Goal: Information Seeking & Learning: Obtain resource

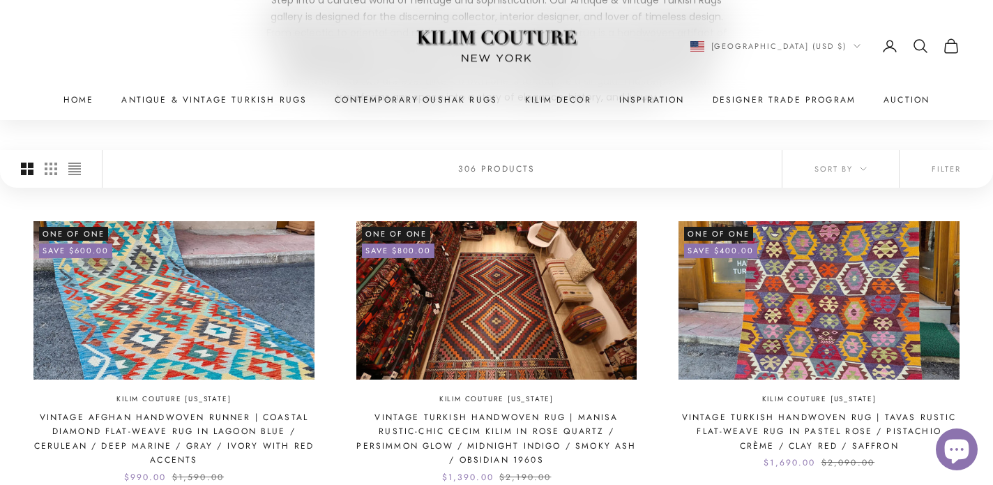
scroll to position [282, 0]
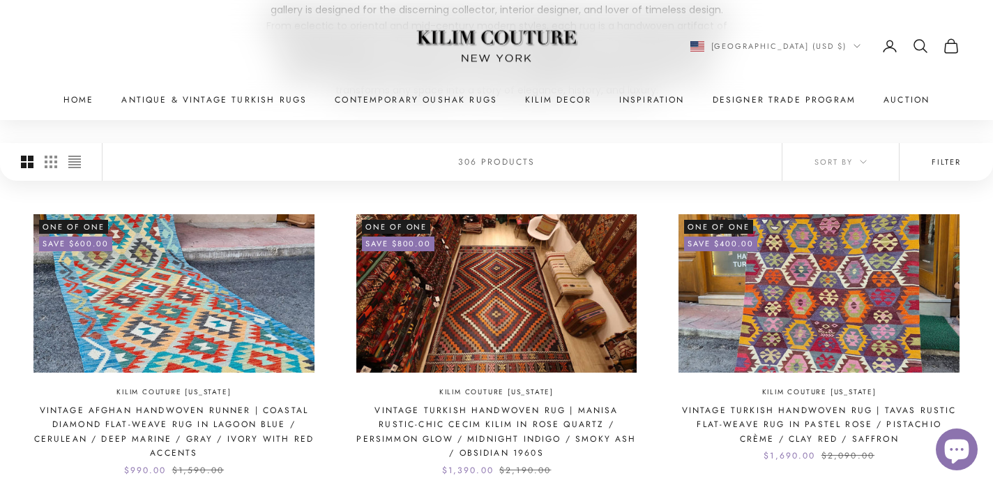
click at [956, 161] on button "Filter" at bounding box center [946, 162] width 93 height 38
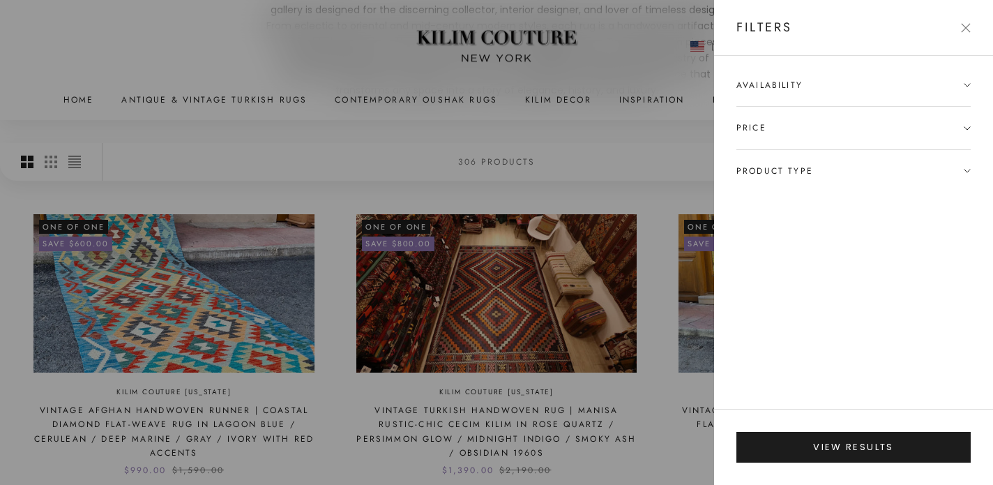
click at [841, 166] on span "Product type" at bounding box center [853, 171] width 234 height 42
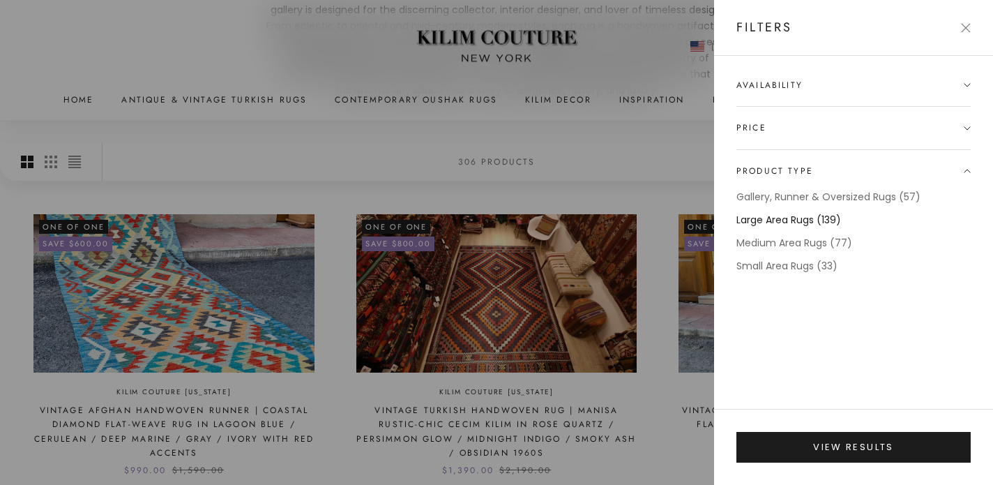
click at [792, 217] on label "Large Area Rugs (139)" at bounding box center [788, 220] width 105 height 16
click at [795, 245] on label "Medium Area Rugs (77)" at bounding box center [794, 243] width 116 height 16
drag, startPoint x: 824, startPoint y: 192, endPoint x: 813, endPoint y: 183, distance: 14.9
click at [813, 183] on details "Product type Gallery, Runner & Oversized Rugs (57) Large Area Rugs (139) Medium…" at bounding box center [853, 212] width 234 height 125
click at [836, 197] on label "Gallery, Runner & Oversized Rugs (57)" at bounding box center [828, 197] width 184 height 16
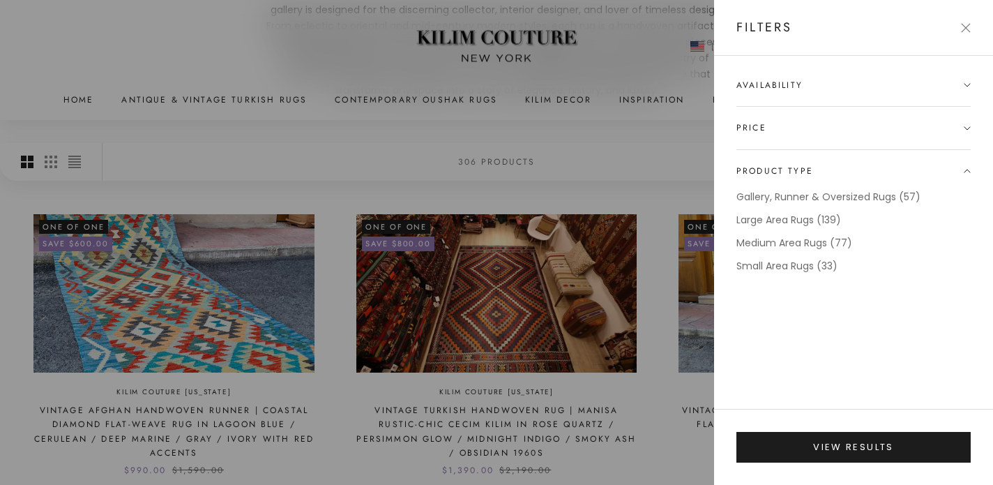
click at [808, 74] on div "Availability In stock only Price $ to $ Product type Gallery, Runner & Oversize…" at bounding box center [853, 232] width 279 height 353
click at [818, 90] on span "Availability" at bounding box center [853, 92] width 234 height 28
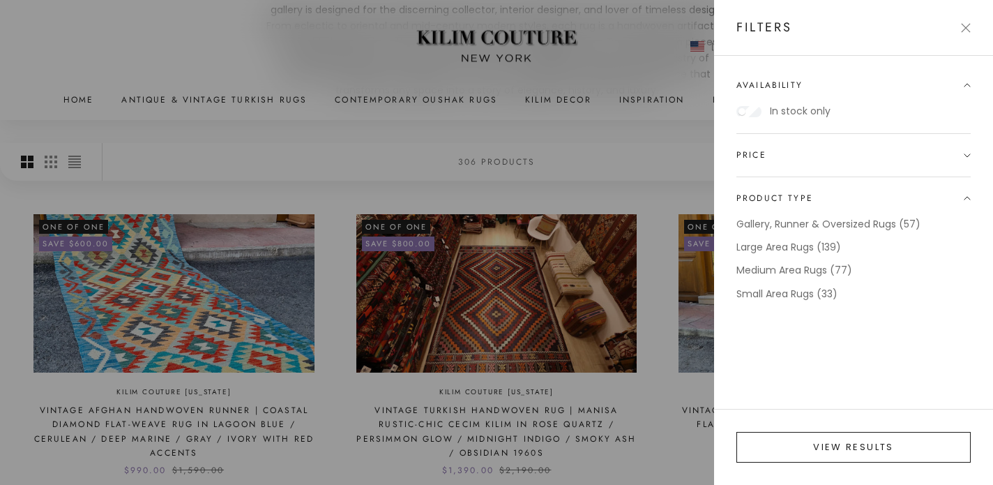
click at [879, 439] on button "View results" at bounding box center [853, 447] width 234 height 31
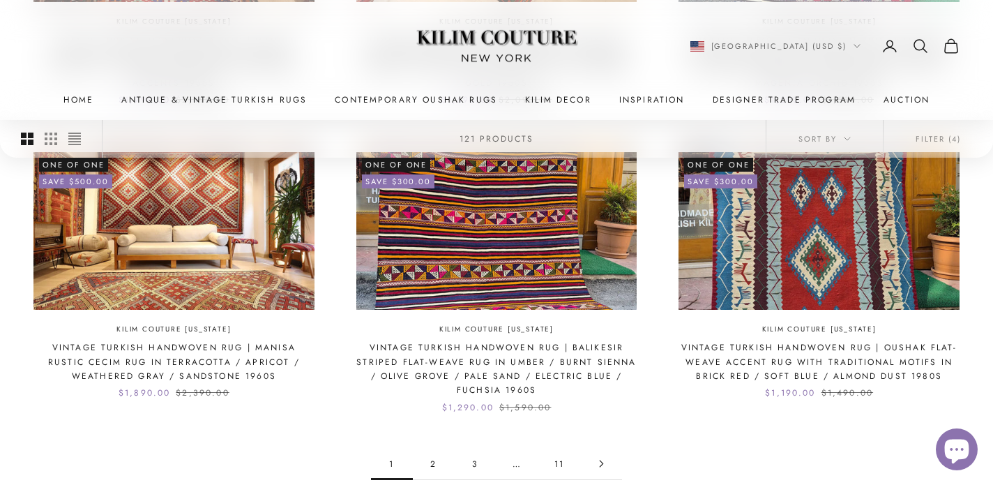
scroll to position [1333, 0]
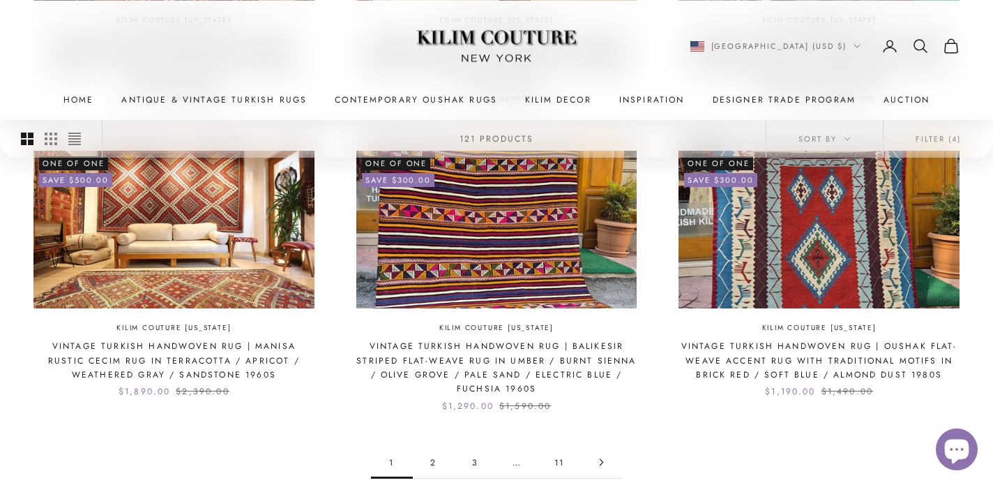
click at [432, 465] on link "2" at bounding box center [434, 461] width 42 height 31
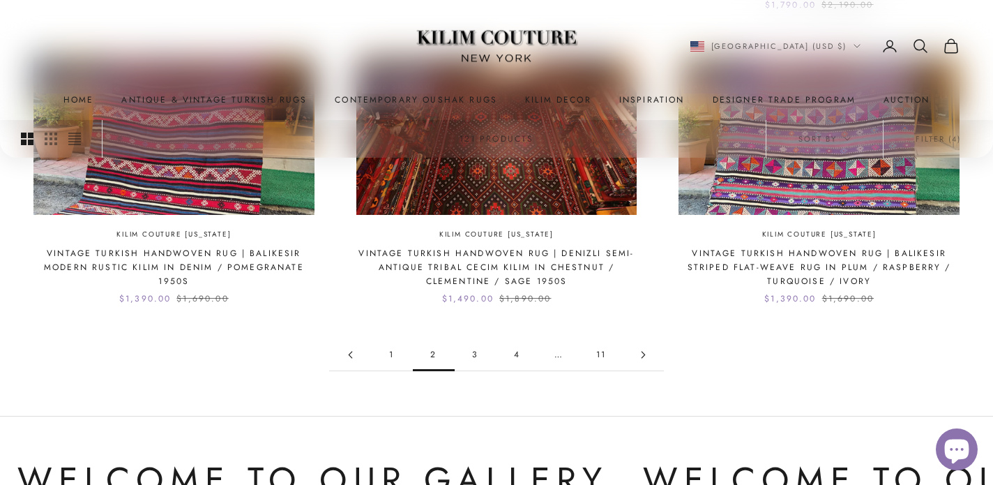
scroll to position [1428, 0]
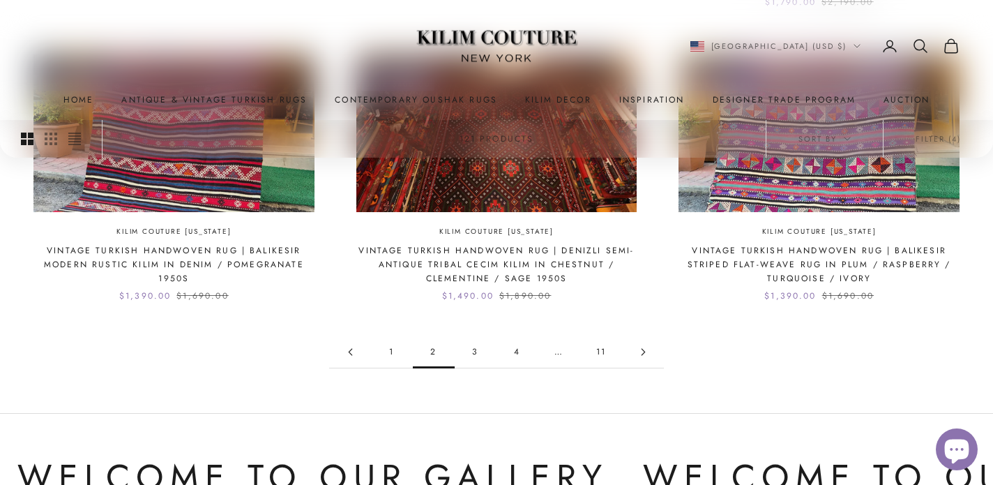
click at [641, 349] on icon "Go to page 3" at bounding box center [644, 352] width 8 height 8
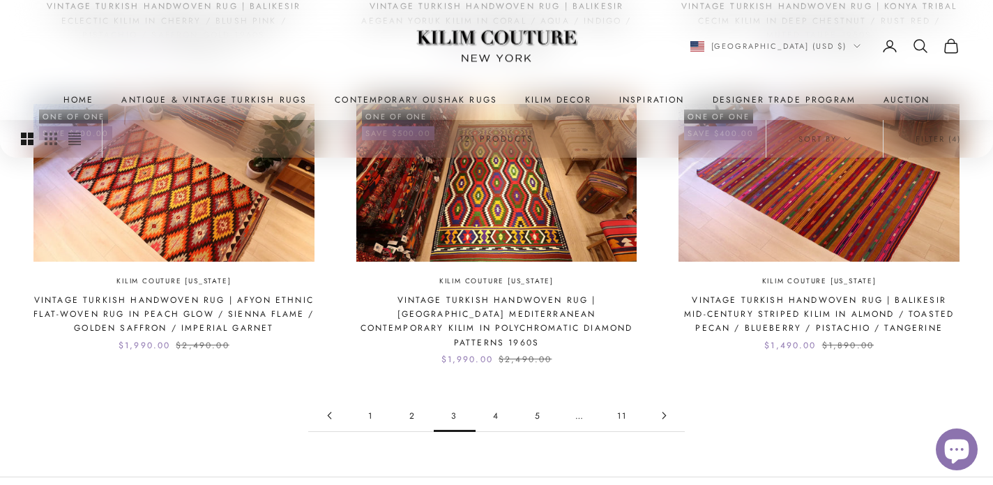
scroll to position [1347, 0]
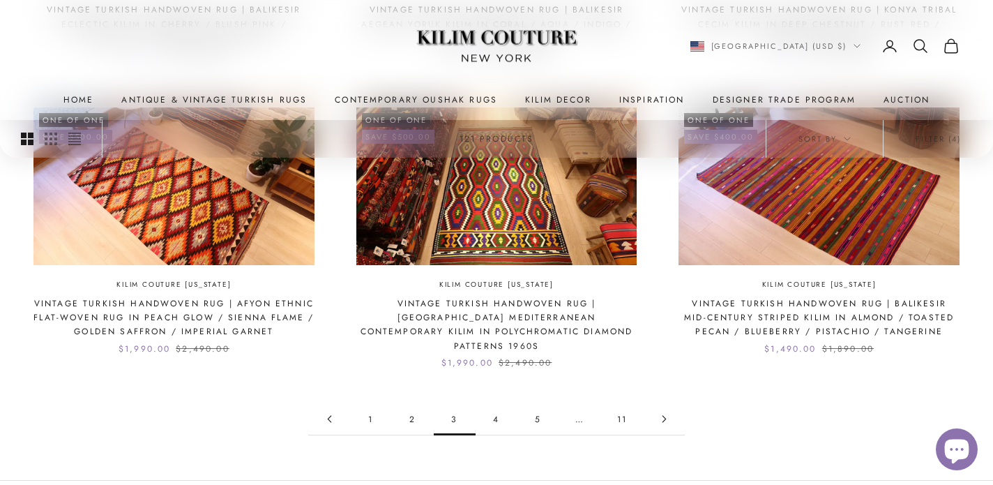
click at [494, 405] on link "4" at bounding box center [497, 418] width 42 height 31
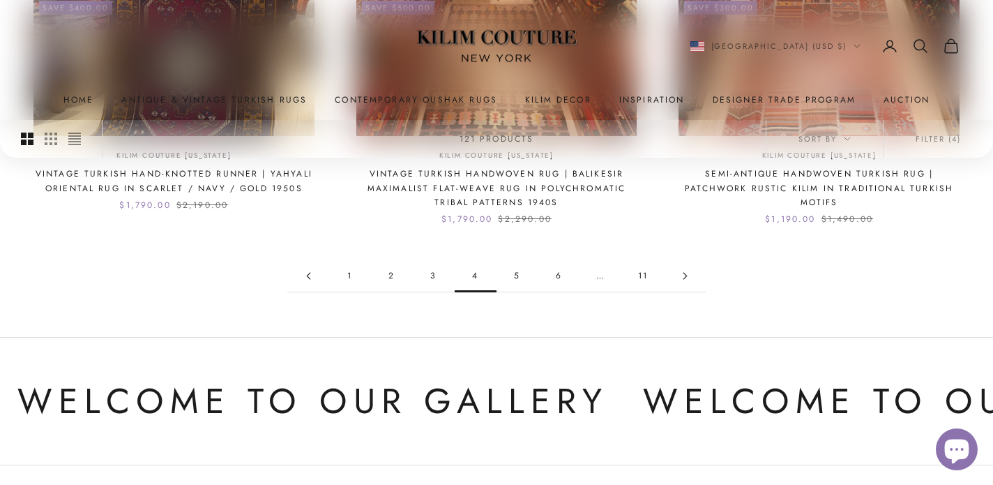
scroll to position [1452, 0]
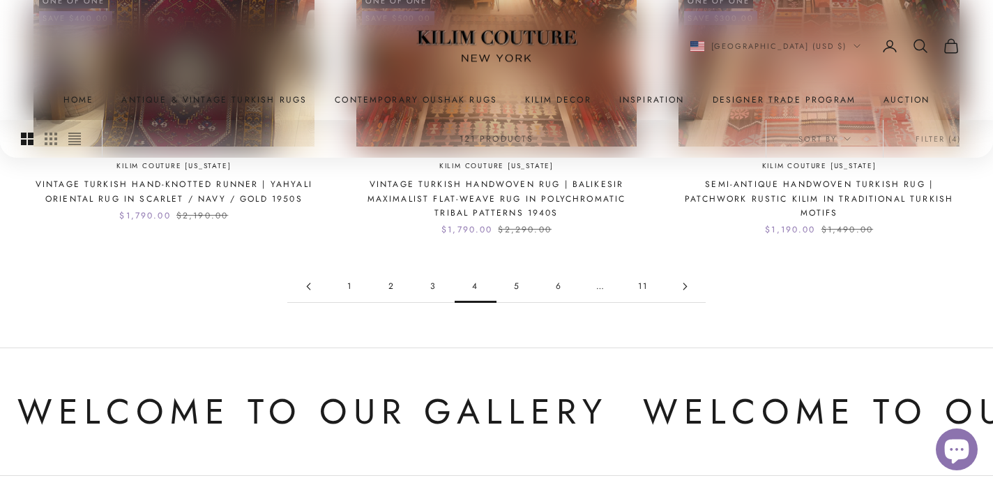
click at [515, 287] on link "5" at bounding box center [518, 286] width 42 height 31
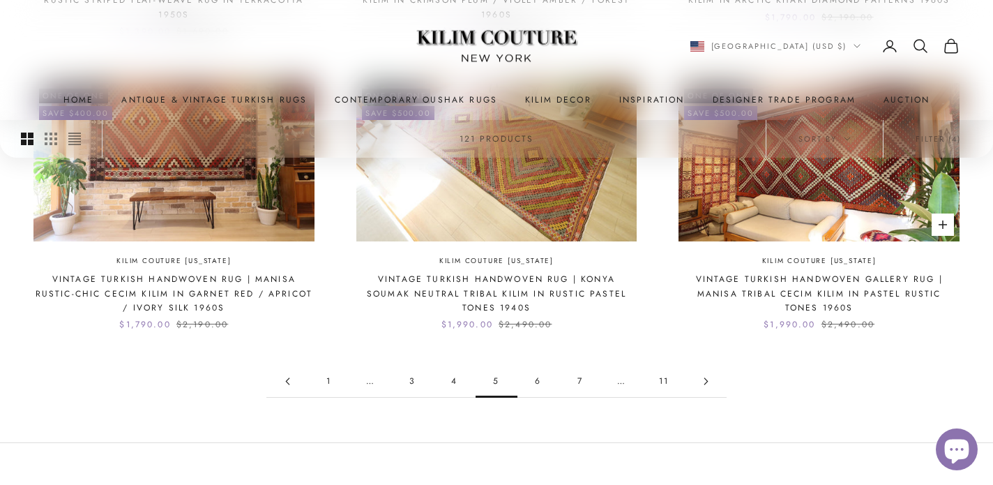
scroll to position [1349, 0]
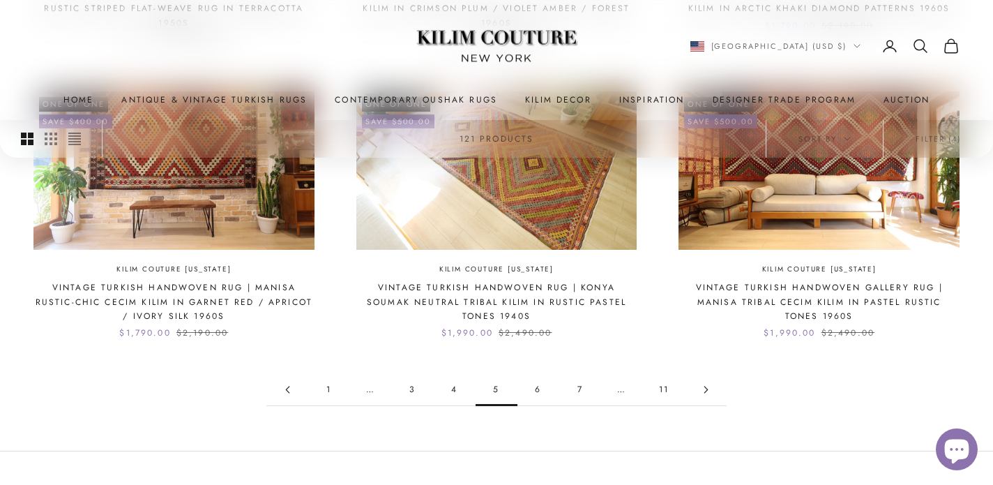
click at [536, 390] on link "6" at bounding box center [538, 389] width 42 height 31
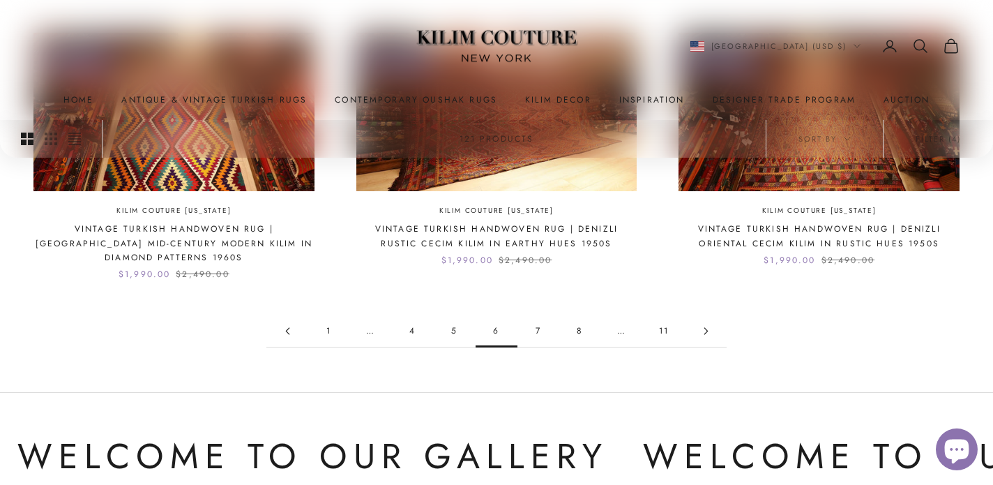
scroll to position [1404, 0]
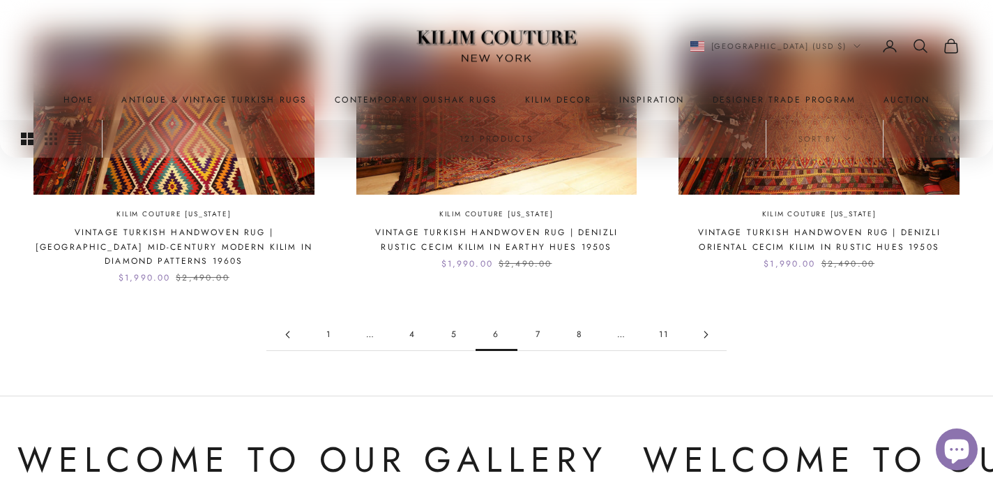
click at [543, 336] on link "7" at bounding box center [538, 334] width 42 height 31
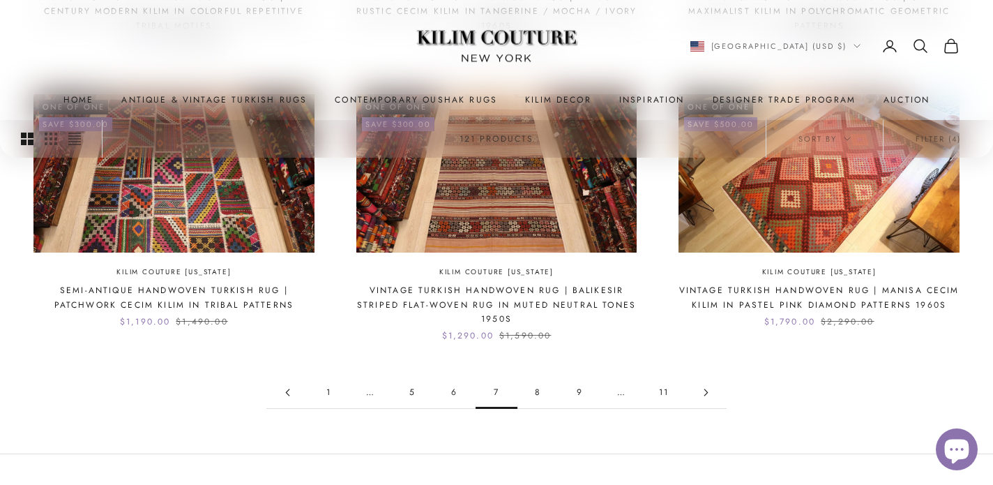
scroll to position [1352, 0]
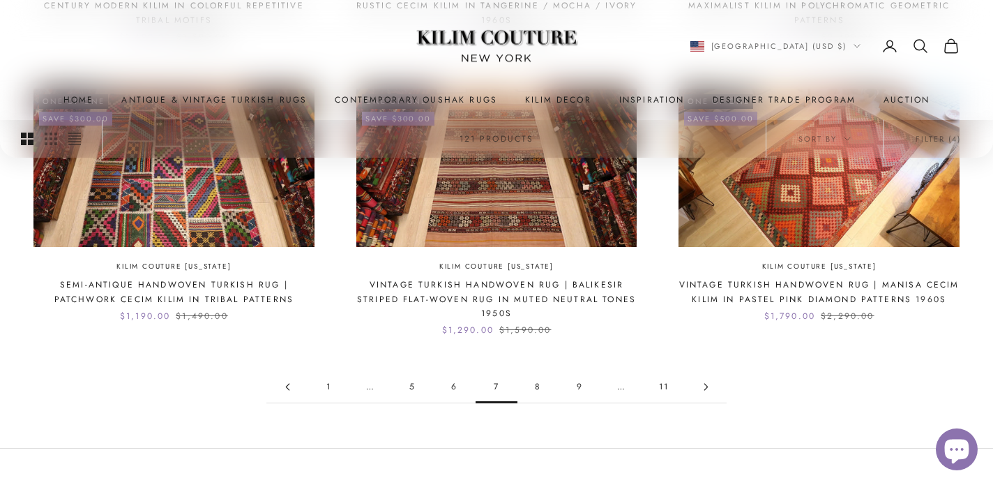
click at [702, 384] on icon "Go to page 8" at bounding box center [706, 387] width 8 height 8
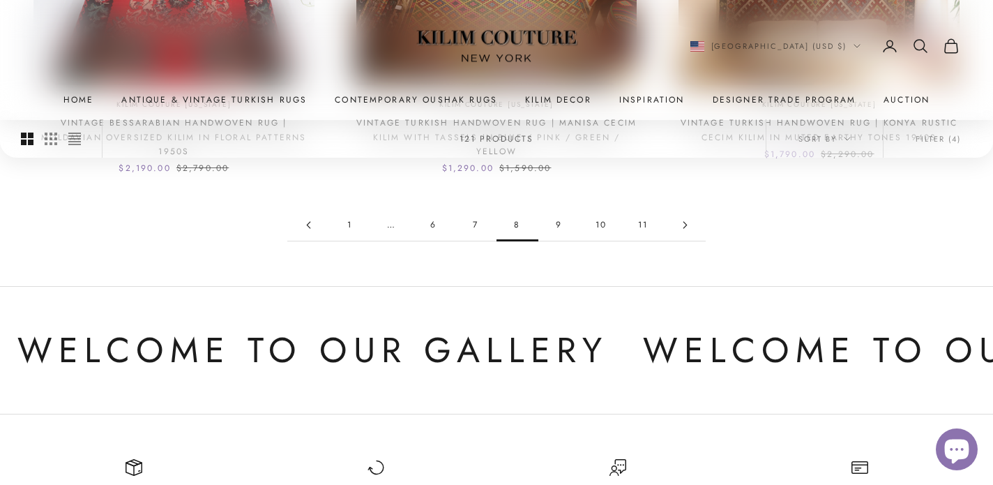
scroll to position [1457, 0]
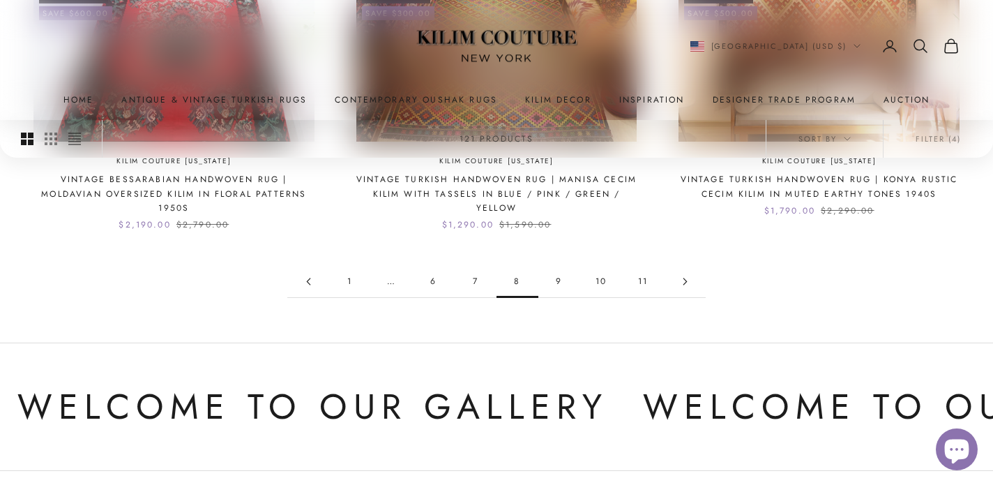
click at [355, 282] on link "1" at bounding box center [350, 281] width 42 height 31
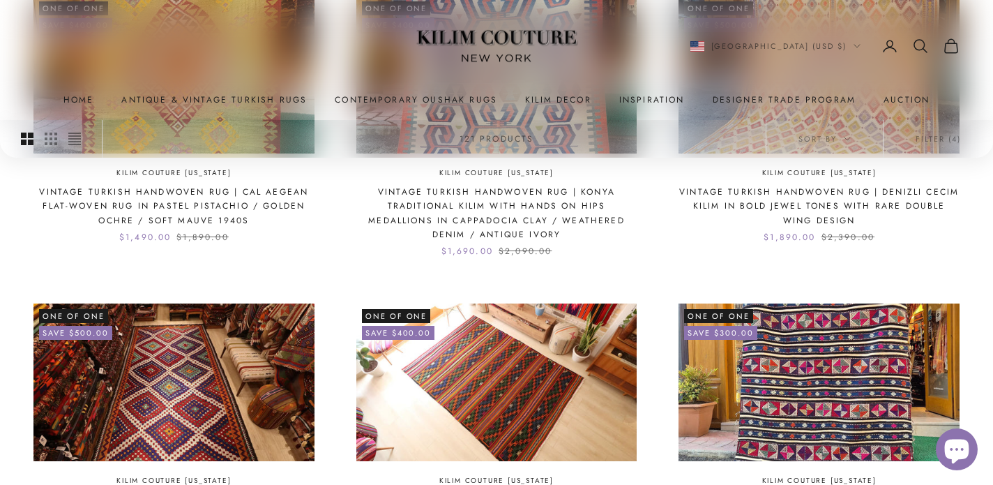
scroll to position [776, 0]
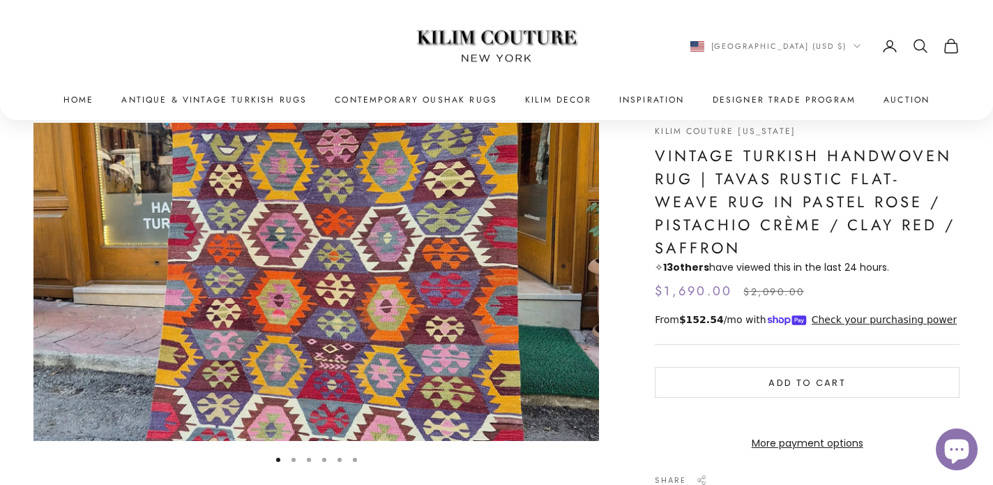
scroll to position [55, 0]
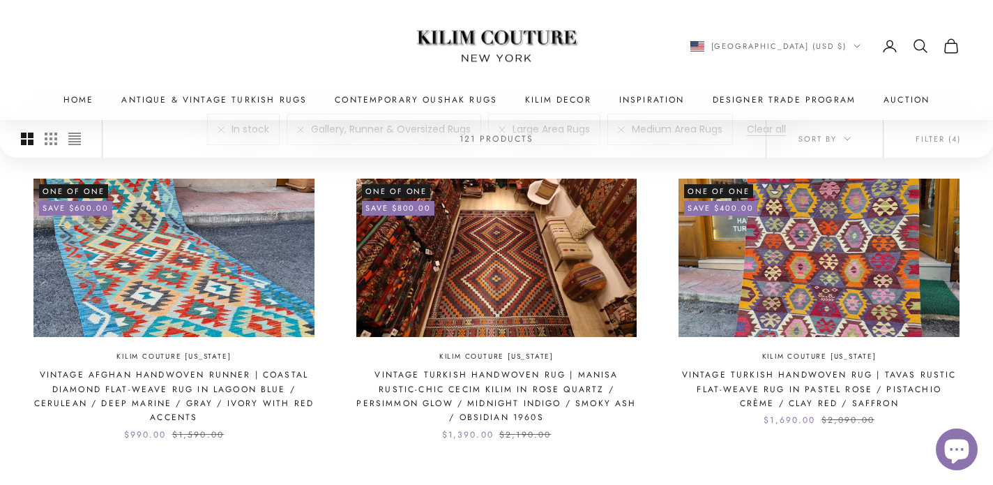
scroll to position [384, 0]
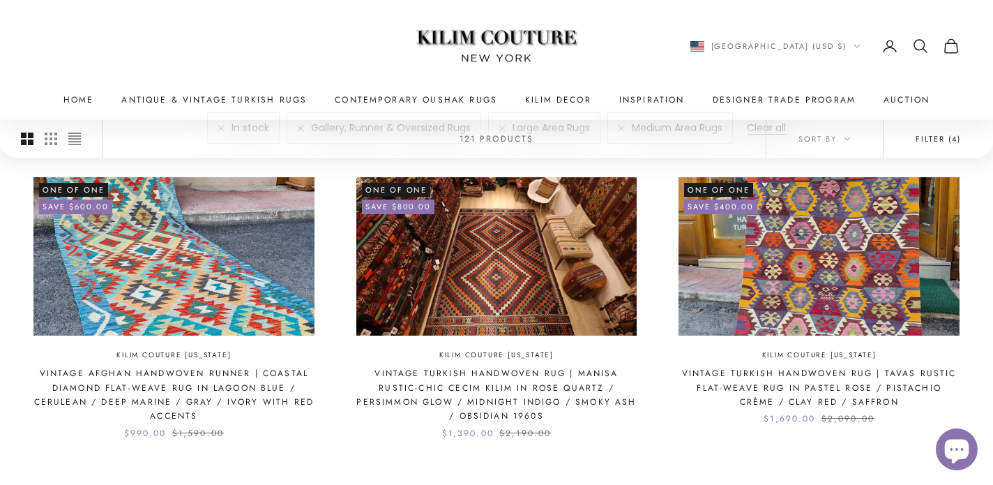
click at [853, 144] on button "Filter (4)" at bounding box center [938, 139] width 109 height 38
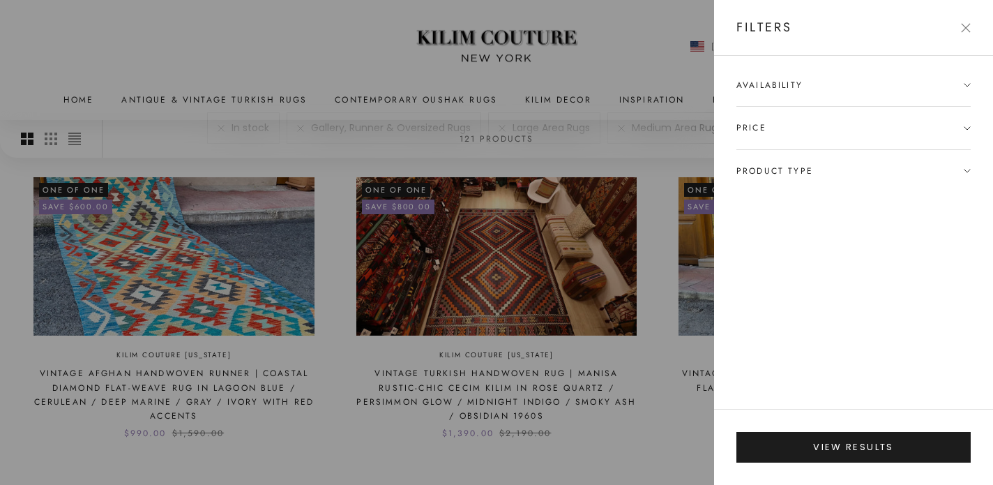
click at [800, 178] on span "Product type" at bounding box center [853, 171] width 234 height 42
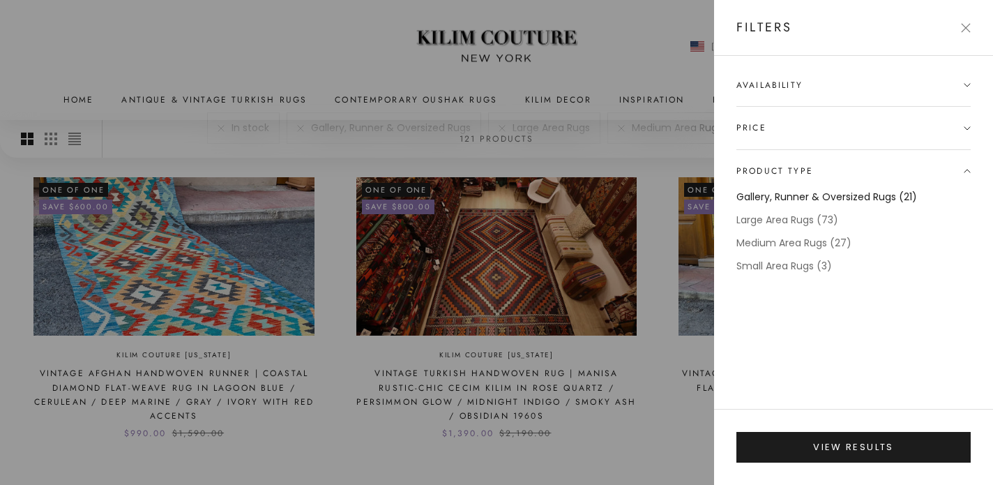
click at [799, 199] on label "Gallery, Runner & Oversized Rugs (21)" at bounding box center [826, 197] width 181 height 16
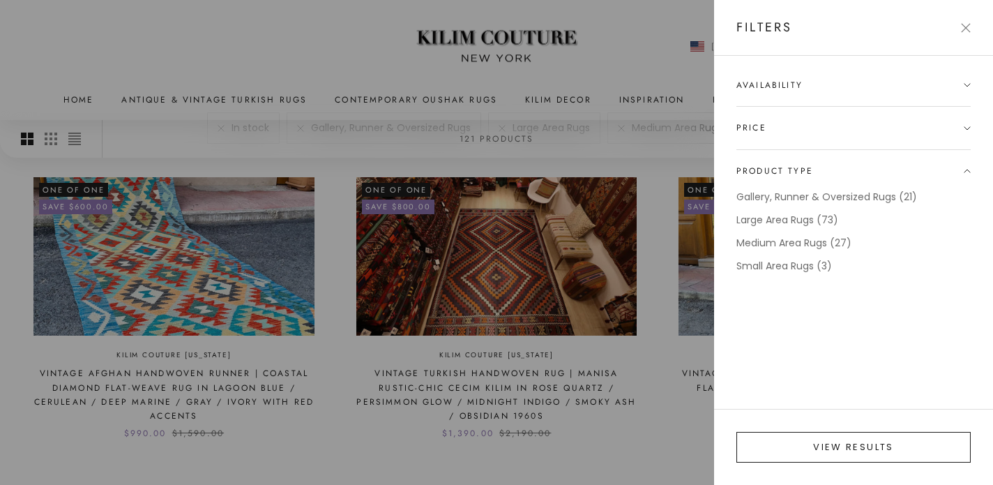
click at [802, 444] on button "View results" at bounding box center [853, 447] width 234 height 31
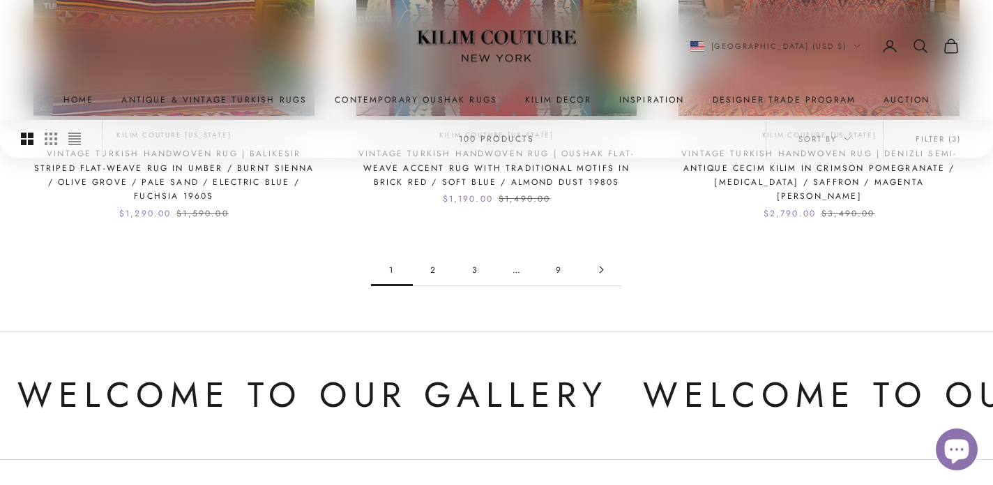
scroll to position [1539, 0]
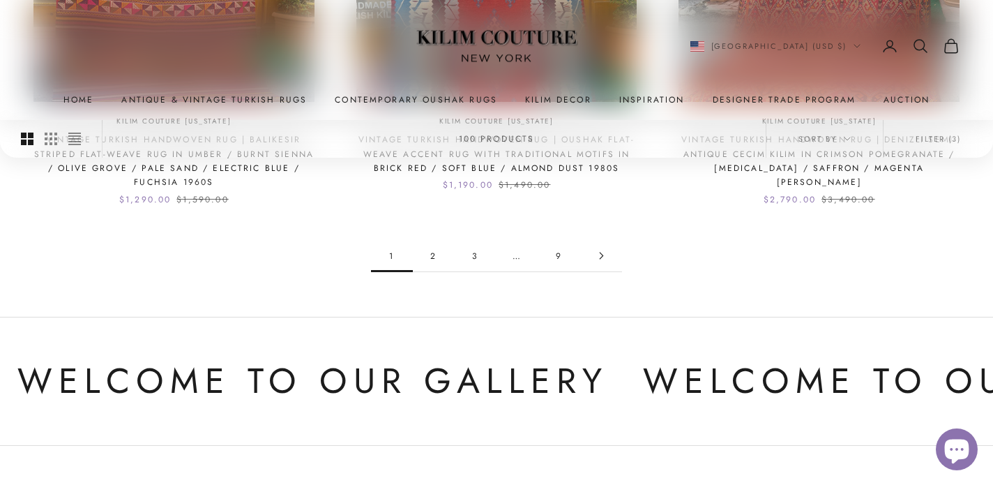
click at [598, 256] on icon "Go to page 2" at bounding box center [602, 256] width 8 height 8
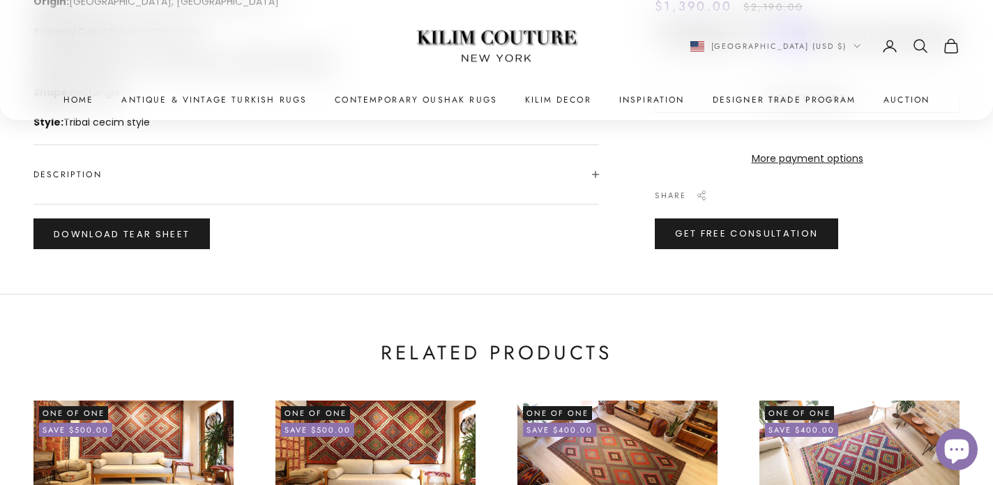
scroll to position [790, 0]
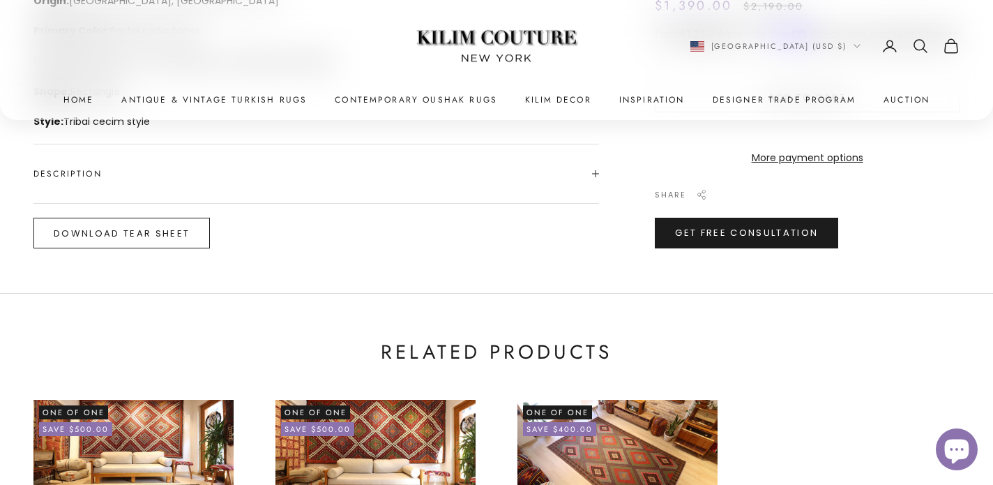
click at [146, 232] on button "Download Tear Sheet" at bounding box center [121, 233] width 176 height 31
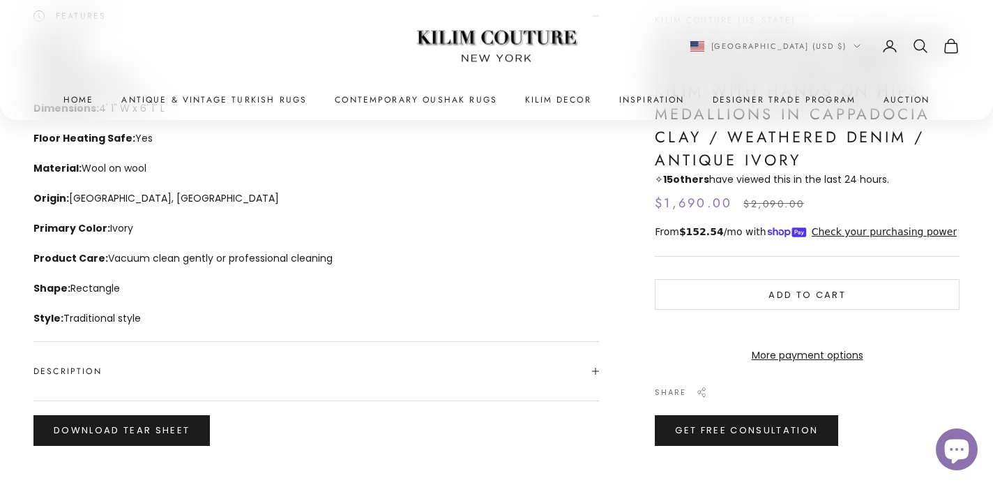
scroll to position [600, 0]
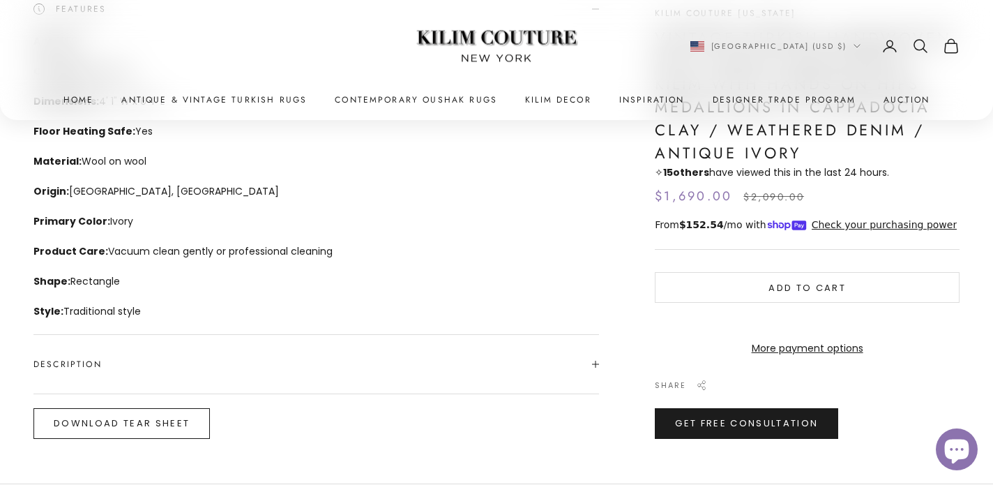
click at [143, 416] on button "Download Tear Sheet" at bounding box center [121, 423] width 176 height 31
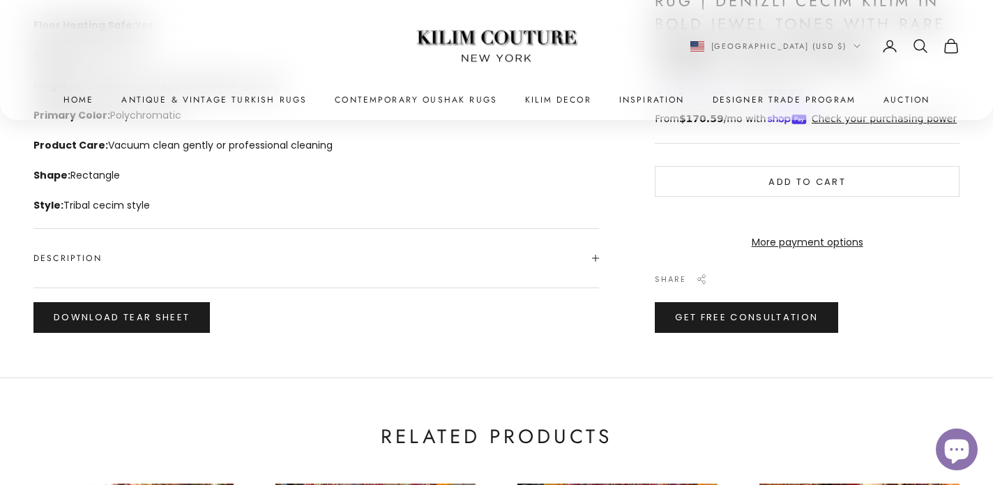
scroll to position [709, 0]
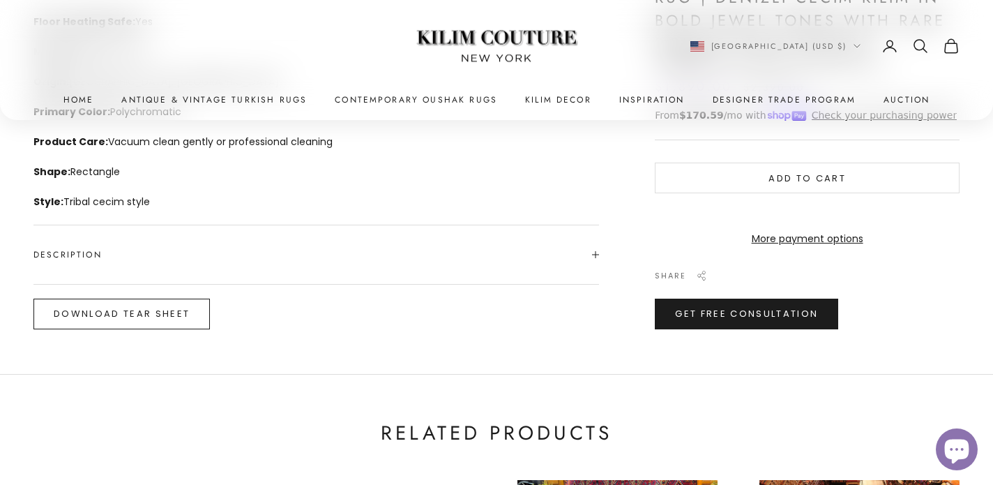
click at [144, 312] on button "Download Tear Sheet" at bounding box center [121, 314] width 176 height 31
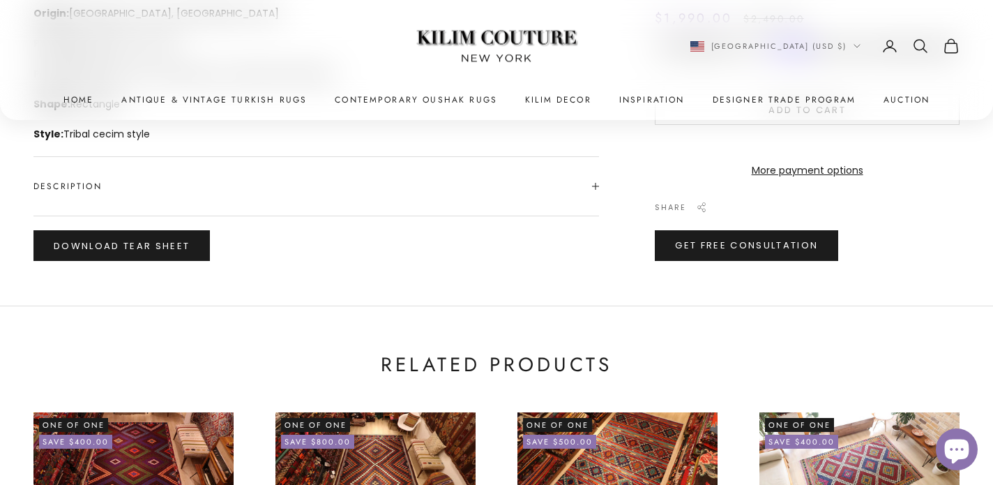
scroll to position [780, 0]
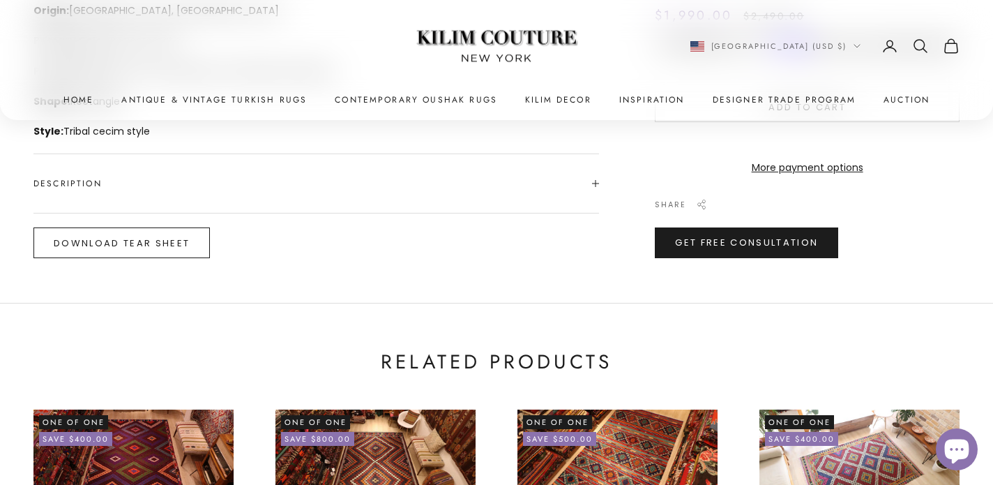
click at [141, 238] on button "Download Tear Sheet" at bounding box center [121, 242] width 176 height 31
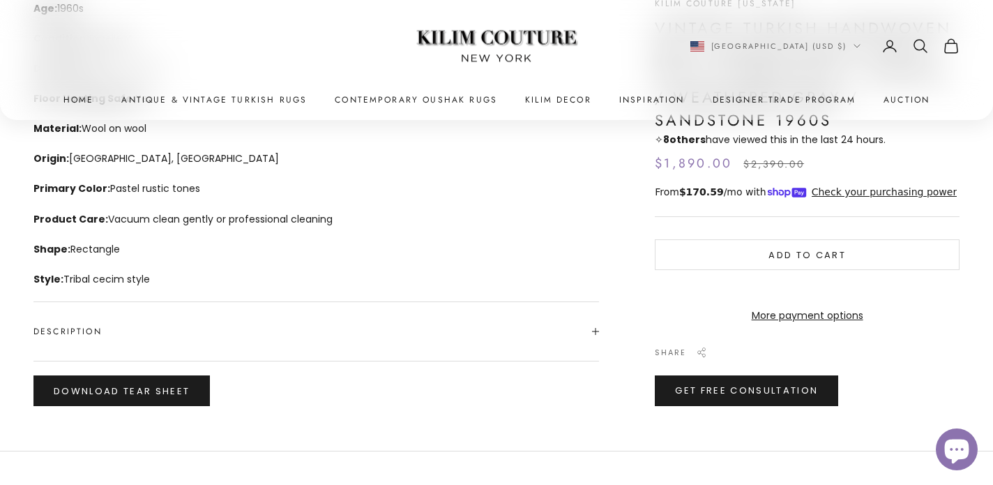
scroll to position [698, 0]
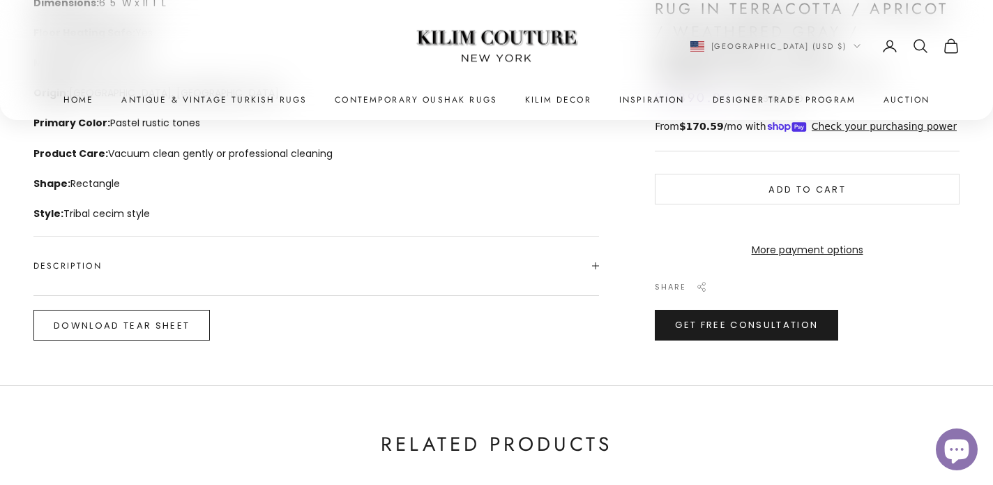
click at [163, 330] on button "Download Tear Sheet" at bounding box center [121, 325] width 176 height 31
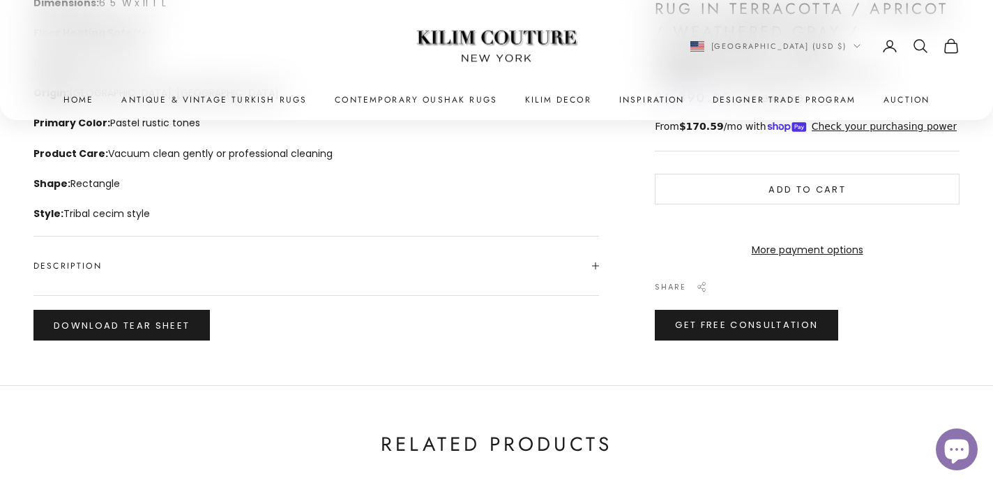
scroll to position [0, 0]
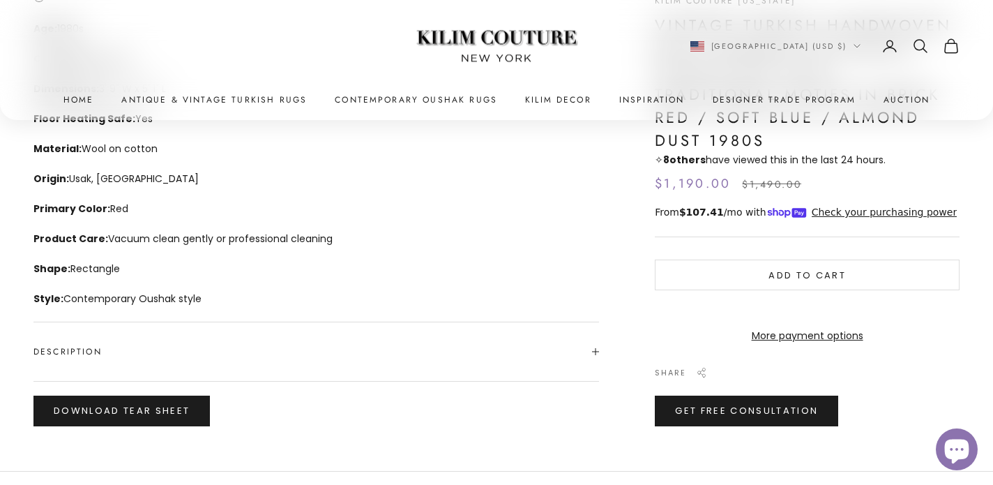
scroll to position [613, 0]
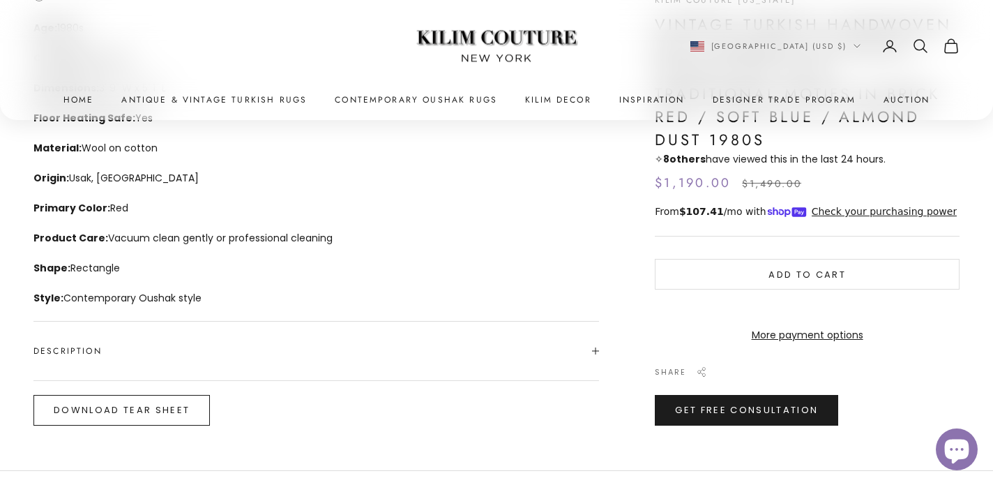
click at [163, 409] on button "Download Tear Sheet" at bounding box center [121, 410] width 176 height 31
click at [181, 404] on button "Download Tear Sheet" at bounding box center [121, 410] width 176 height 31
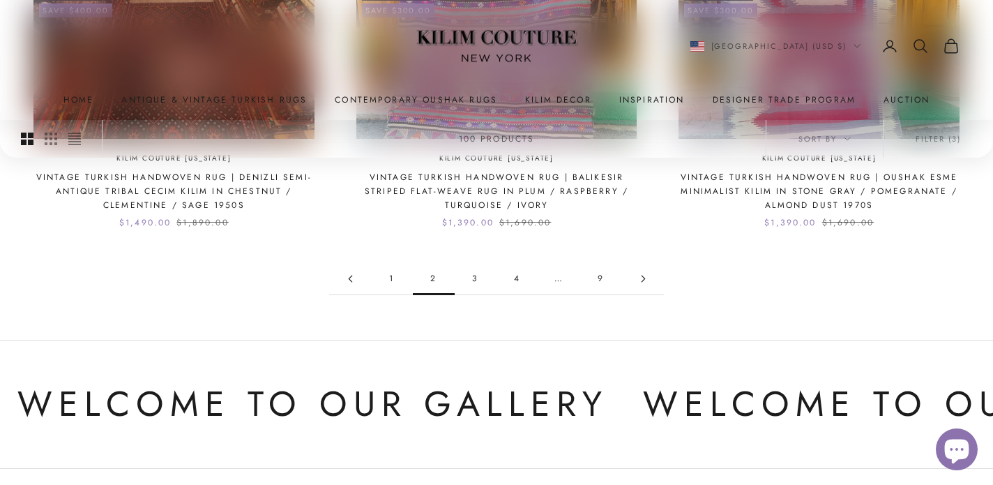
scroll to position [1506, 0]
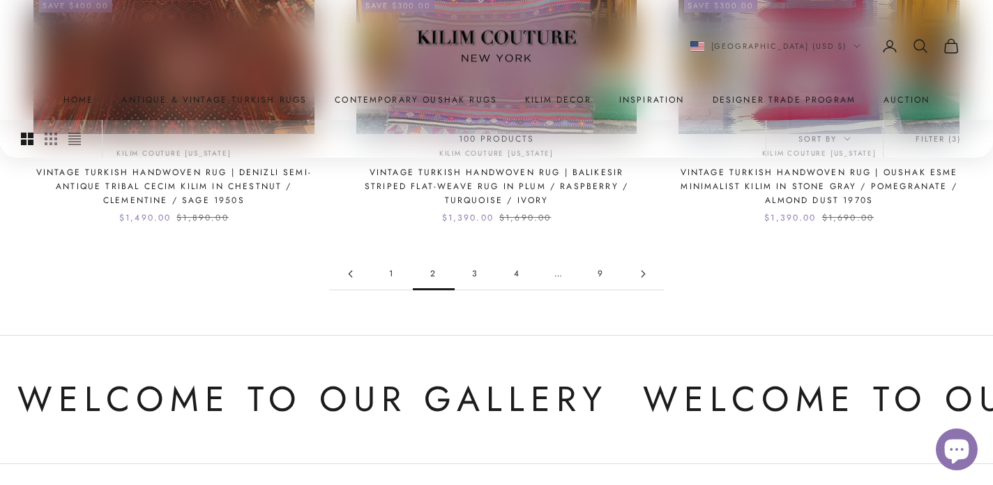
click at [476, 277] on link "3" at bounding box center [476, 273] width 42 height 31
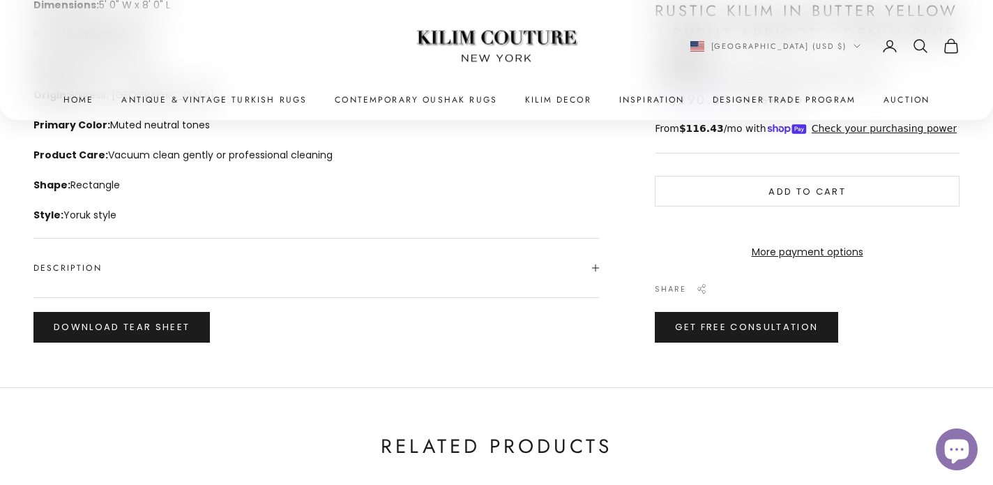
scroll to position [700, 0]
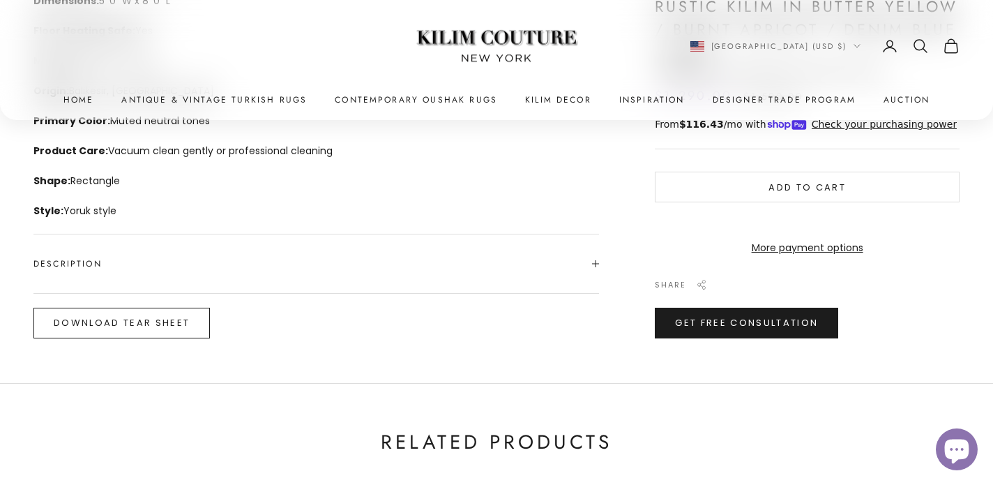
click at [152, 319] on button "Download Tear Sheet" at bounding box center [121, 323] width 176 height 31
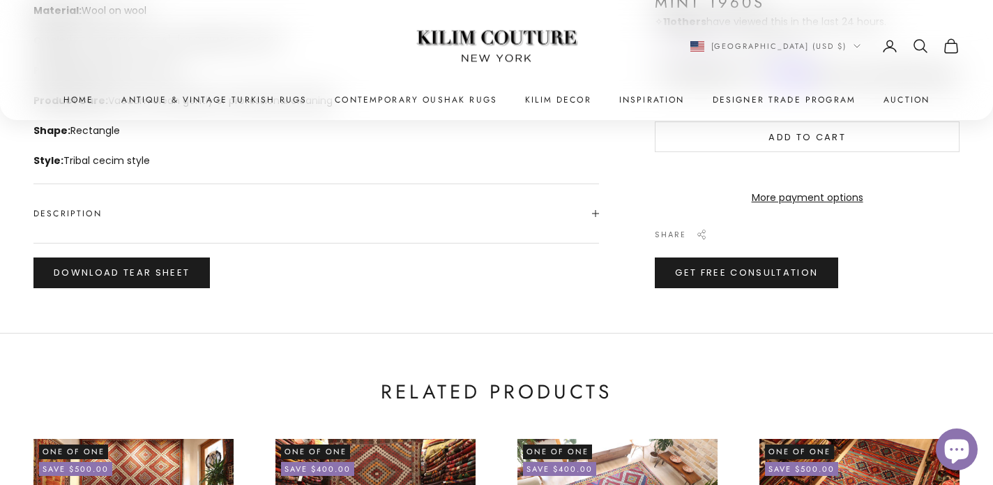
scroll to position [751, 0]
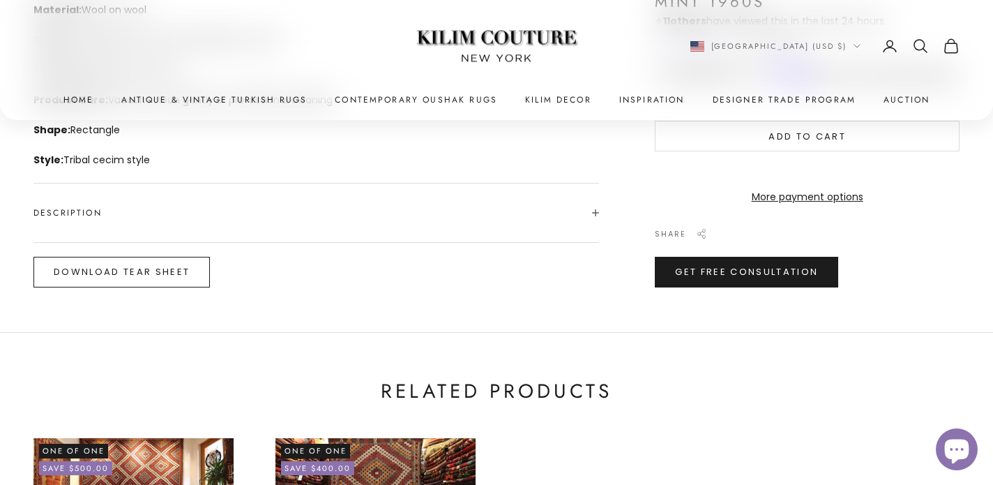
click at [190, 269] on button "Download Tear Sheet" at bounding box center [121, 272] width 176 height 31
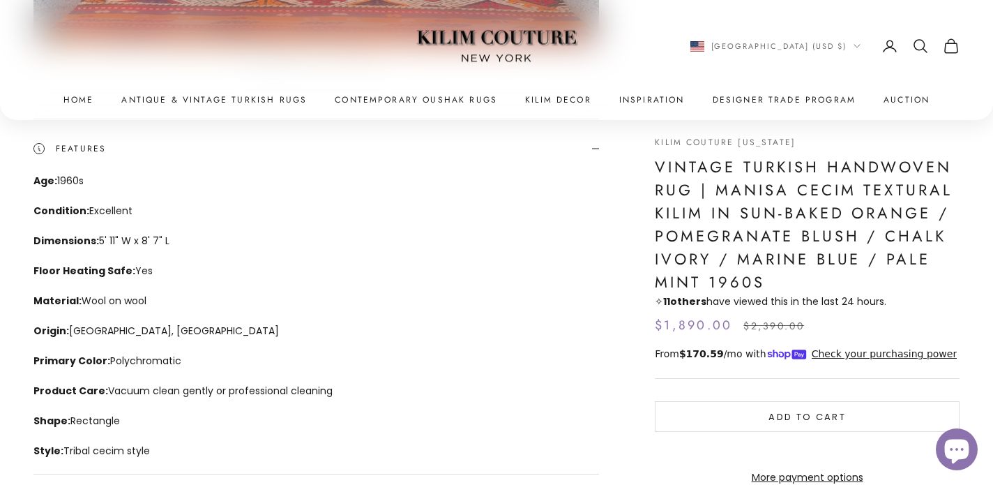
scroll to position [460, 0]
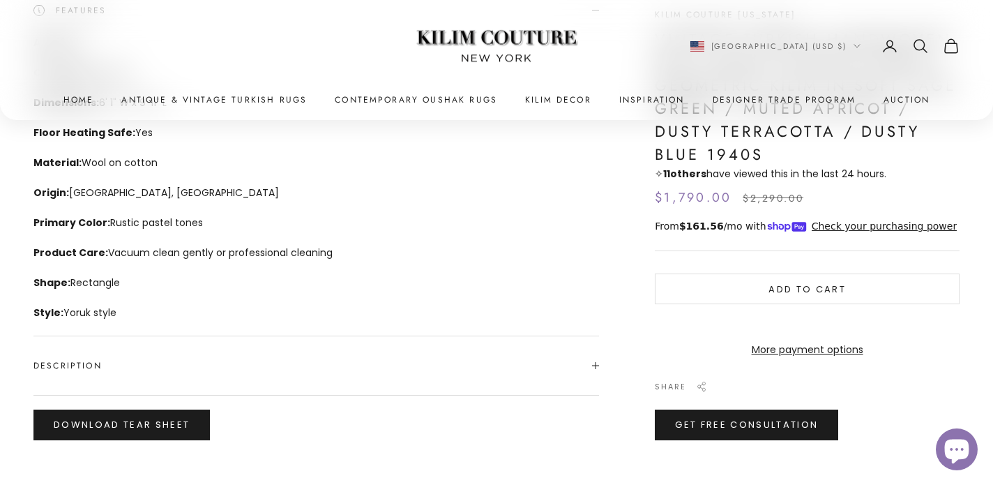
scroll to position [600, 0]
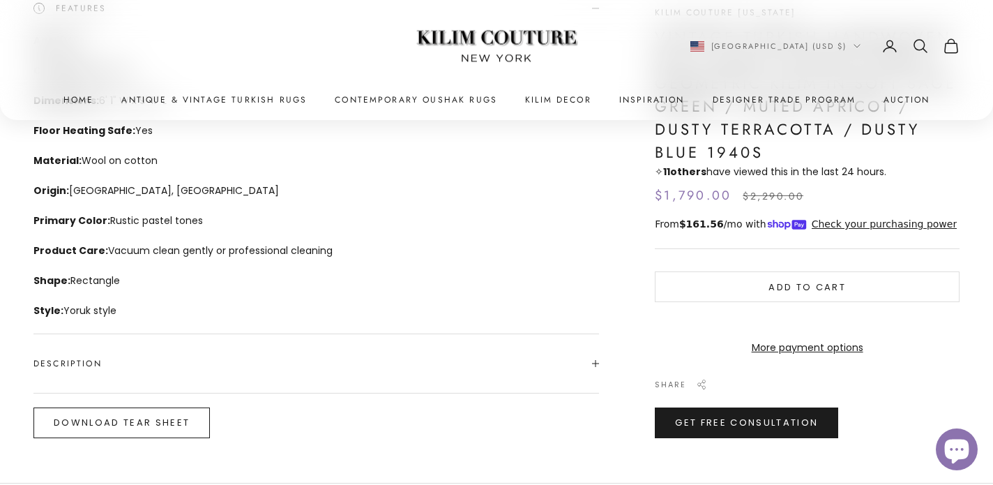
click at [146, 421] on button "Download Tear Sheet" at bounding box center [121, 422] width 176 height 31
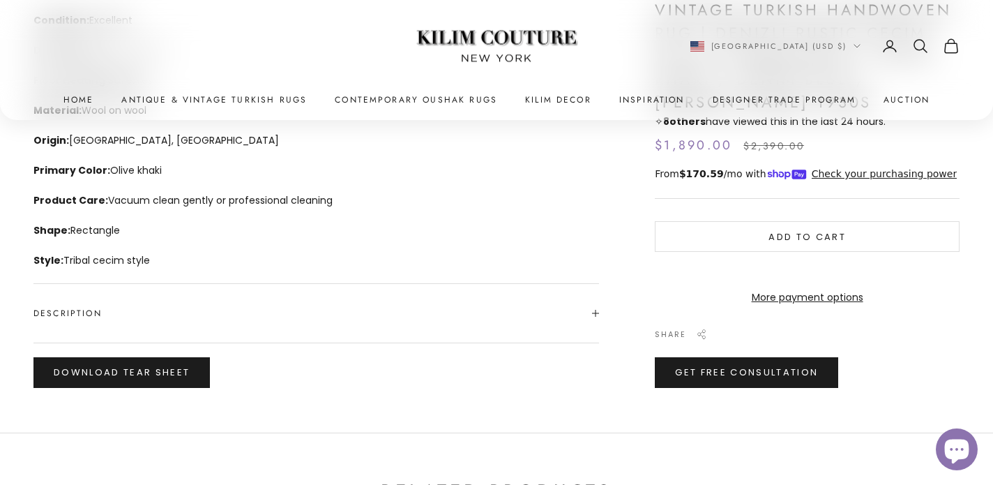
scroll to position [679, 0]
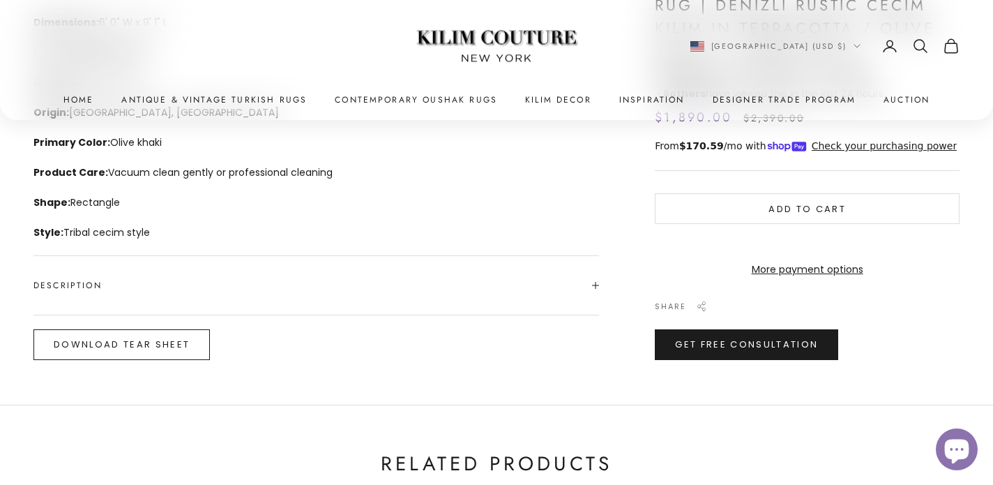
click at [176, 341] on button "Download Tear Sheet" at bounding box center [121, 344] width 176 height 31
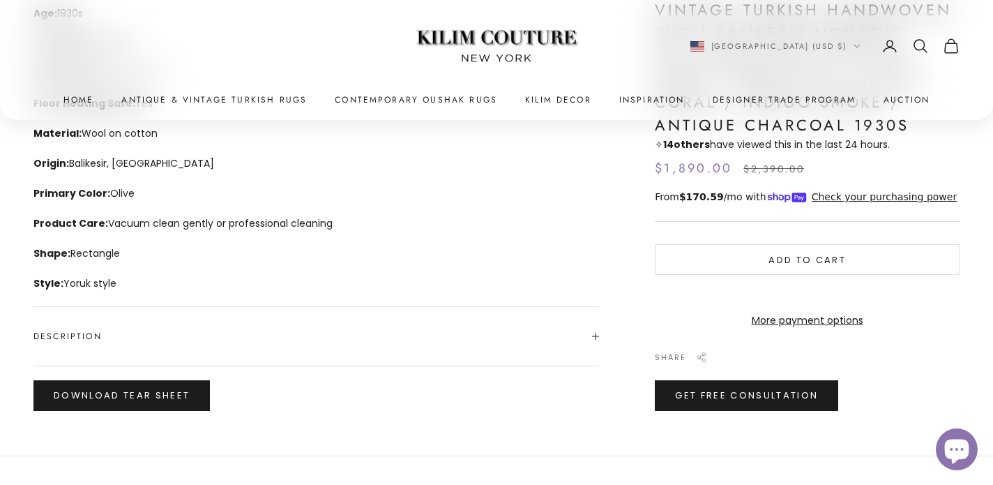
scroll to position [644, 0]
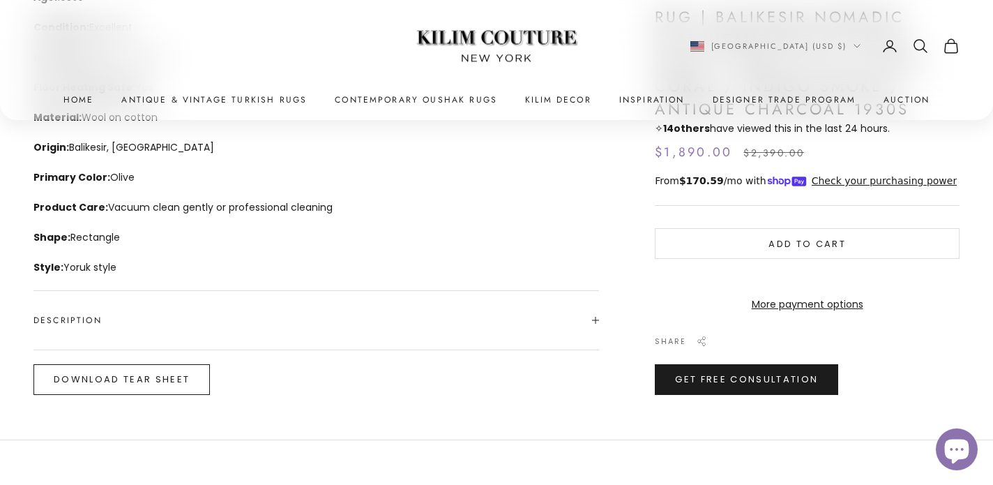
click at [154, 379] on button "Download Tear Sheet" at bounding box center [121, 379] width 176 height 31
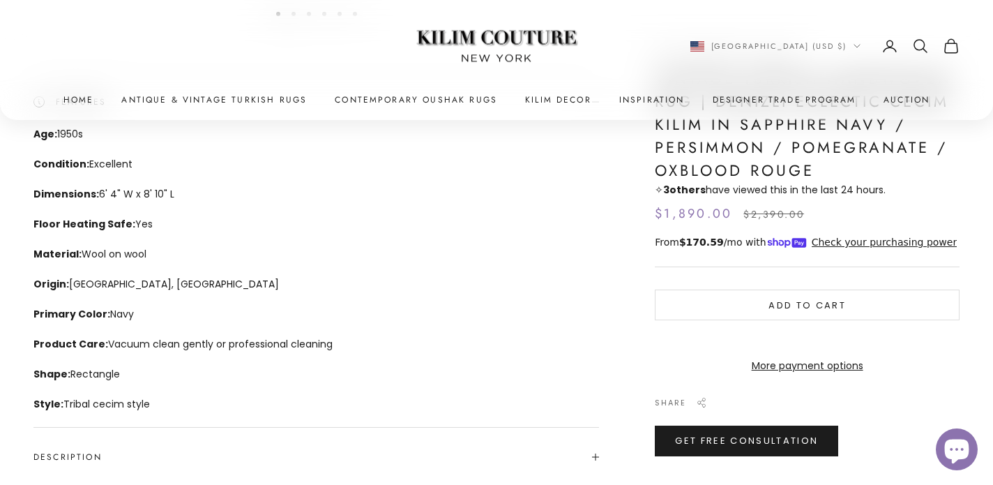
scroll to position [628, 0]
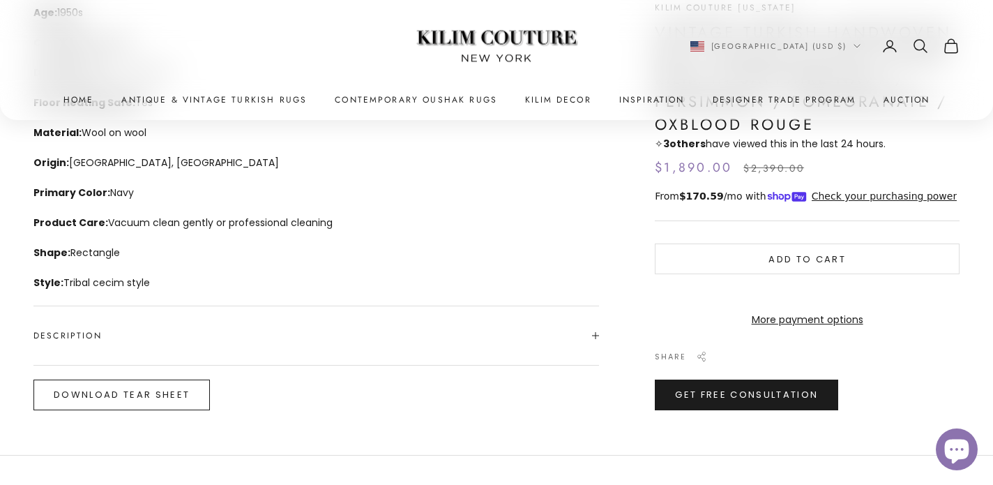
click at [156, 387] on button "Download Tear Sheet" at bounding box center [121, 394] width 176 height 31
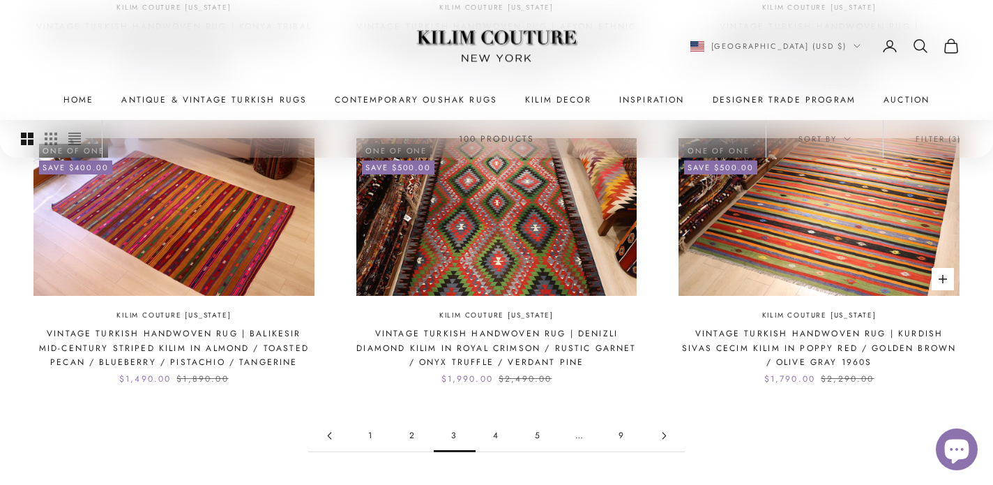
scroll to position [1333, 0]
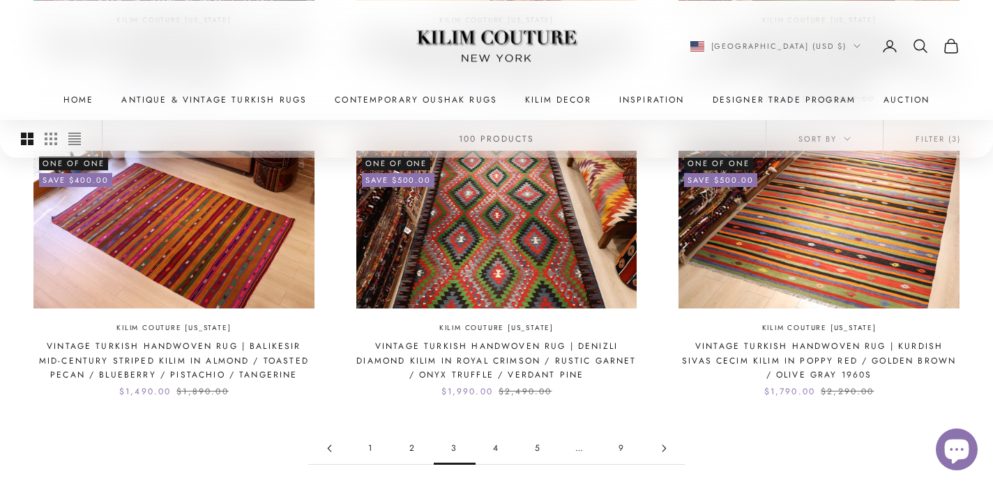
click at [493, 432] on link "4" at bounding box center [497, 447] width 42 height 31
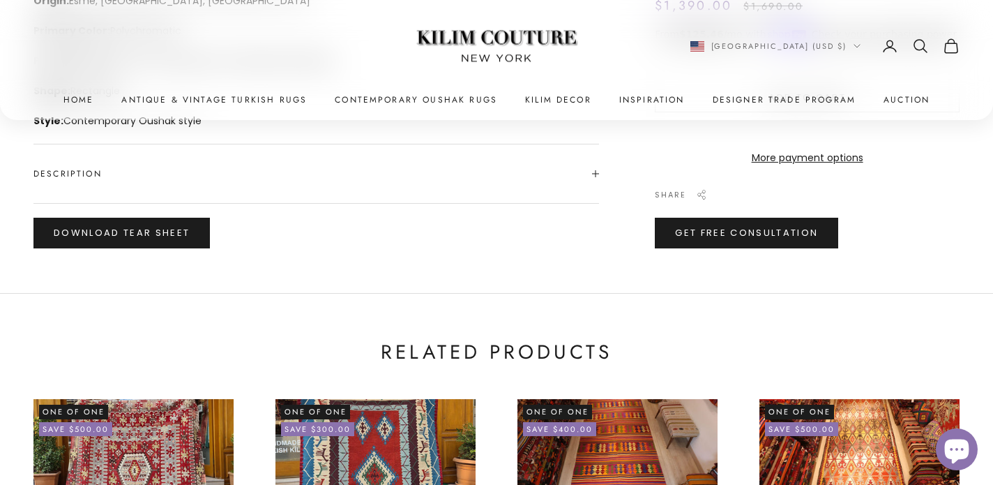
scroll to position [849, 0]
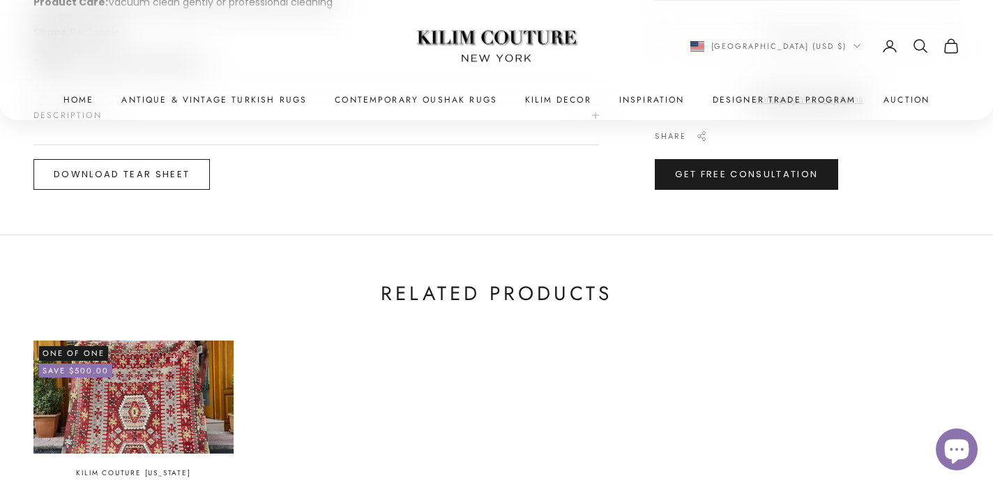
click at [165, 181] on button "Download Tear Sheet" at bounding box center [121, 174] width 176 height 31
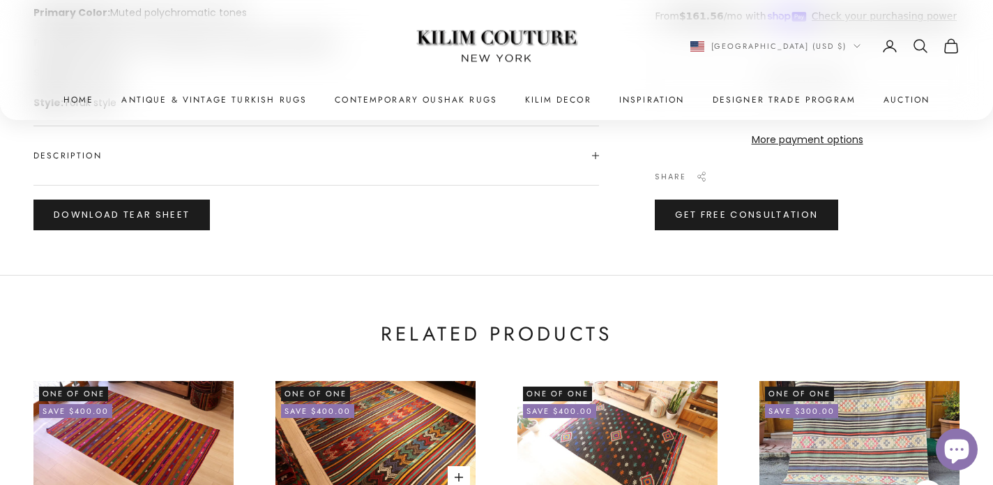
scroll to position [806, 0]
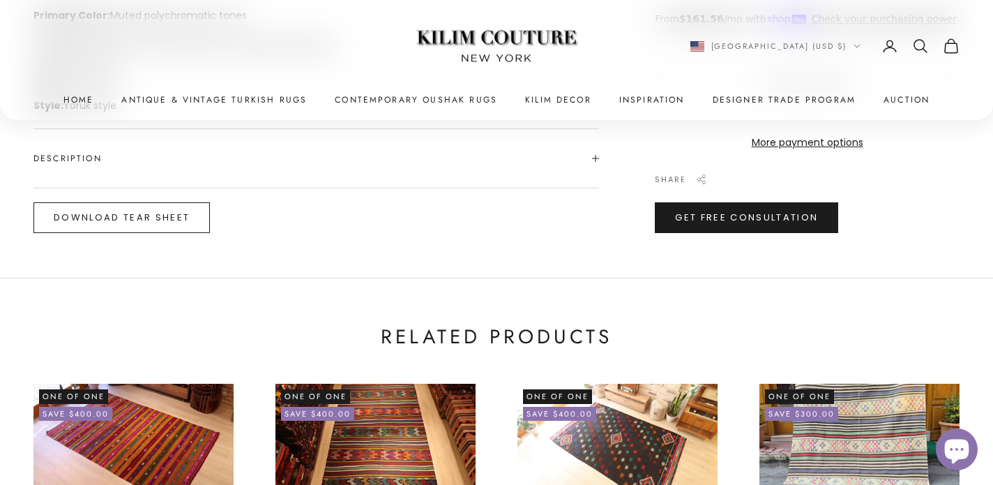
click at [181, 225] on button "Download Tear Sheet" at bounding box center [121, 217] width 176 height 31
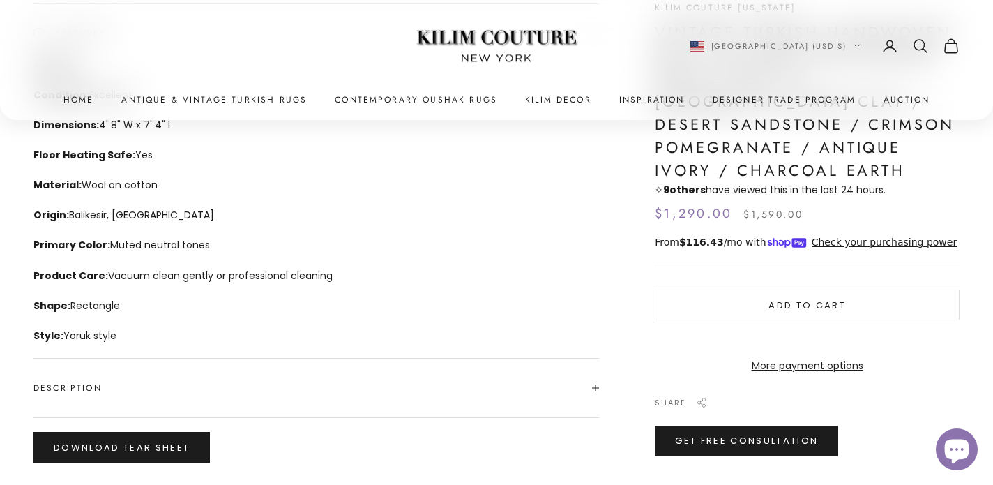
scroll to position [577, 0]
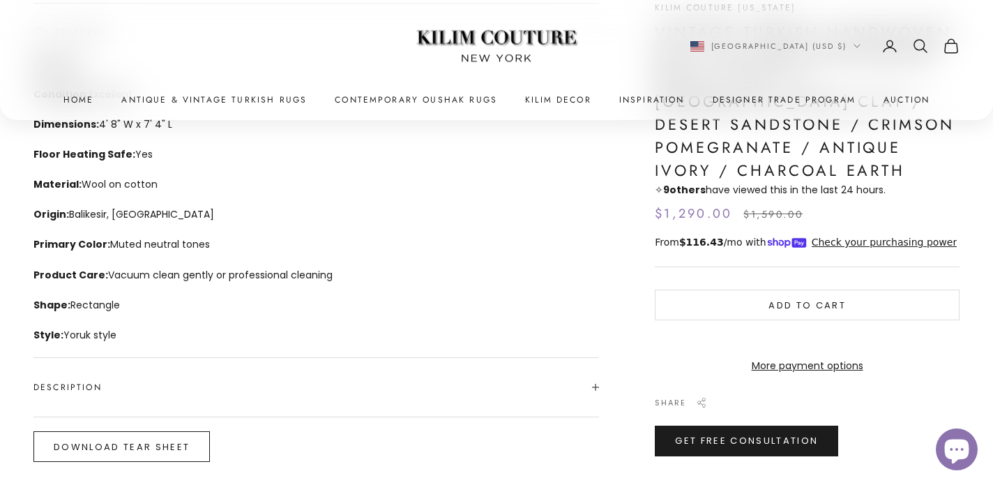
click at [175, 437] on button "Download Tear Sheet" at bounding box center [121, 446] width 176 height 31
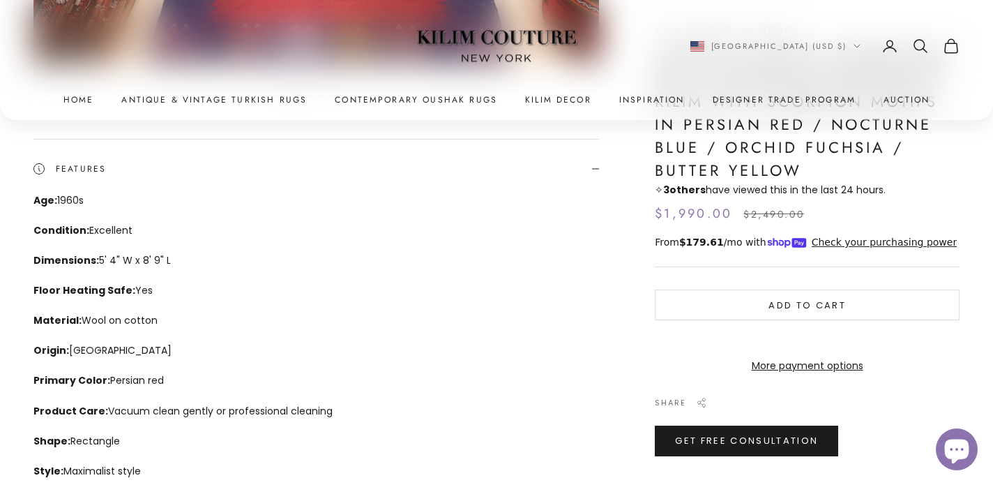
scroll to position [836, 0]
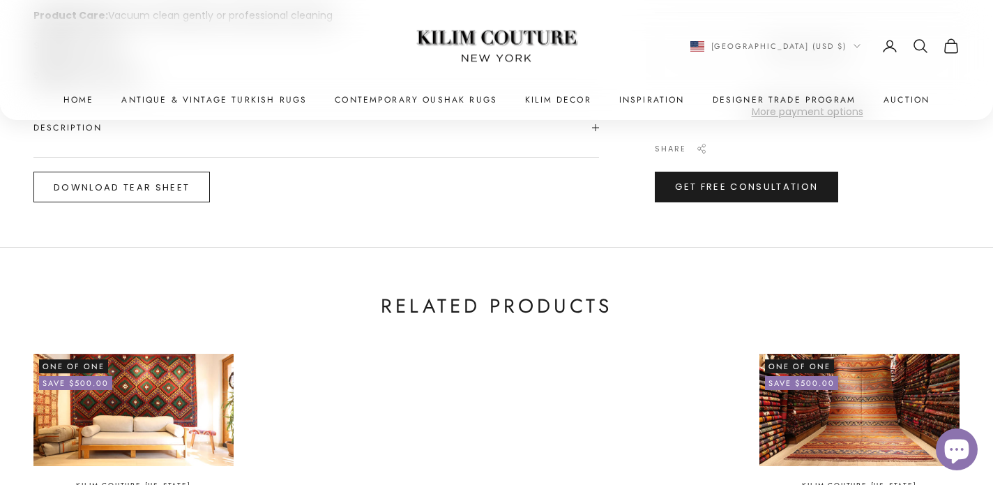
click at [164, 195] on button "Download Tear Sheet" at bounding box center [121, 187] width 176 height 31
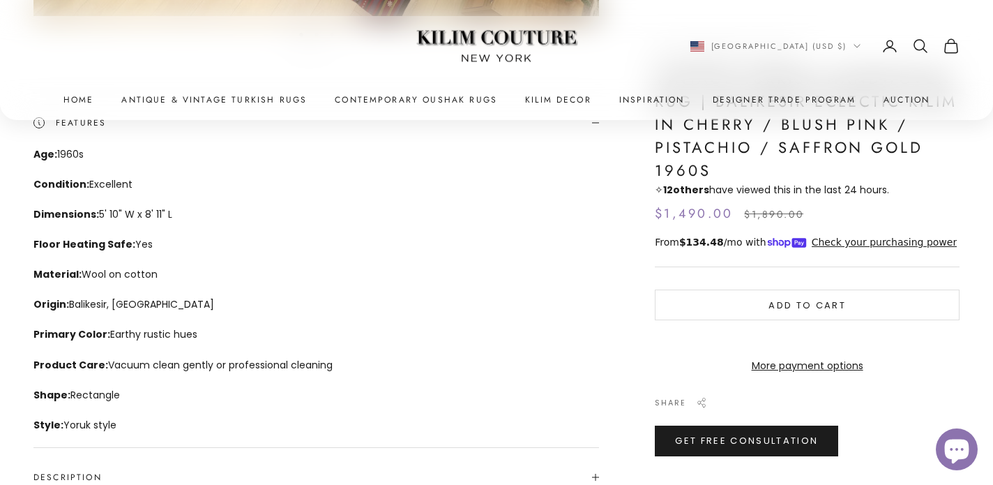
scroll to position [762, 0]
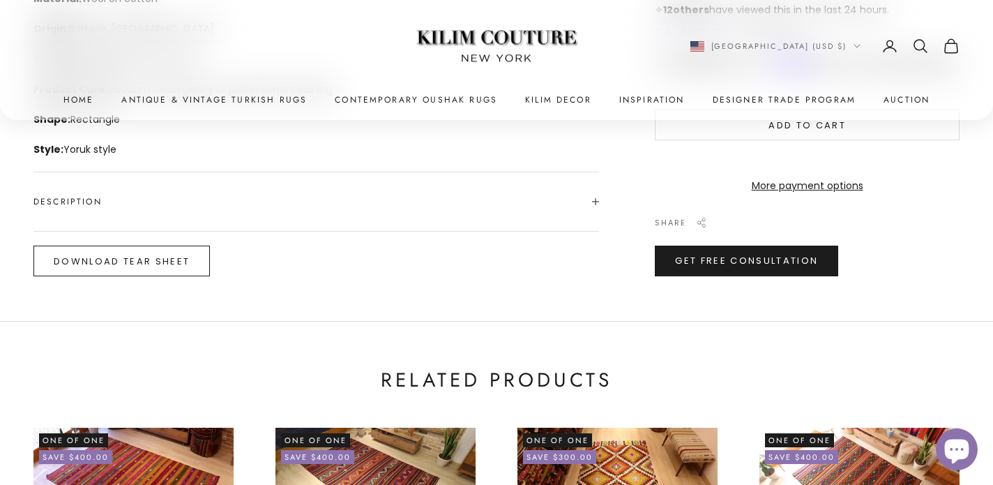
click at [160, 262] on button "Download Tear Sheet" at bounding box center [121, 260] width 176 height 31
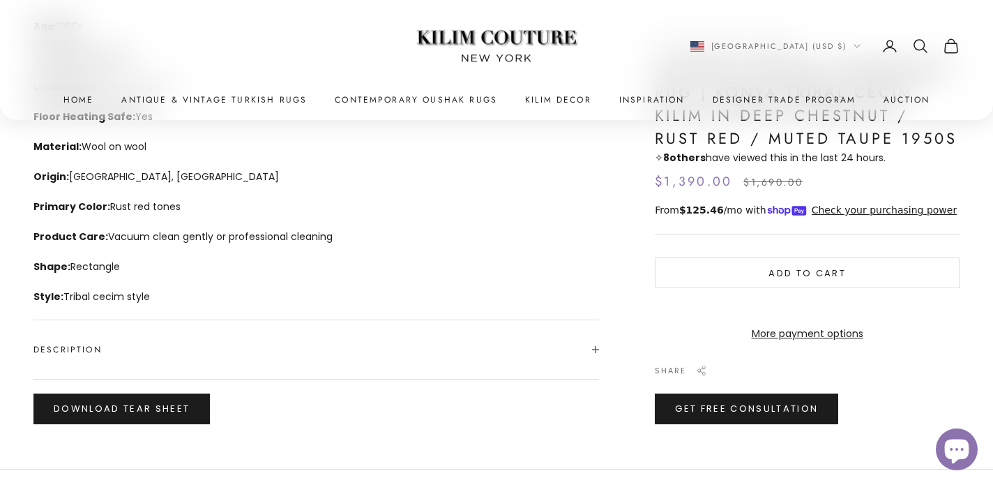
scroll to position [649, 0]
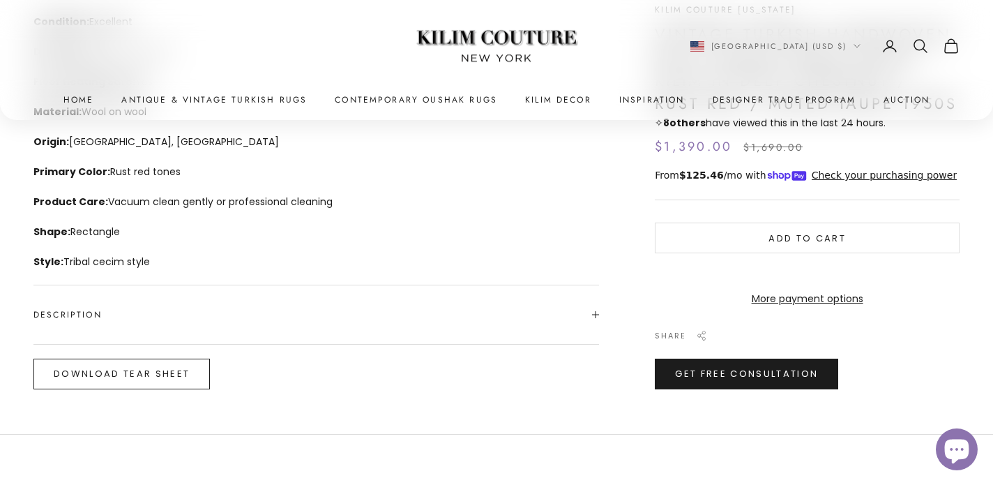
click at [160, 374] on button "Download Tear Sheet" at bounding box center [121, 373] width 176 height 31
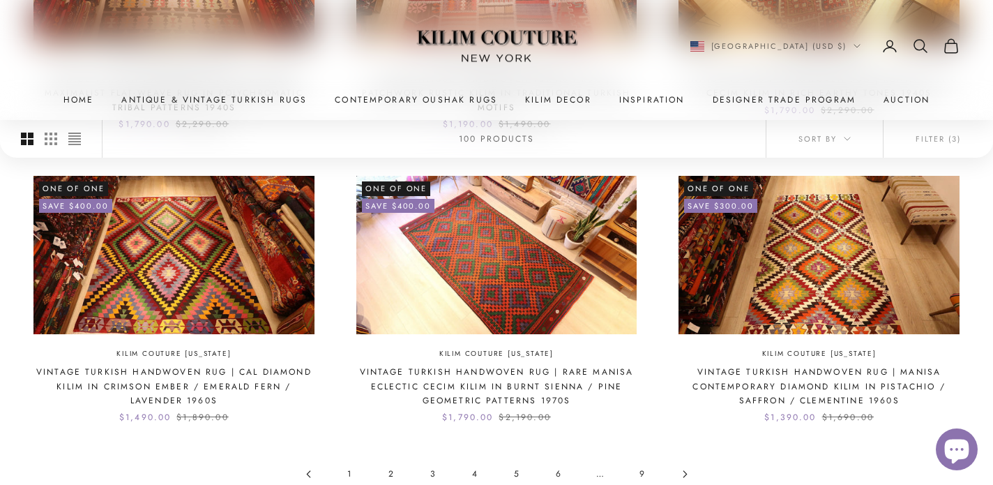
scroll to position [1332, 0]
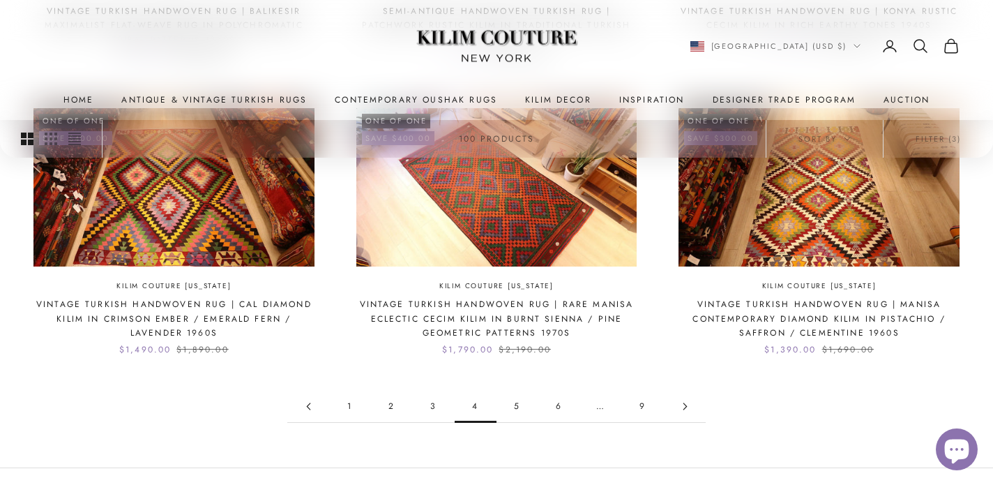
click at [520, 400] on link "5" at bounding box center [518, 406] width 42 height 31
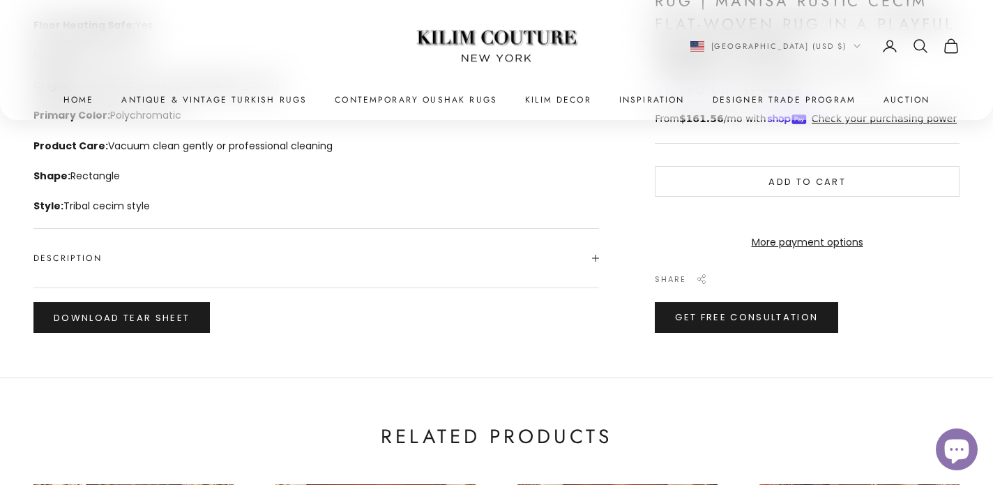
scroll to position [705, 0]
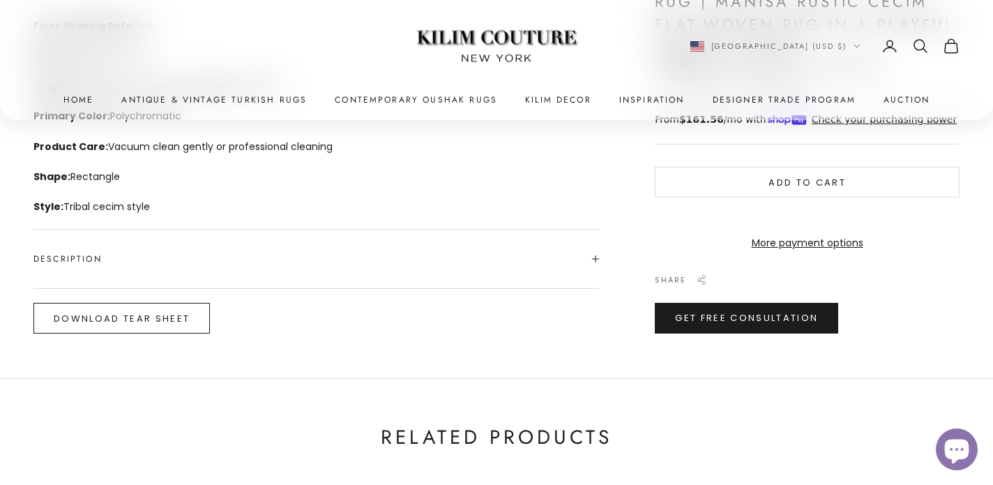
click at [168, 326] on button "Download Tear Sheet" at bounding box center [121, 318] width 176 height 31
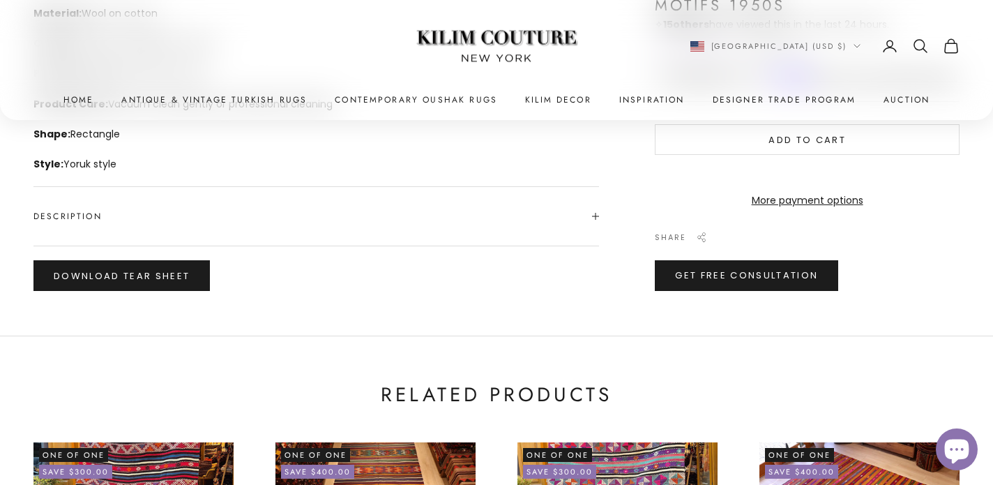
scroll to position [771, 0]
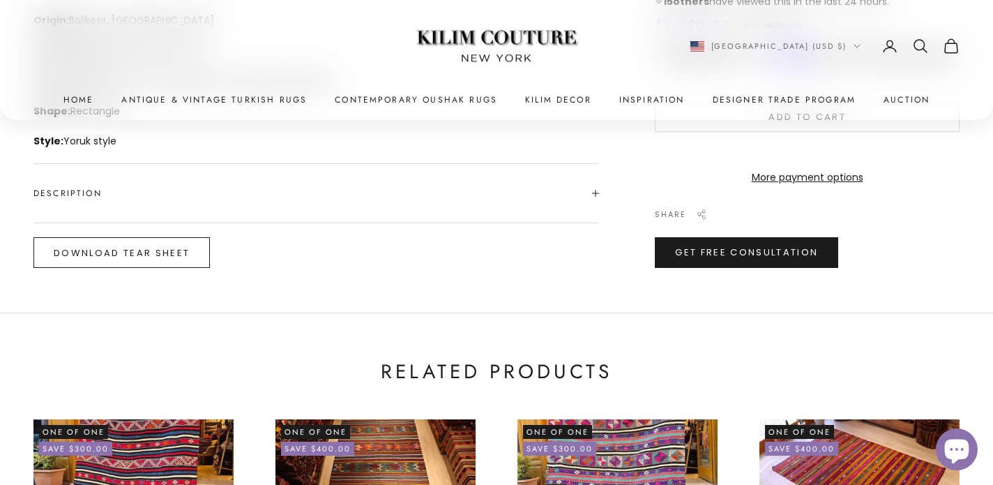
click at [178, 247] on button "Download Tear Sheet" at bounding box center [121, 252] width 176 height 31
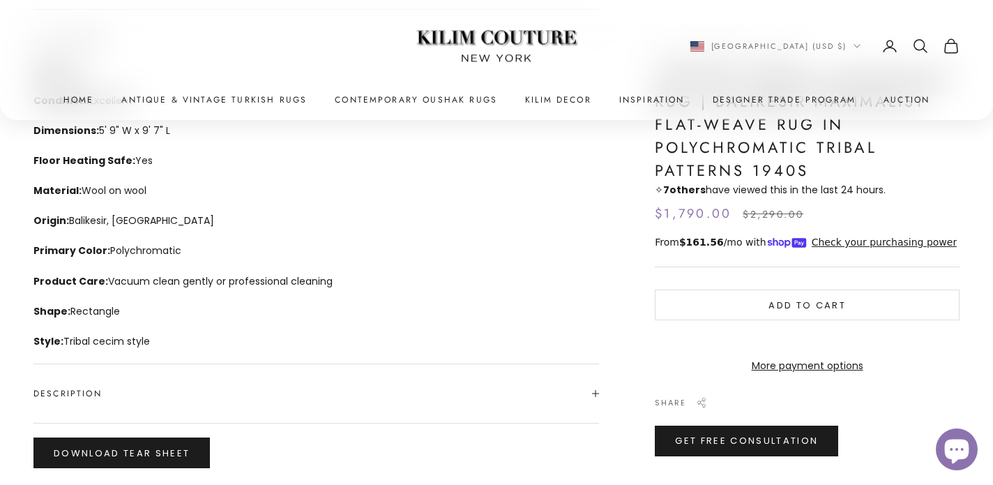
scroll to position [579, 0]
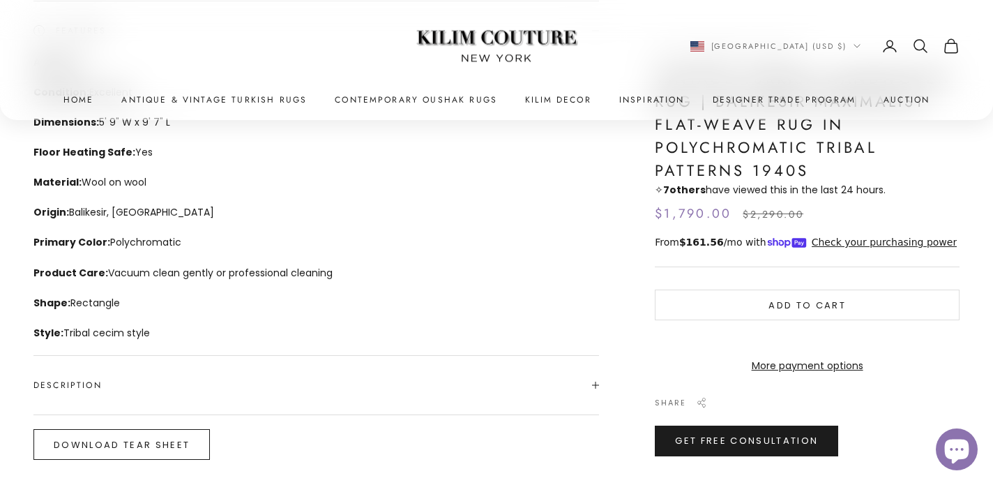
click at [183, 441] on button "Download Tear Sheet" at bounding box center [121, 444] width 176 height 31
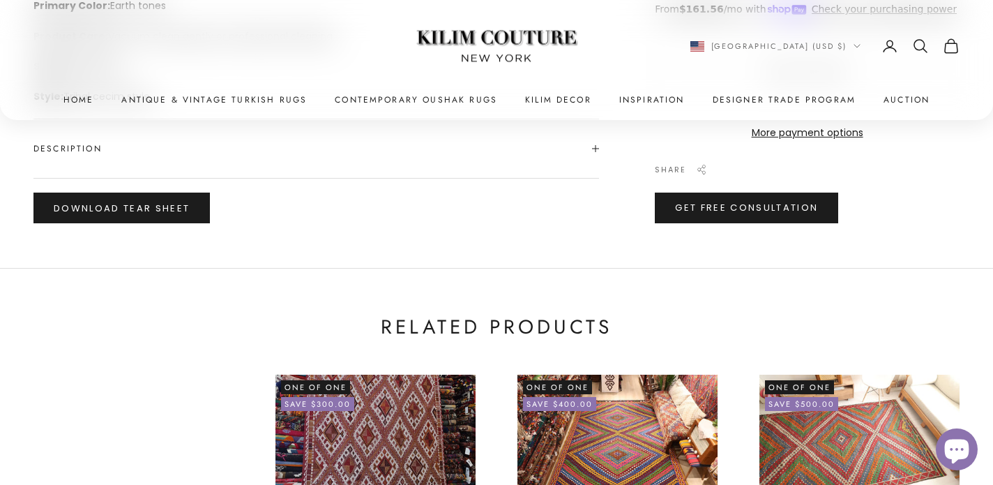
scroll to position [829, 0]
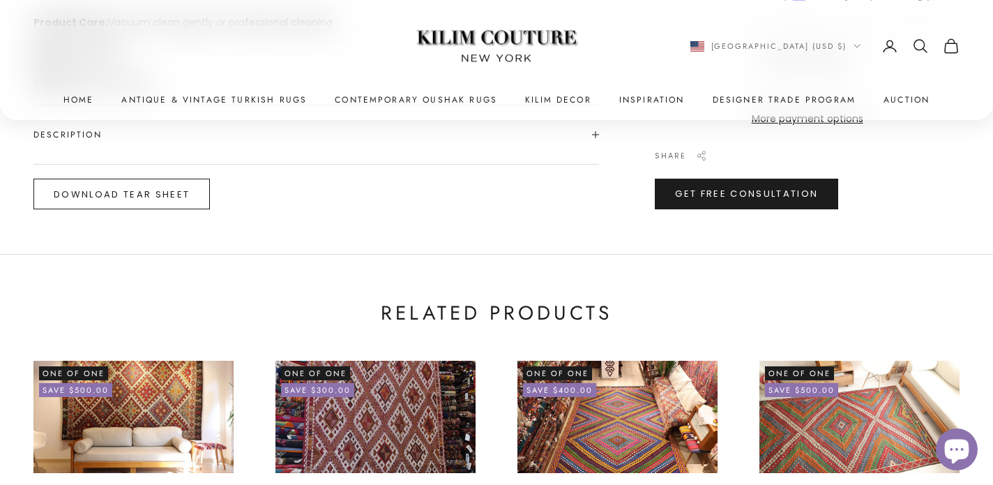
click at [159, 193] on button "Download Tear Sheet" at bounding box center [121, 194] width 176 height 31
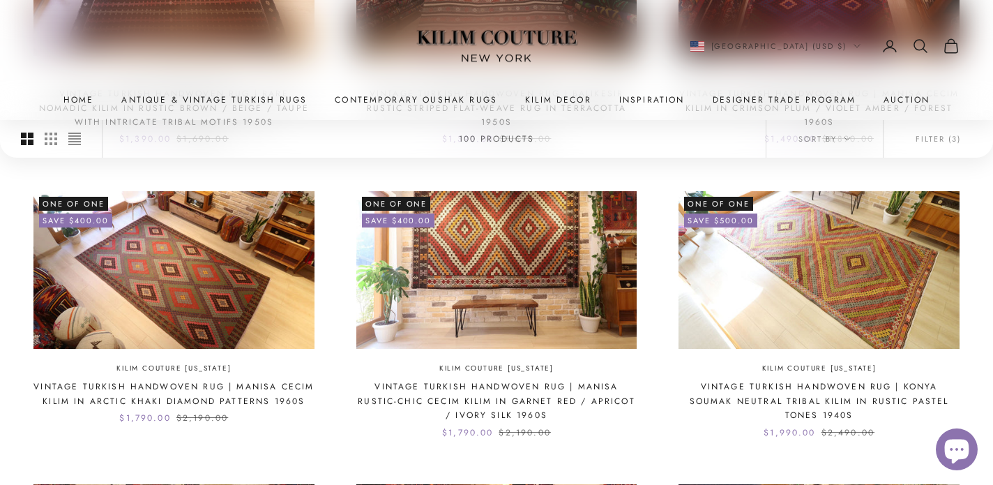
scroll to position [665, 0]
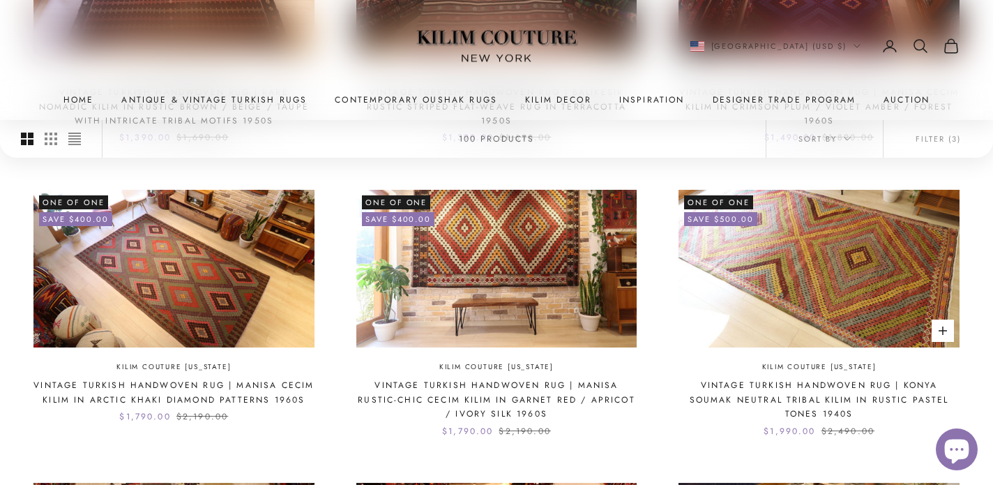
click at [836, 279] on img at bounding box center [819, 269] width 281 height 158
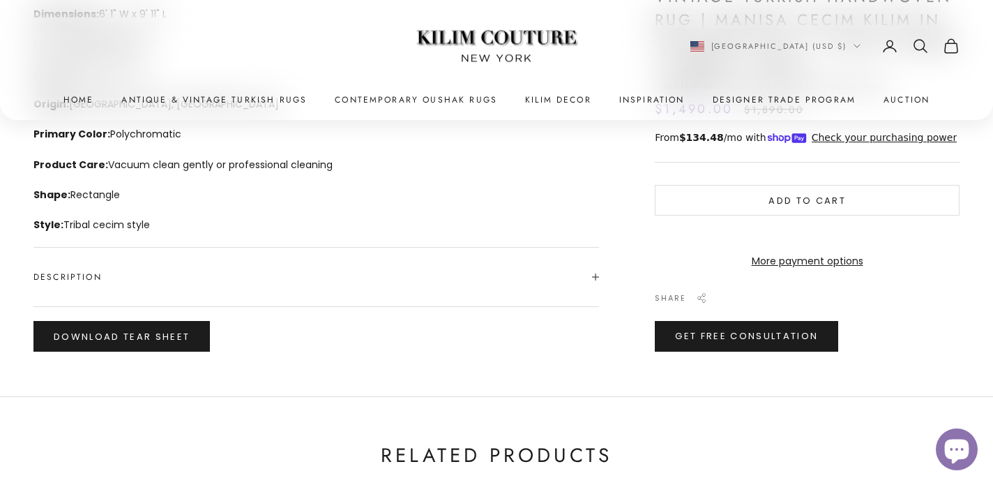
scroll to position [713, 0]
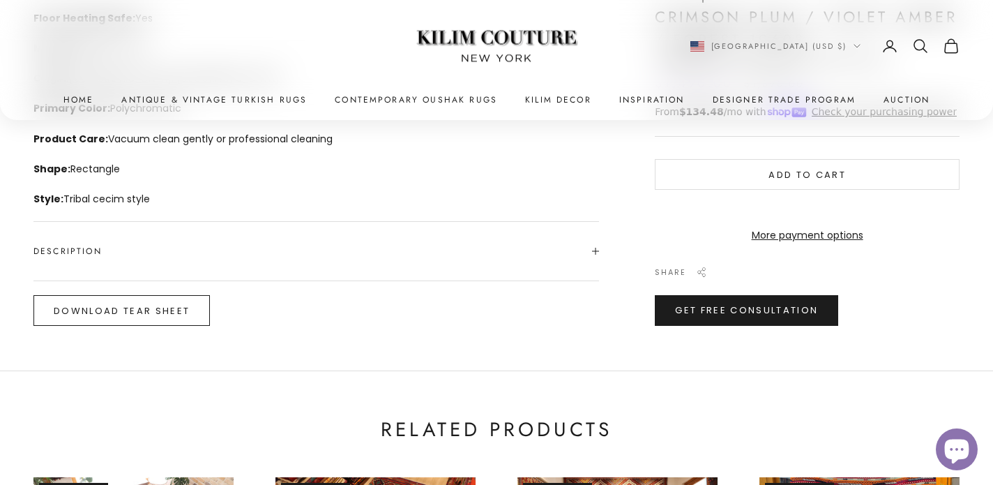
click at [180, 307] on button "Download Tear Sheet" at bounding box center [121, 310] width 176 height 31
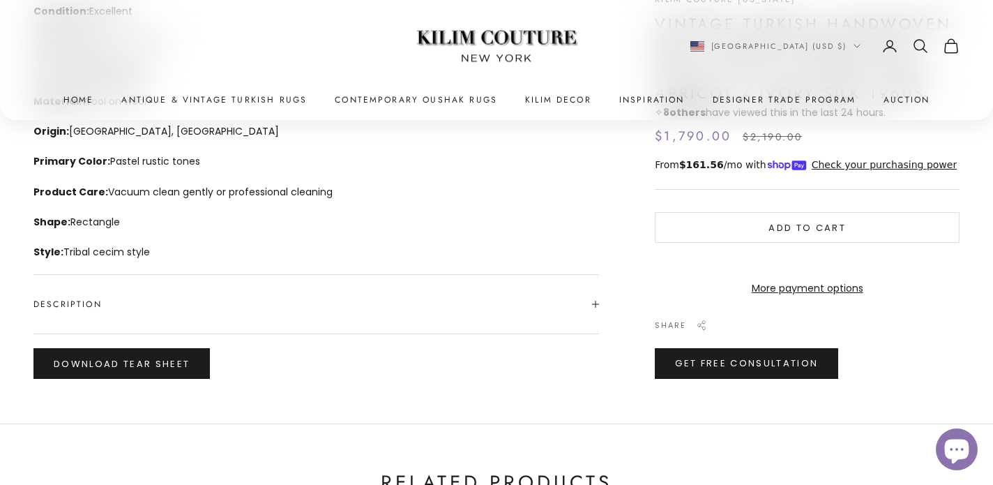
scroll to position [736, 0]
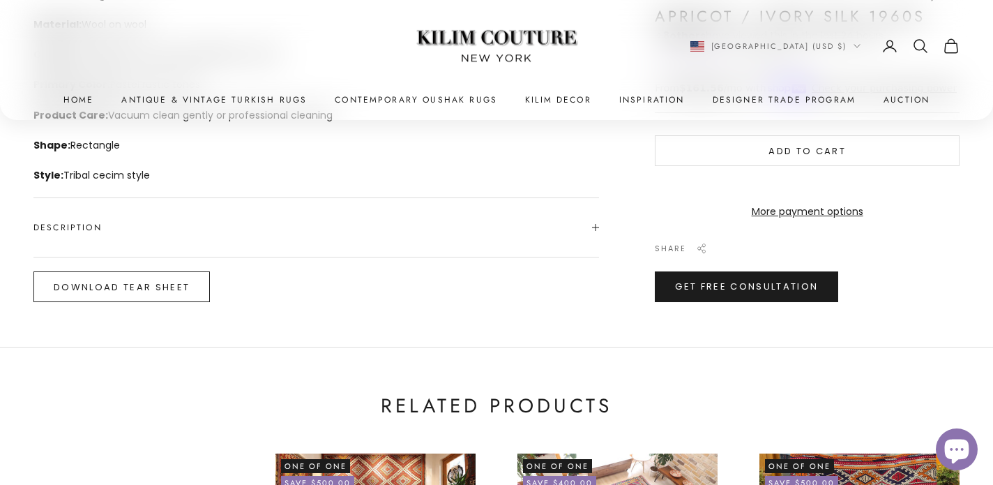
click at [163, 287] on button "Download Tear Sheet" at bounding box center [121, 286] width 176 height 31
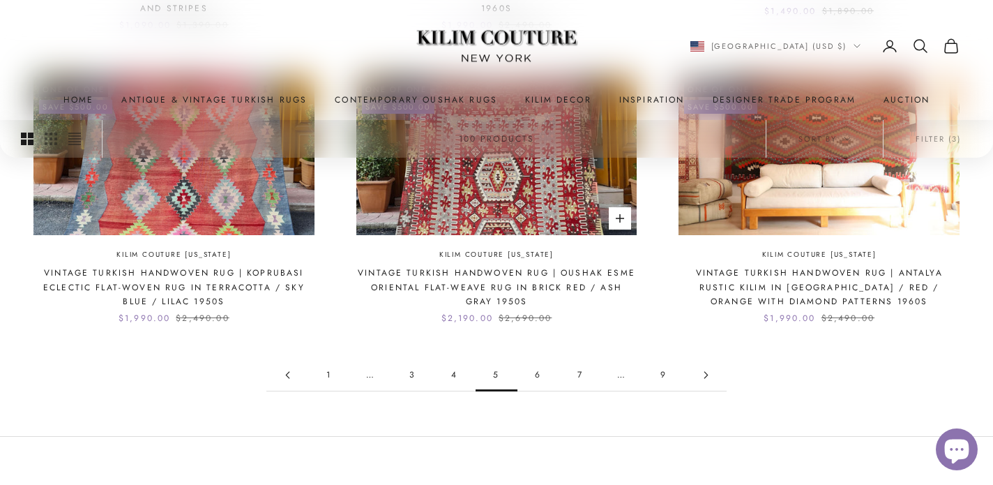
scroll to position [1374, 0]
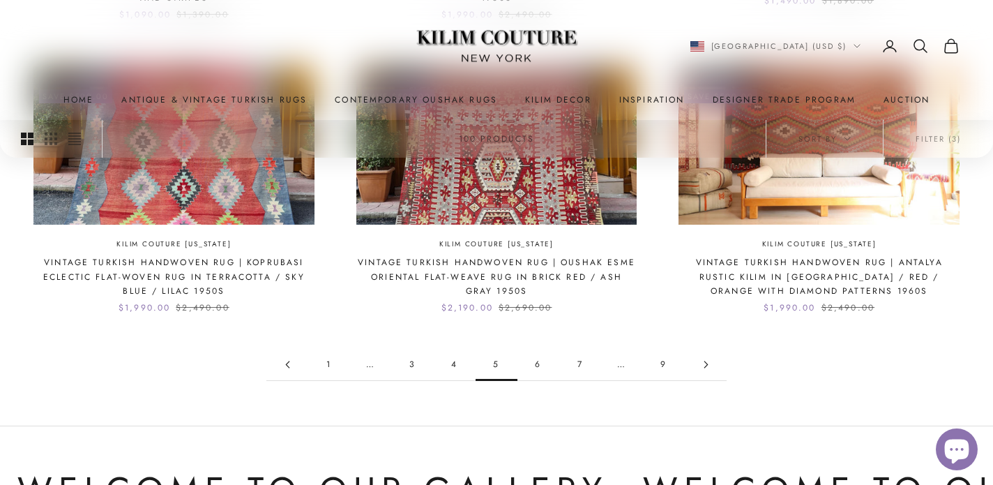
click at [540, 358] on link "6" at bounding box center [538, 364] width 42 height 31
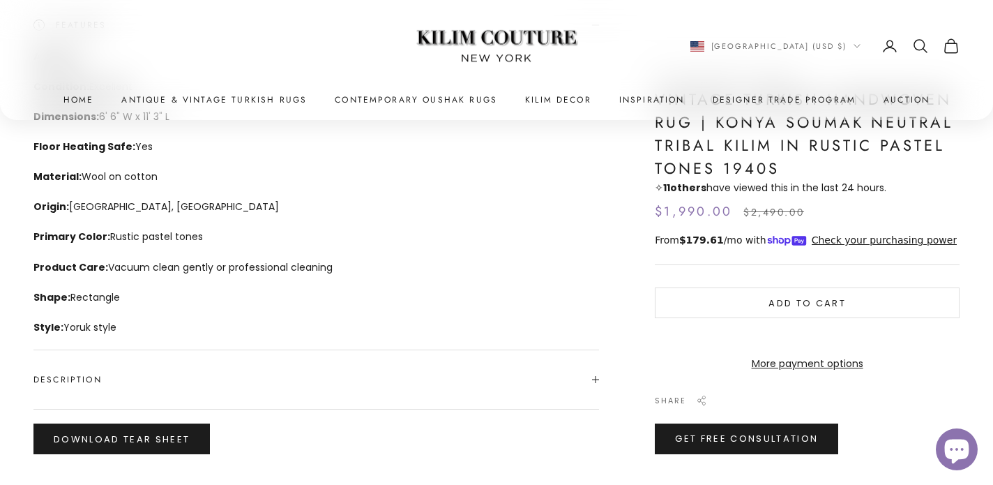
scroll to position [596, 0]
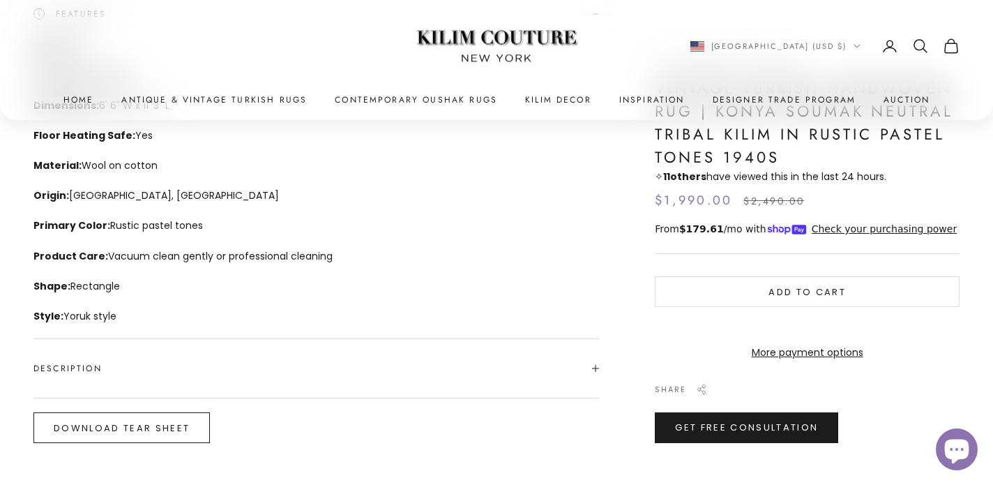
click at [172, 418] on button "Download Tear Sheet" at bounding box center [121, 427] width 176 height 31
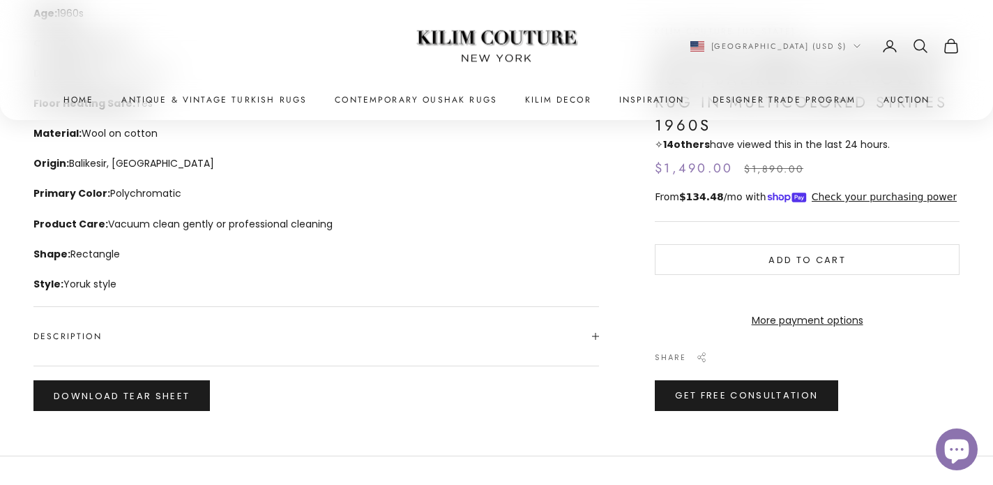
scroll to position [641, 0]
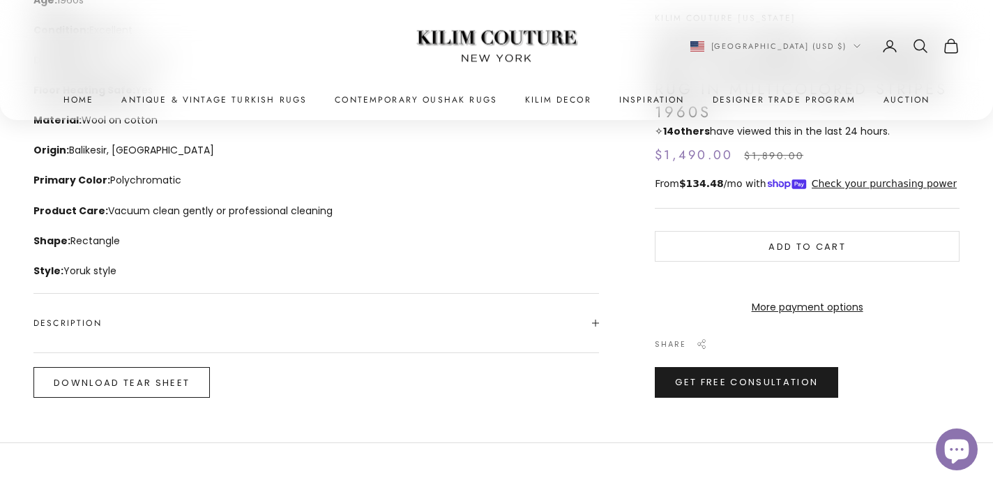
click at [170, 379] on button "Download Tear Sheet" at bounding box center [121, 382] width 176 height 31
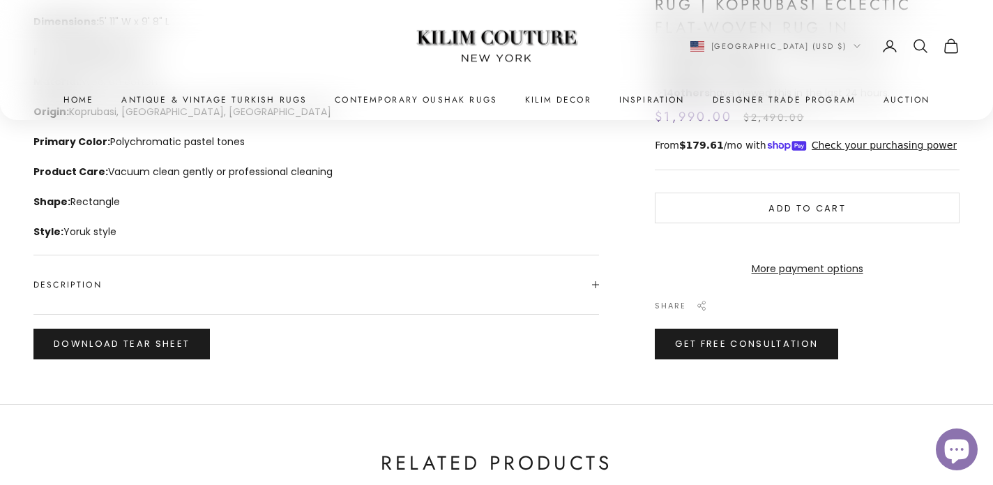
scroll to position [686, 0]
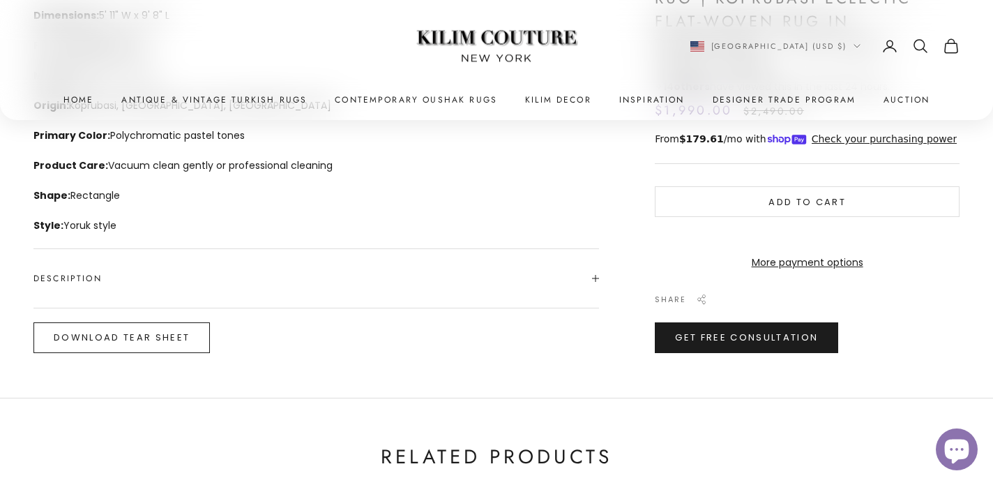
click at [137, 342] on button "Download Tear Sheet" at bounding box center [121, 337] width 176 height 31
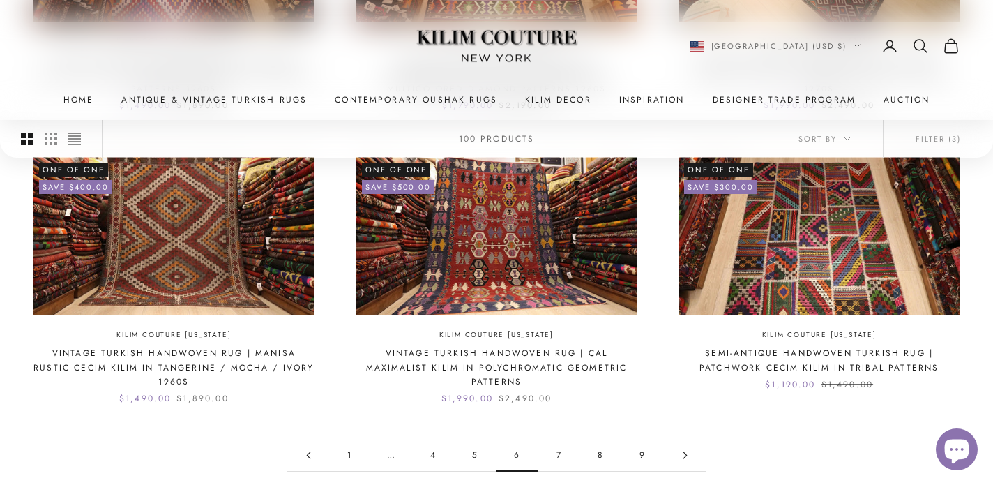
scroll to position [1285, 0]
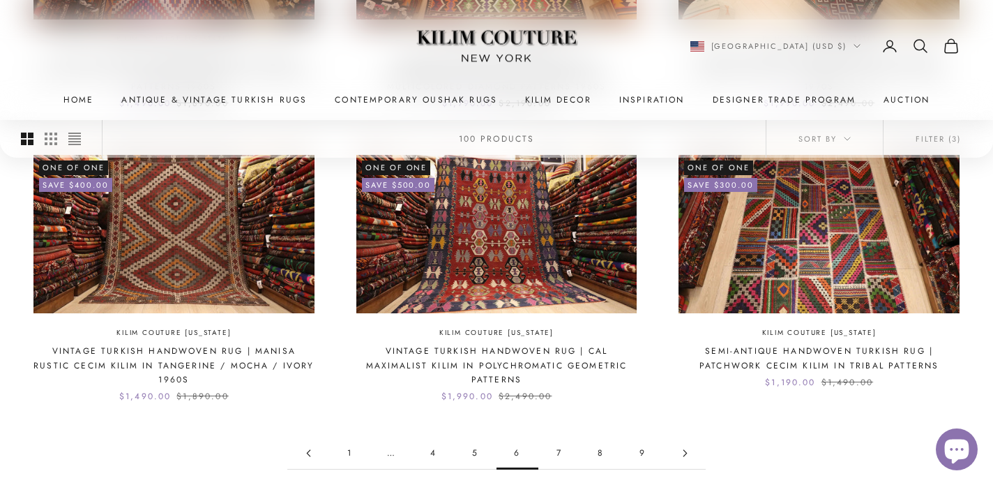
click at [682, 453] on icon "Go to page 7" at bounding box center [685, 453] width 8 height 8
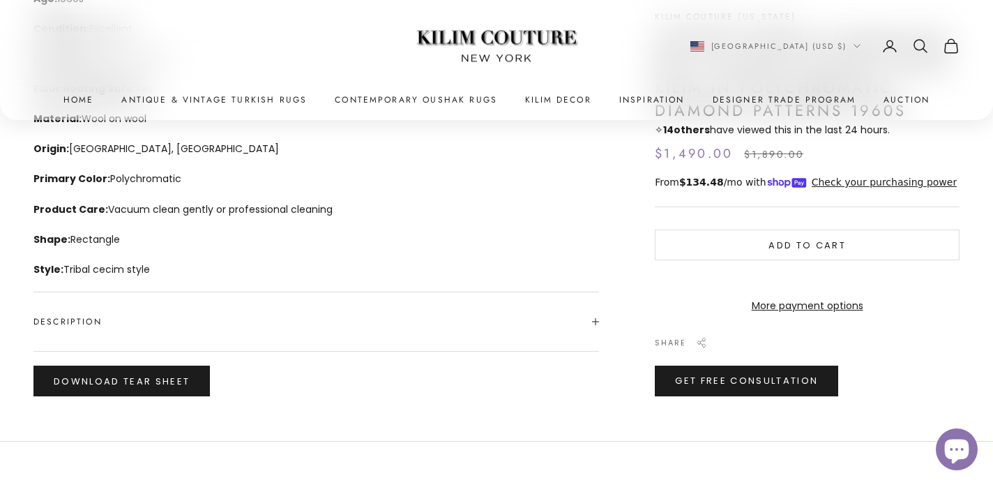
scroll to position [649, 0]
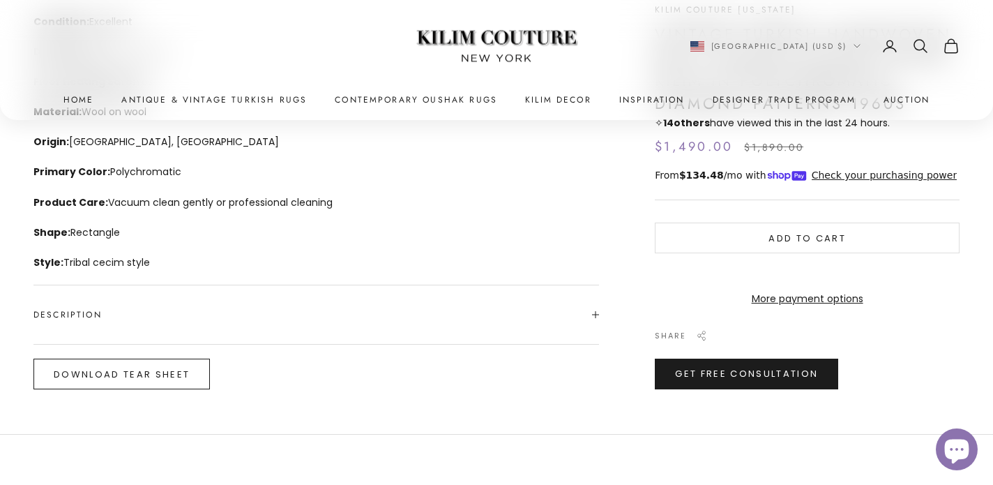
click at [151, 379] on button "Download Tear Sheet" at bounding box center [121, 373] width 176 height 31
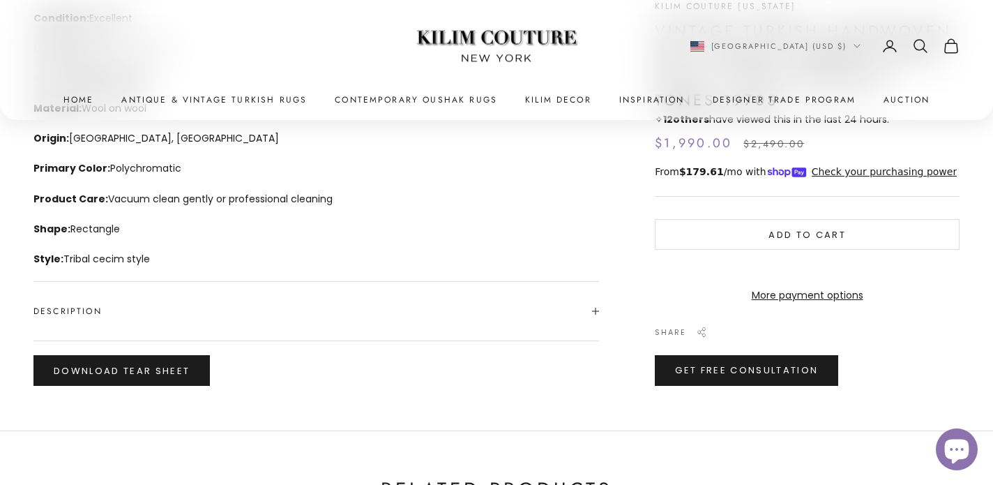
scroll to position [662, 0]
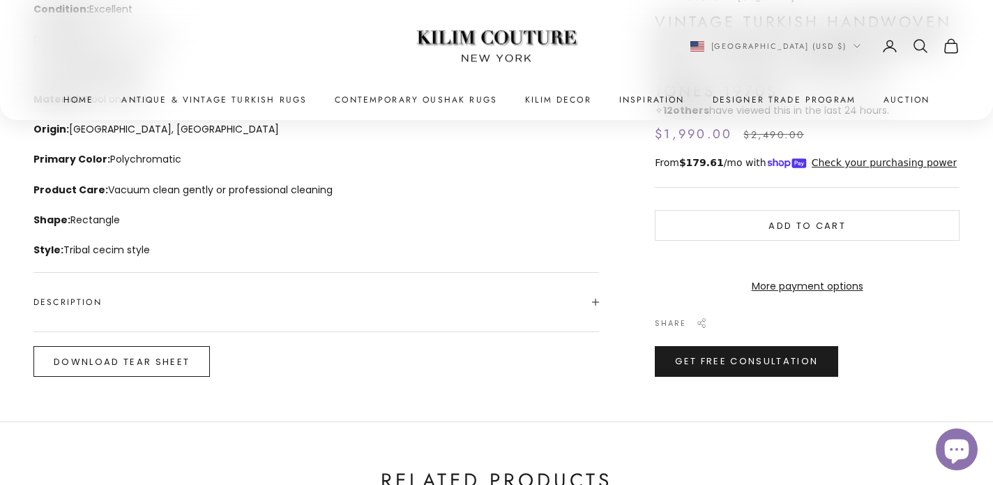
click at [133, 361] on button "Download Tear Sheet" at bounding box center [121, 361] width 176 height 31
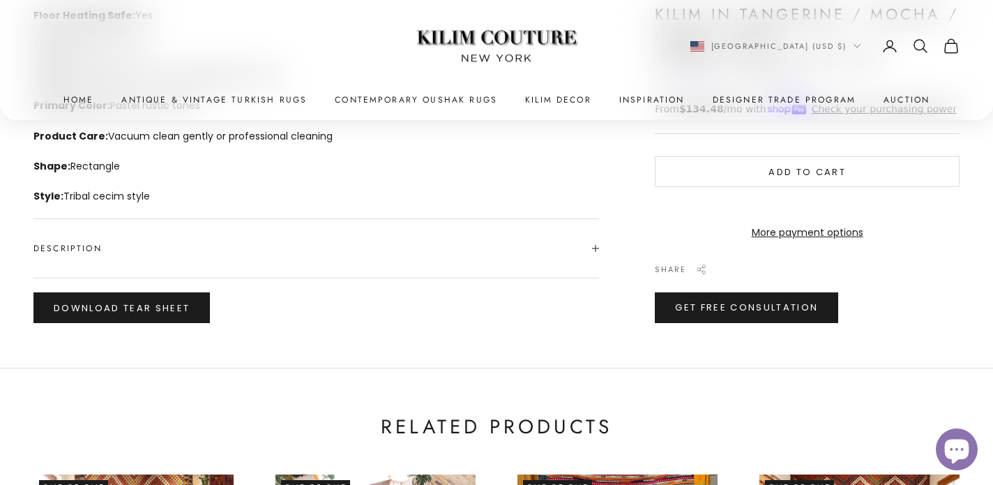
scroll to position [716, 0]
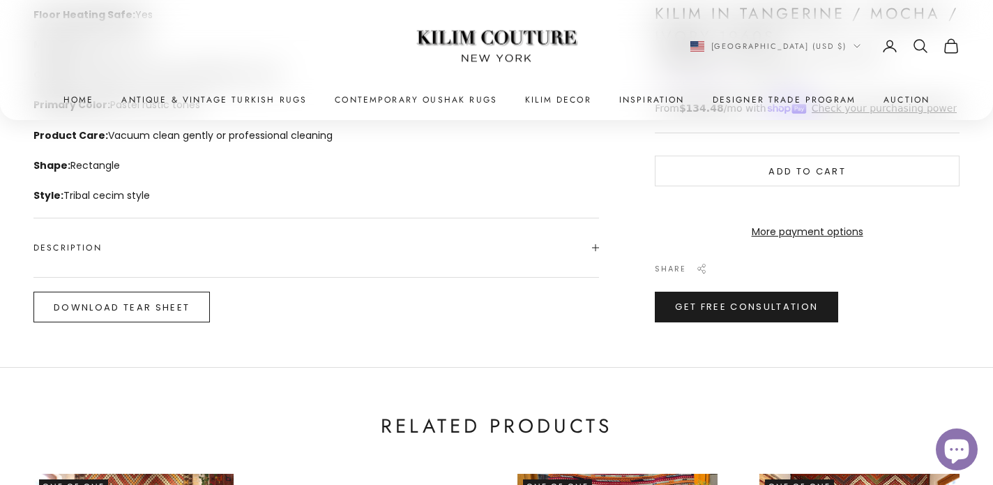
click at [185, 303] on button "Download Tear Sheet" at bounding box center [121, 307] width 176 height 31
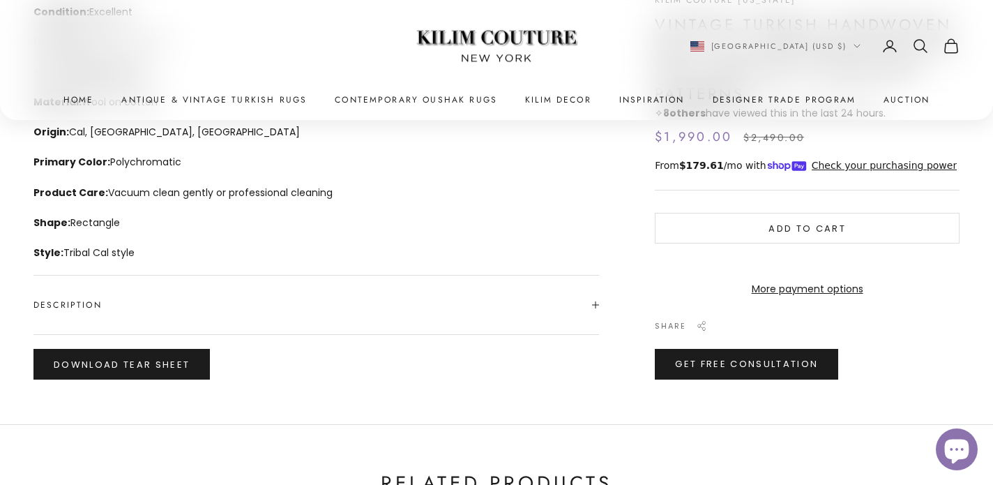
scroll to position [691, 0]
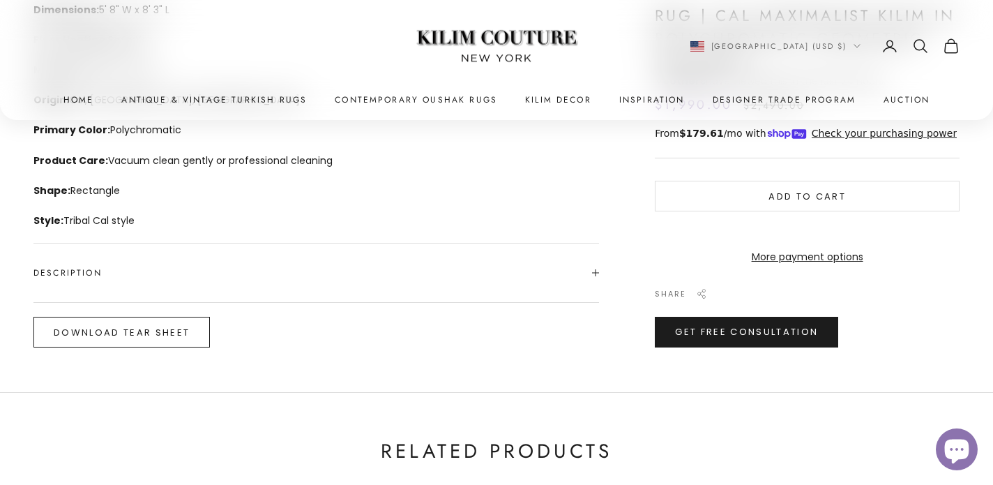
click at [150, 328] on button "Download Tear Sheet" at bounding box center [121, 332] width 176 height 31
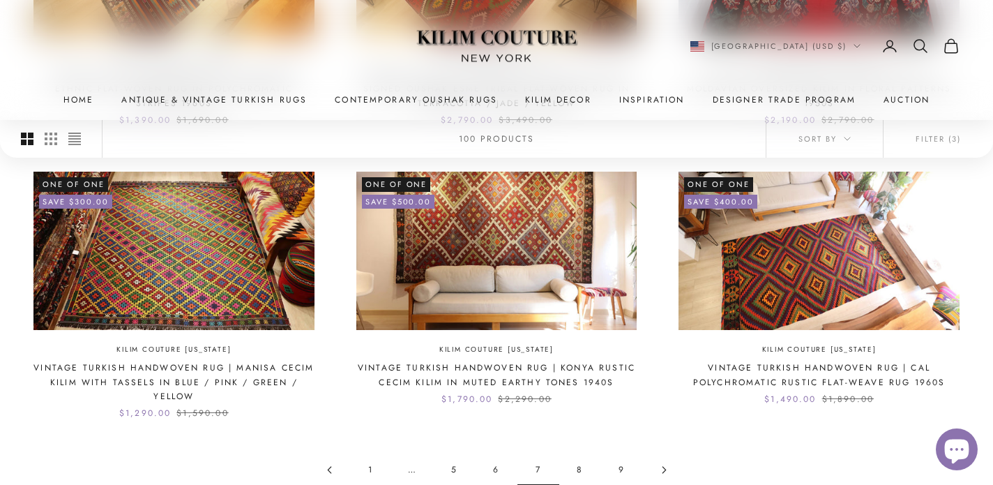
scroll to position [1307, 0]
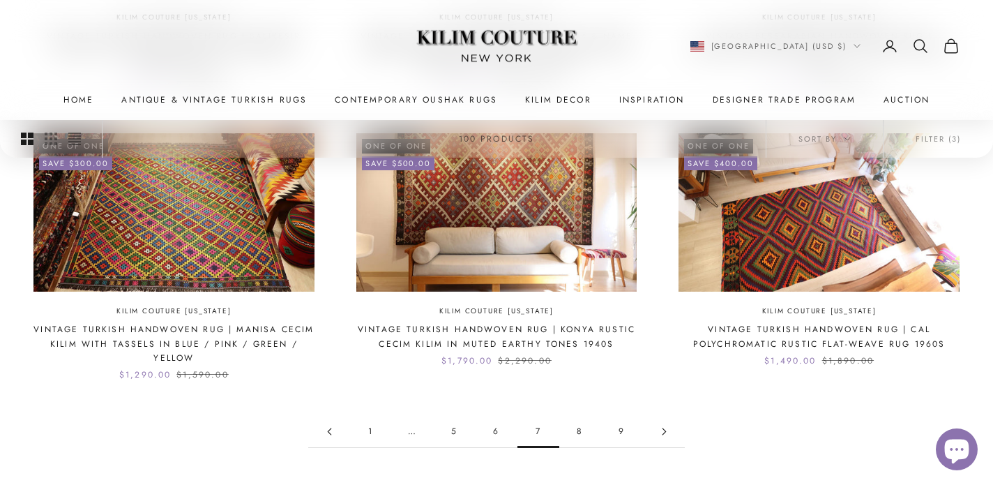
click at [577, 437] on link "8" at bounding box center [580, 431] width 42 height 31
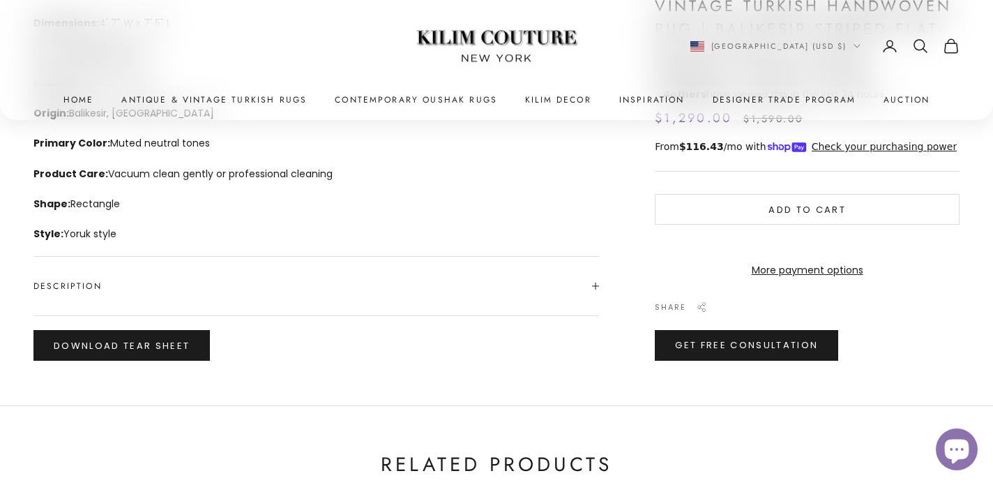
scroll to position [691, 0]
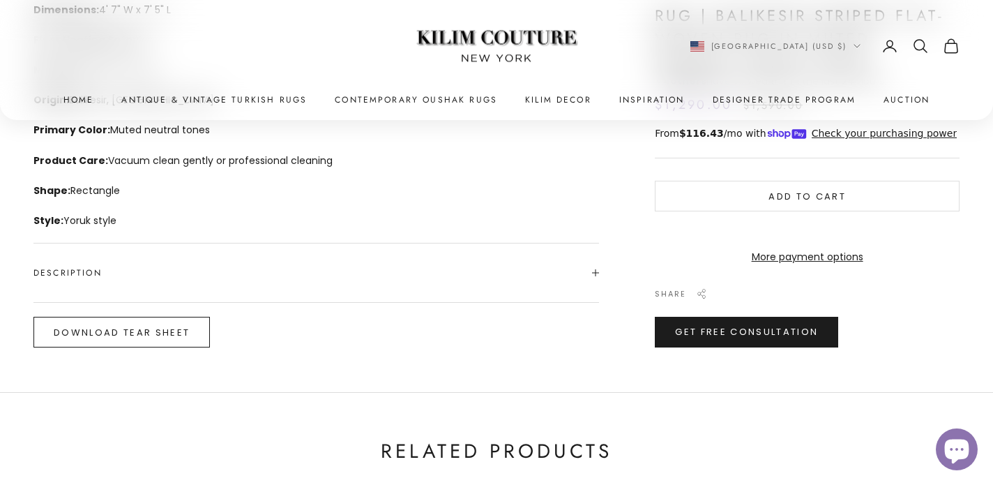
click at [162, 326] on button "Download Tear Sheet" at bounding box center [121, 332] width 176 height 31
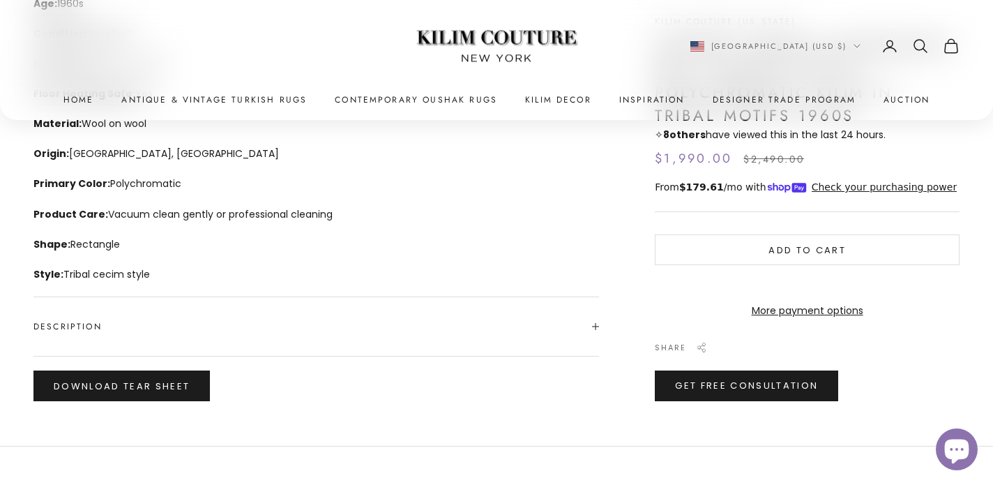
scroll to position [663, 0]
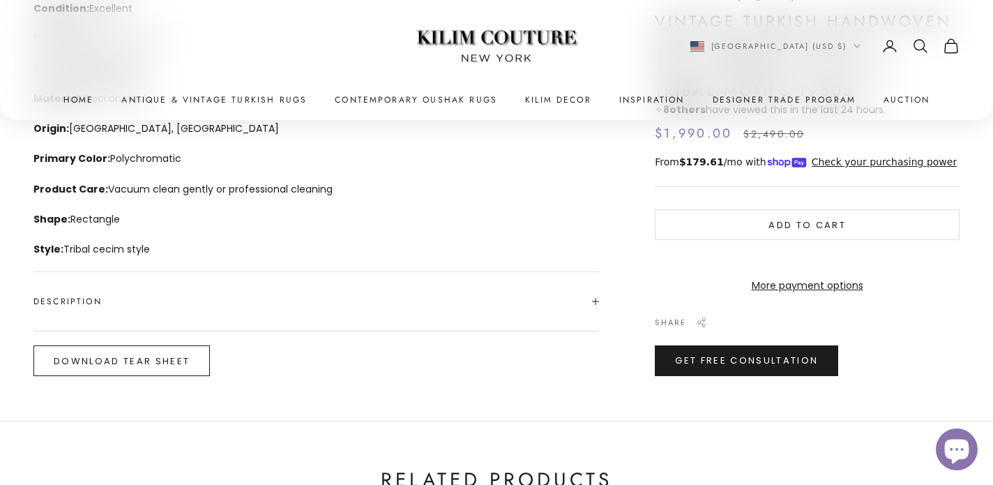
click at [164, 368] on button "Download Tear Sheet" at bounding box center [121, 360] width 176 height 31
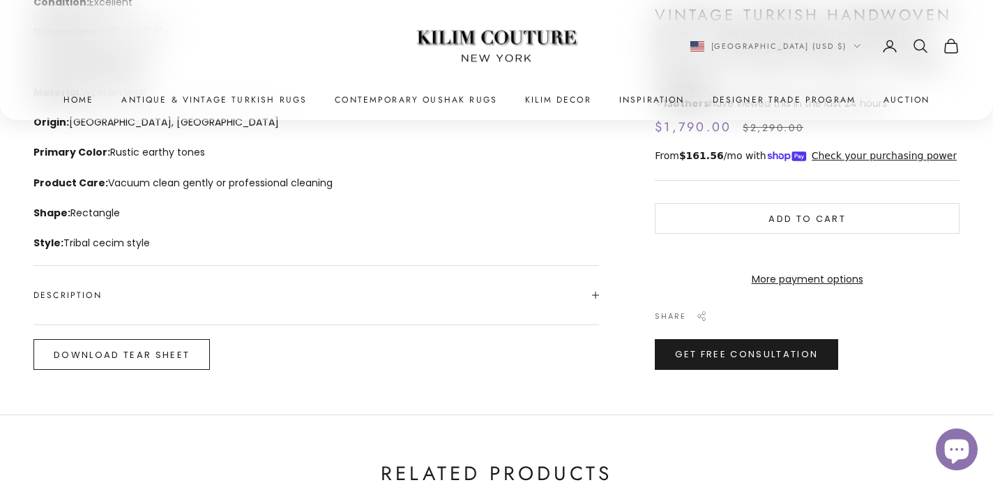
scroll to position [672, 0]
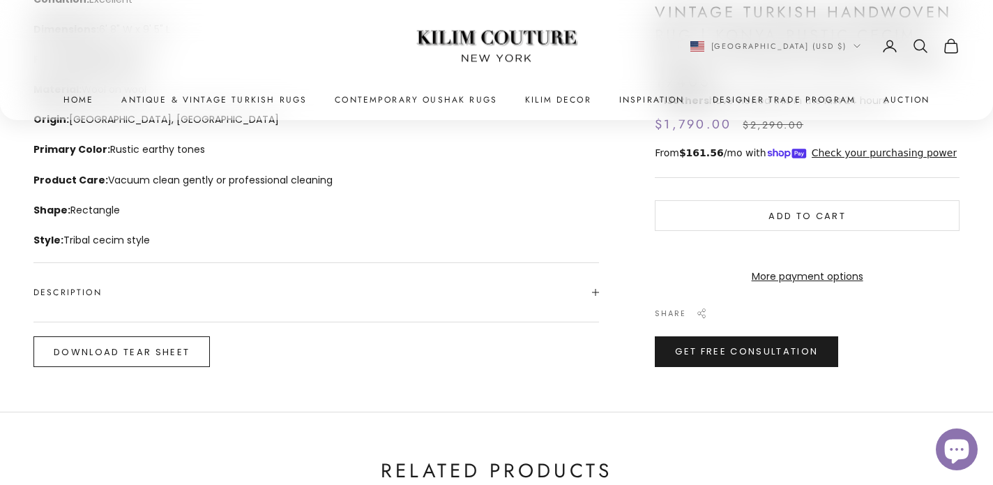
click at [167, 352] on button "Download Tear Sheet" at bounding box center [121, 351] width 176 height 31
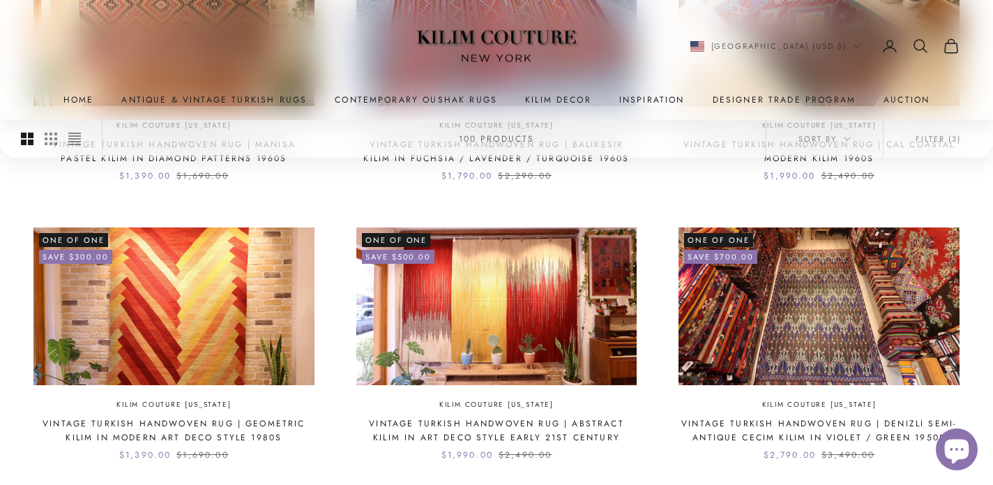
scroll to position [1274, 0]
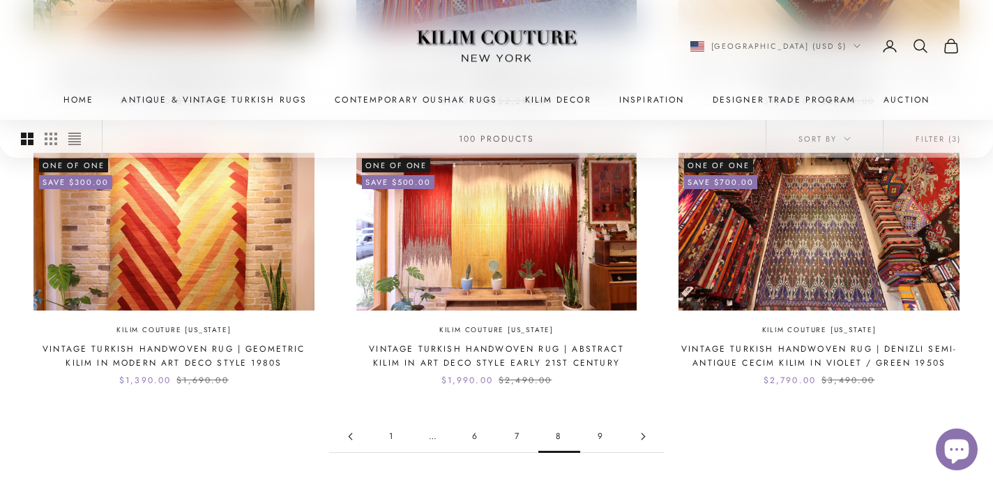
click at [602, 438] on link "9" at bounding box center [601, 436] width 42 height 31
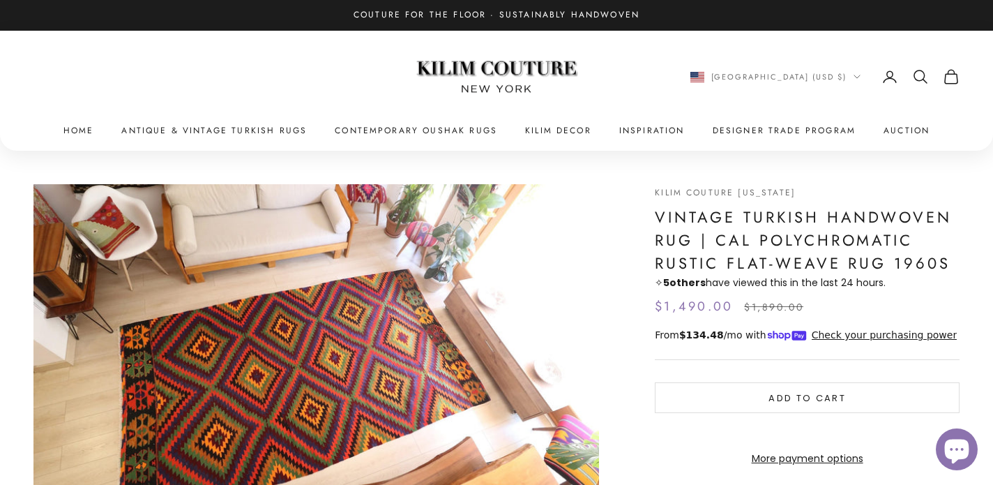
click at [338, 372] on img "Item 1 of 3" at bounding box center [316, 343] width 566 height 318
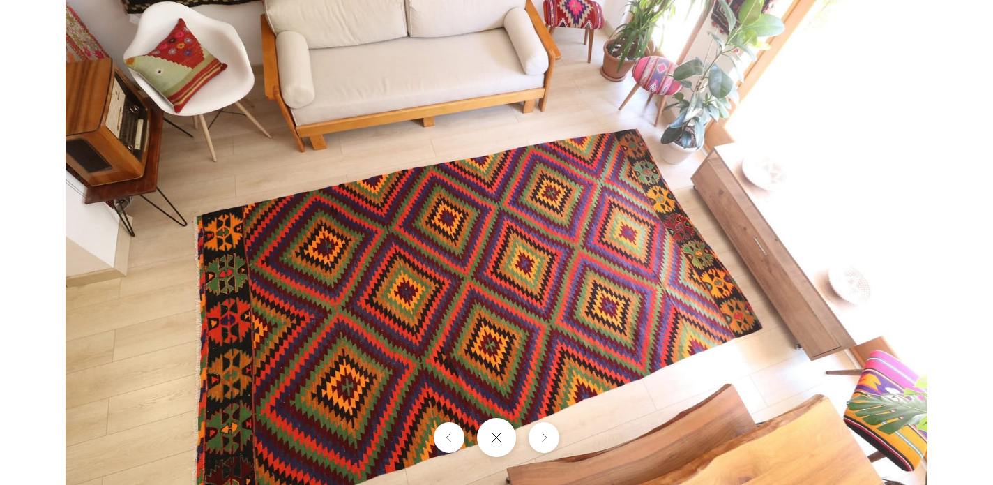
click at [478, 295] on img at bounding box center [497, 242] width 862 height 485
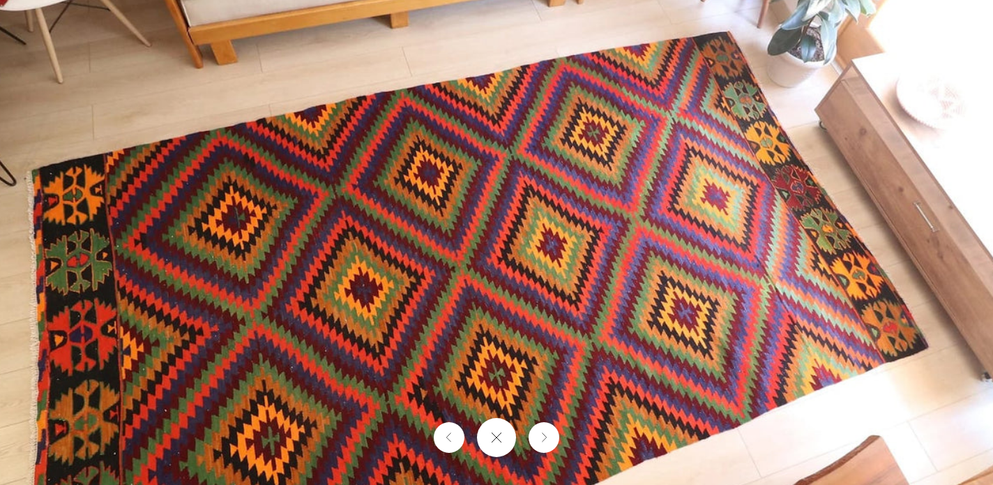
click at [525, 283] on img at bounding box center [507, 211] width 1367 height 769
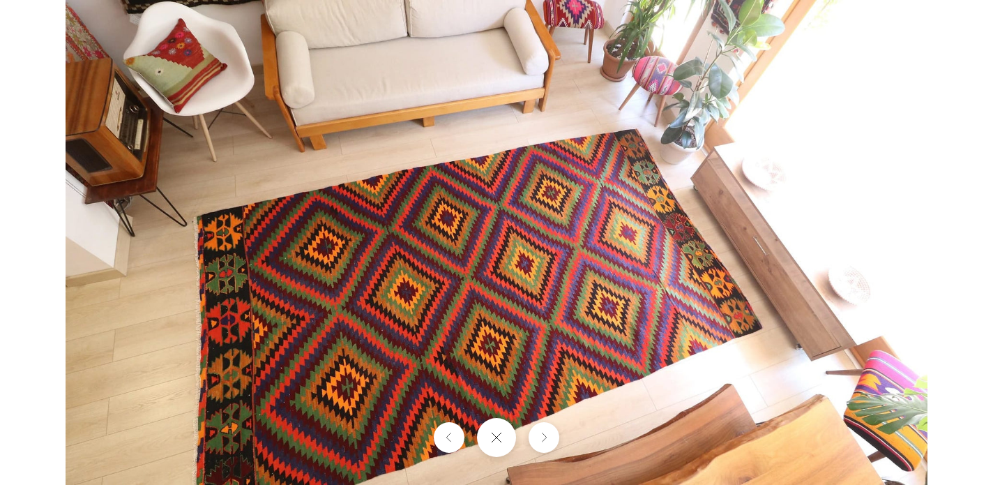
click at [461, 301] on img at bounding box center [497, 242] width 862 height 485
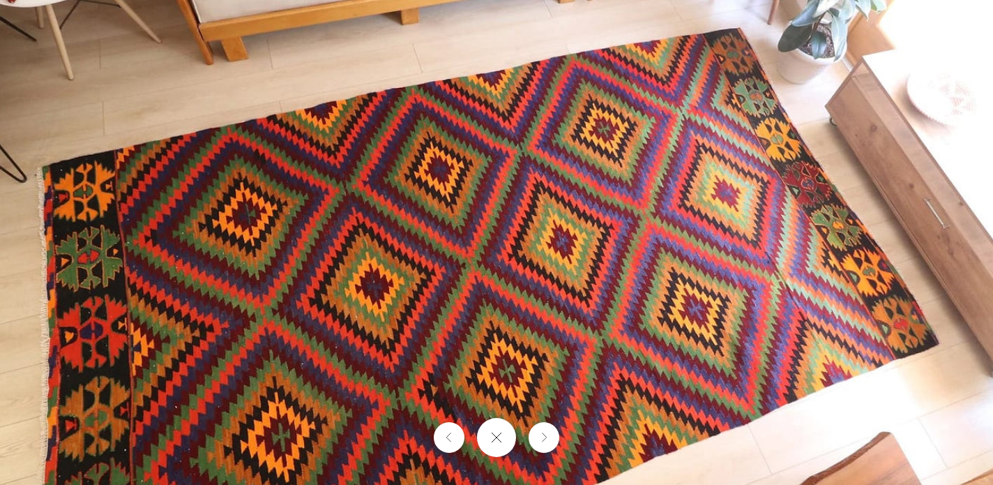
click at [511, 333] on img at bounding box center [517, 208] width 1367 height 769
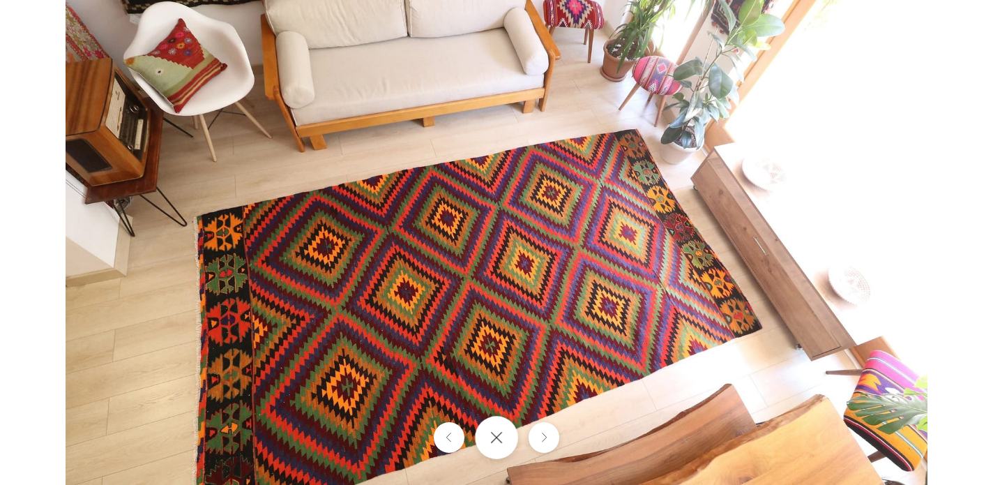
click at [487, 432] on button "Close gallery" at bounding box center [496, 437] width 43 height 43
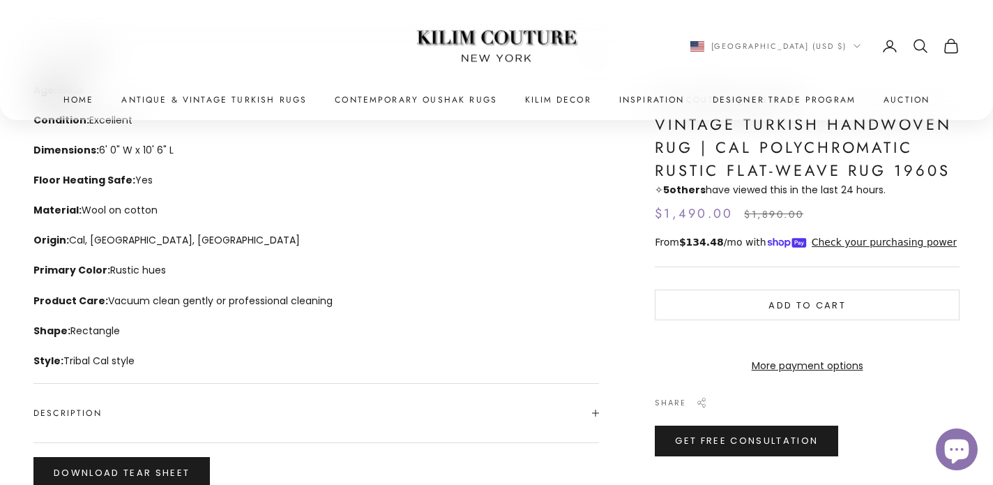
scroll to position [571, 0]
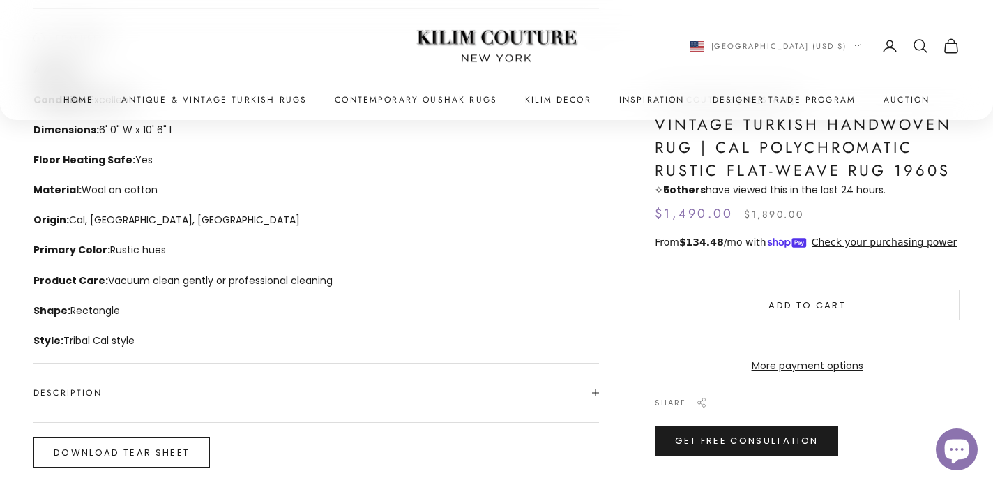
click at [170, 451] on button "Download Tear Sheet" at bounding box center [121, 452] width 176 height 31
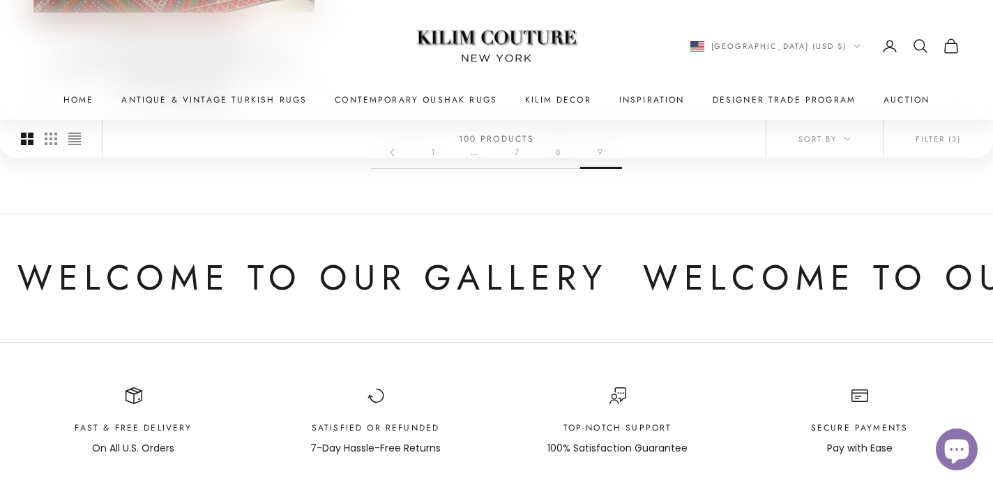
scroll to position [879, 0]
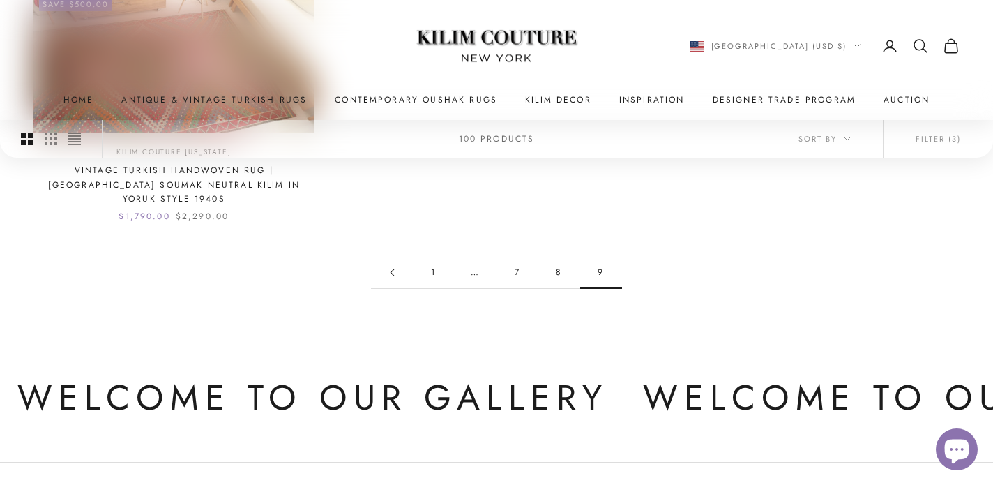
click at [433, 257] on link "1" at bounding box center [434, 272] width 42 height 31
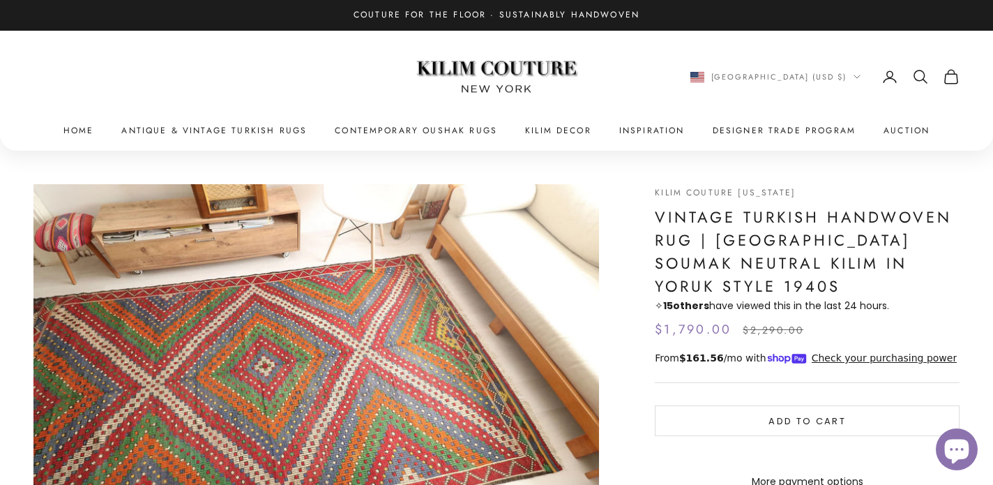
scroll to position [792, 0]
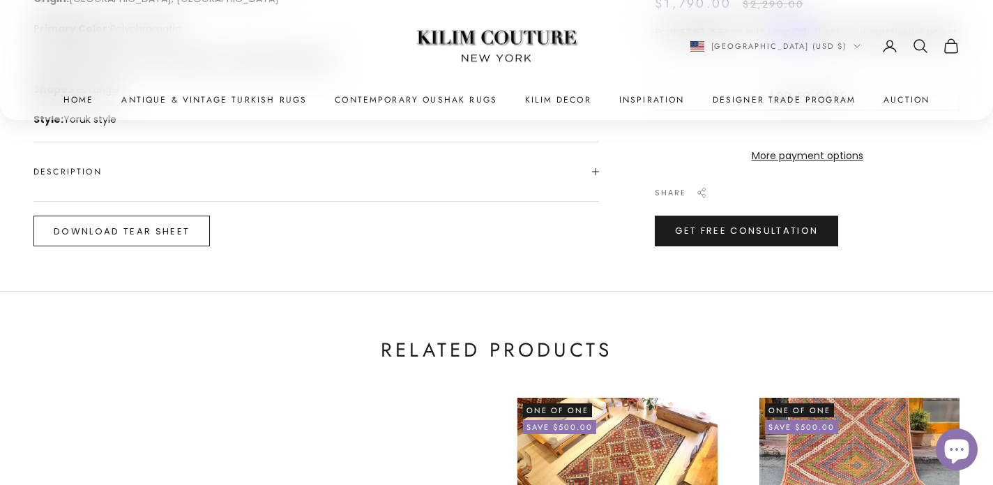
click at [190, 222] on button "Download Tear Sheet" at bounding box center [121, 231] width 176 height 31
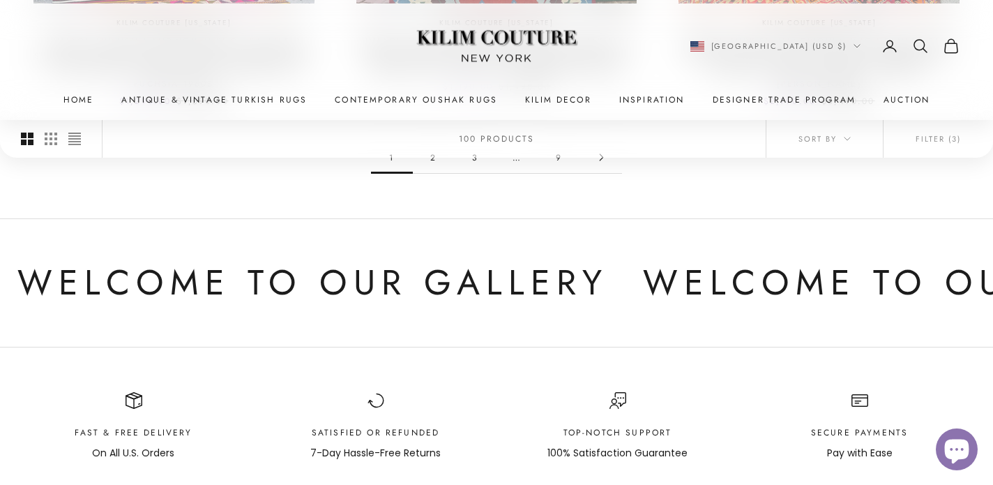
scroll to position [1558, 0]
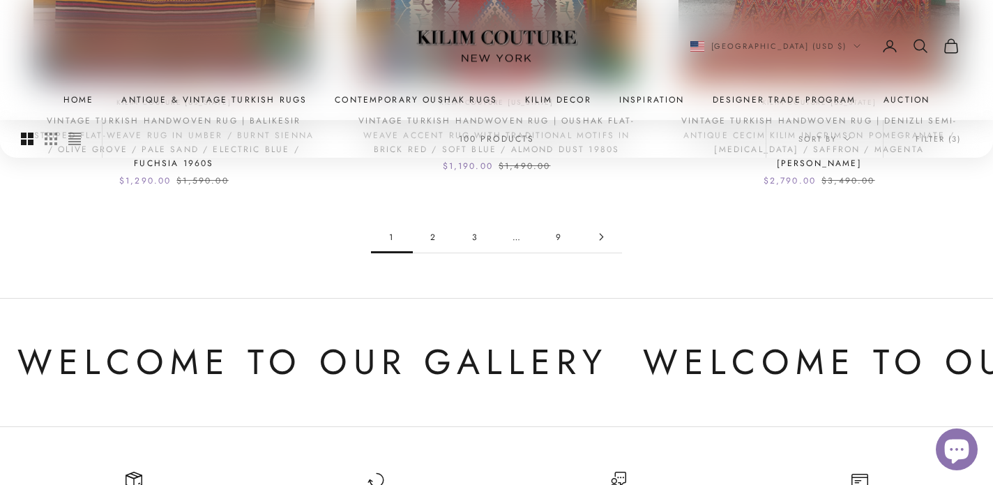
click at [436, 239] on link "2" at bounding box center [434, 236] width 42 height 31
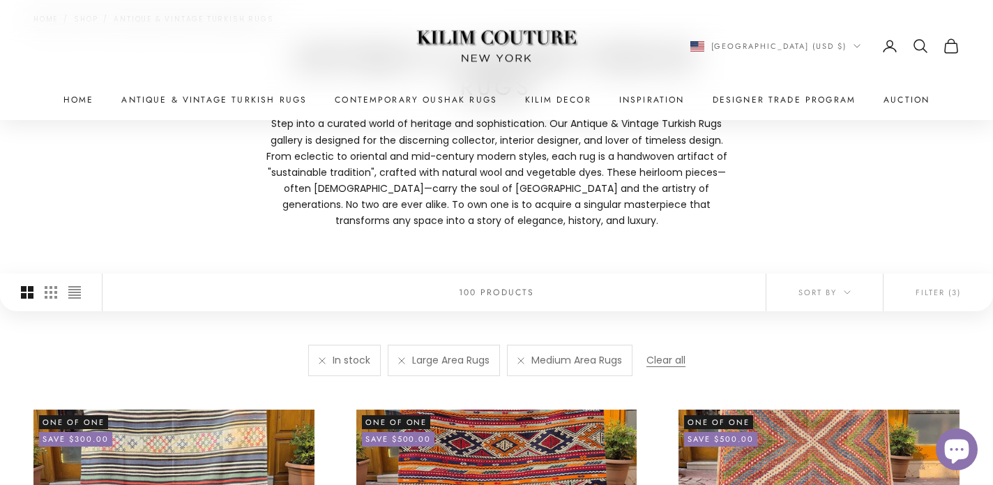
scroll to position [356, 0]
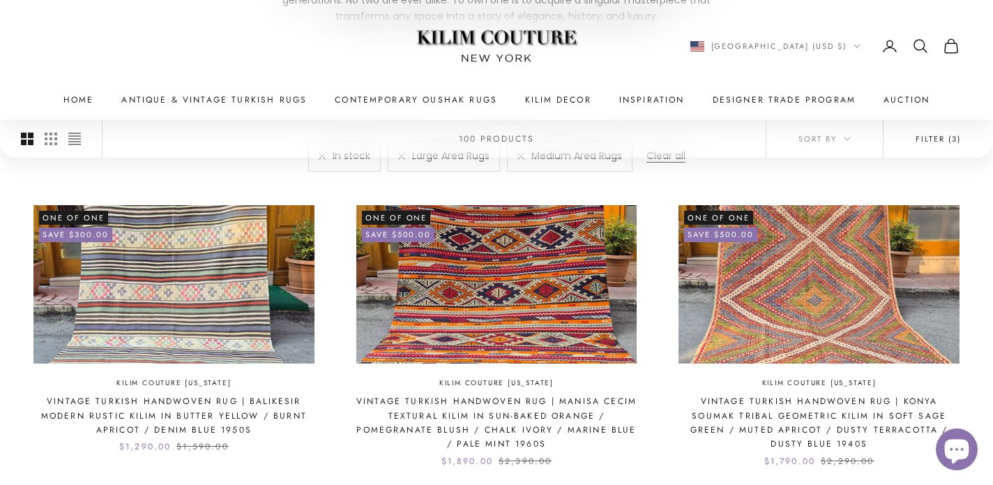
click at [912, 144] on button "Filter (3)" at bounding box center [938, 139] width 109 height 38
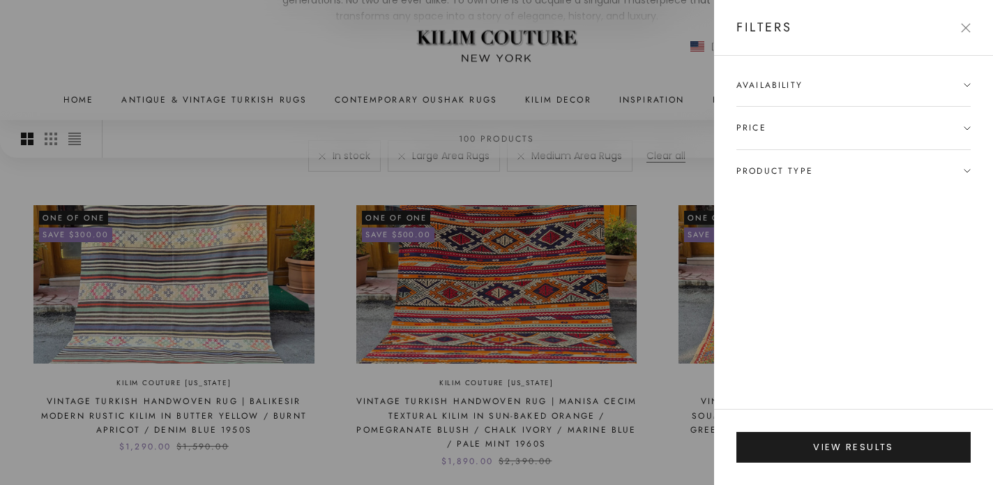
click at [782, 167] on span "Product type" at bounding box center [774, 171] width 77 height 14
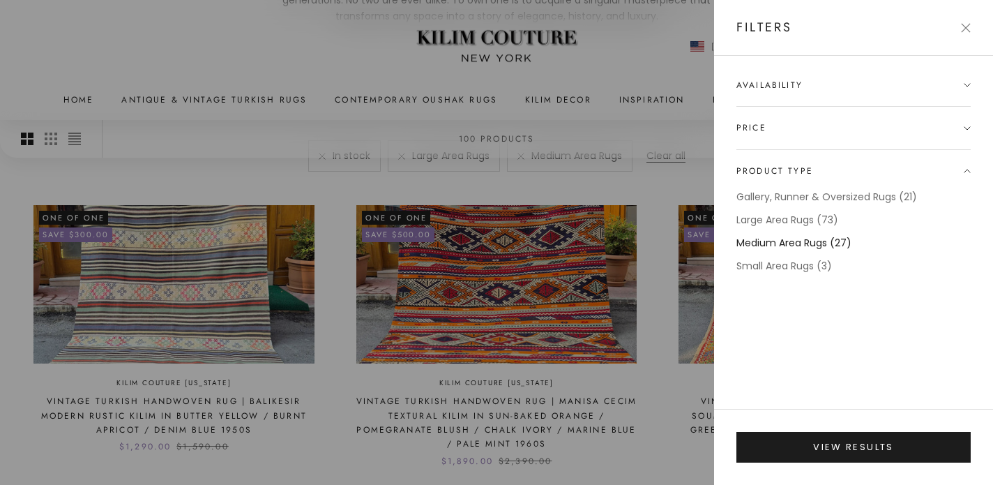
click at [783, 243] on label "Medium Area Rugs (27)" at bounding box center [793, 243] width 115 height 16
click at [783, 221] on label "Large Area Rugs (73)" at bounding box center [787, 220] width 102 height 16
click at [785, 199] on label "Gallery, Runner & Oversized Rugs (21)" at bounding box center [826, 197] width 181 height 16
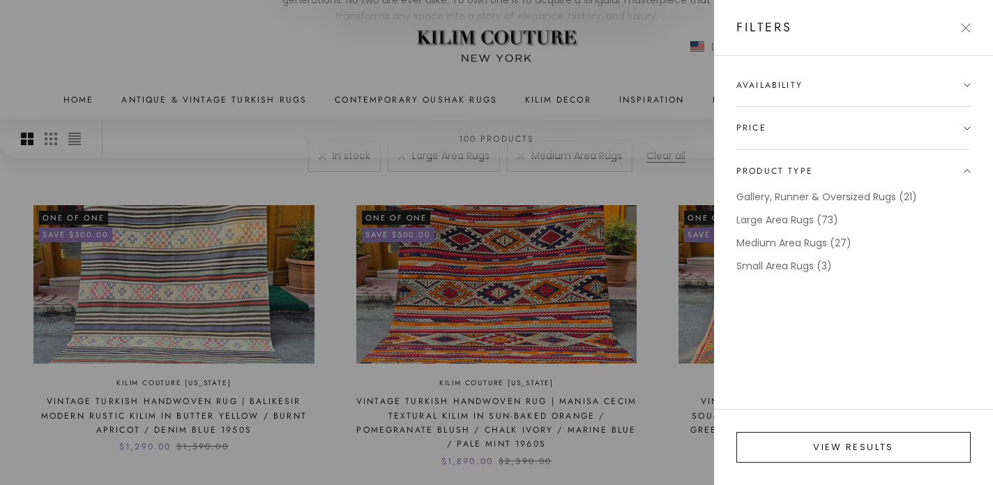
click at [804, 446] on button "View results" at bounding box center [853, 447] width 234 height 31
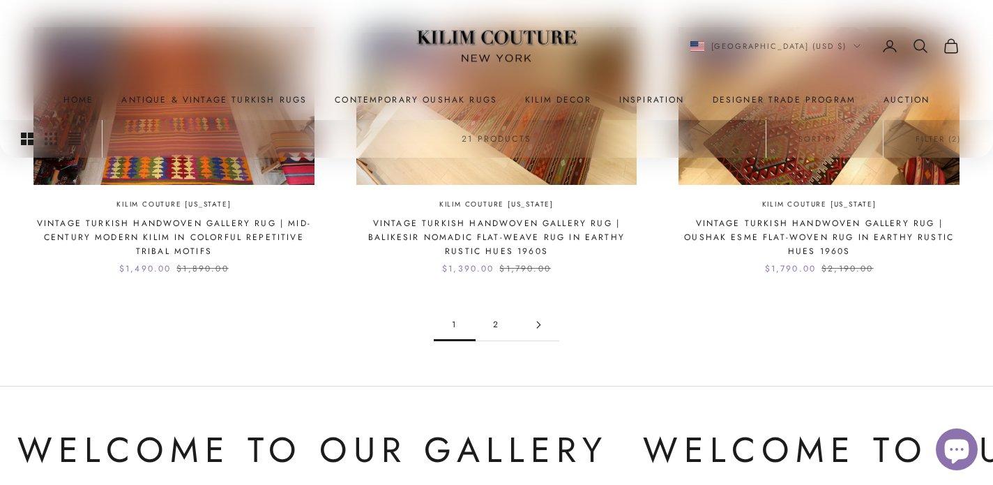
scroll to position [1435, 0]
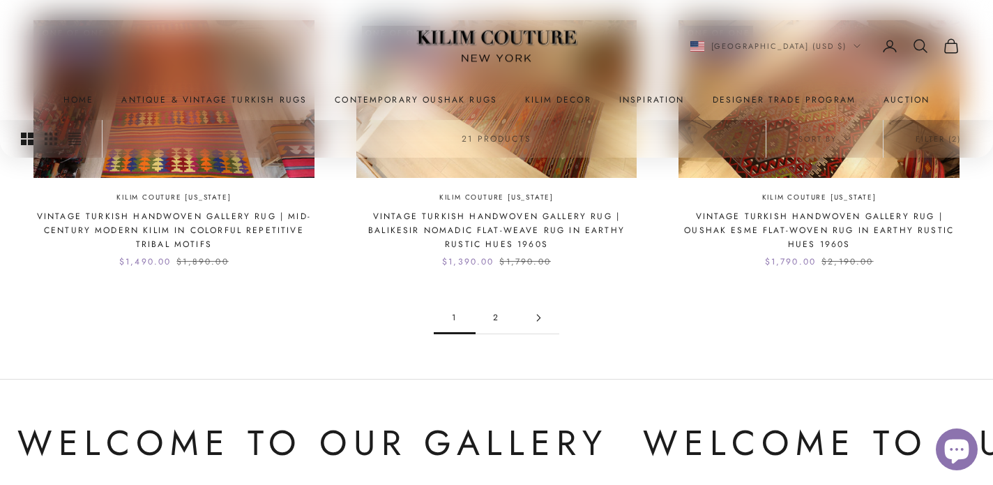
click at [542, 325] on link "Go to page 2" at bounding box center [538, 317] width 42 height 31
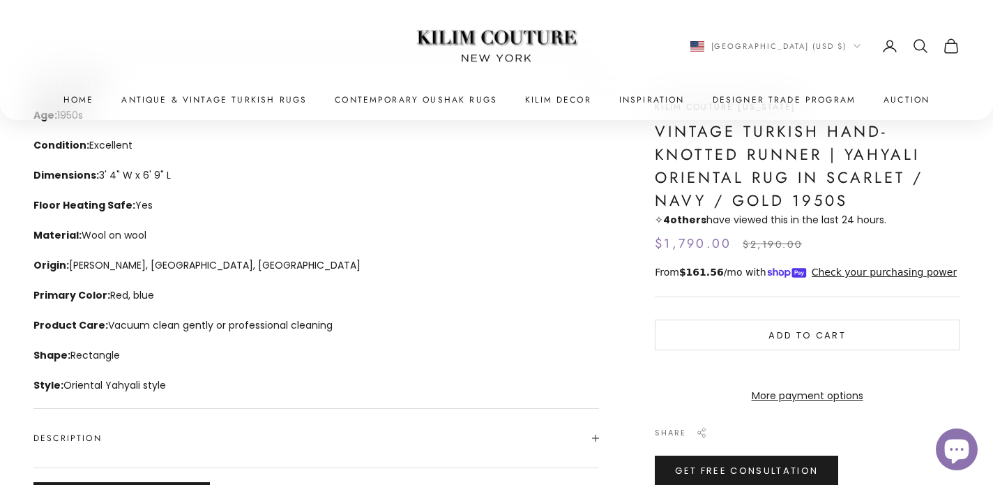
scroll to position [524, 0]
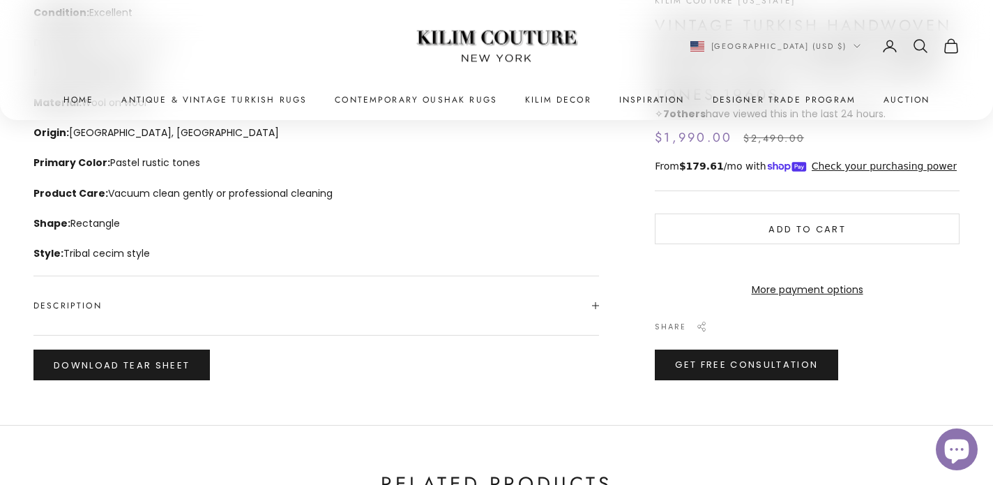
scroll to position [672, 0]
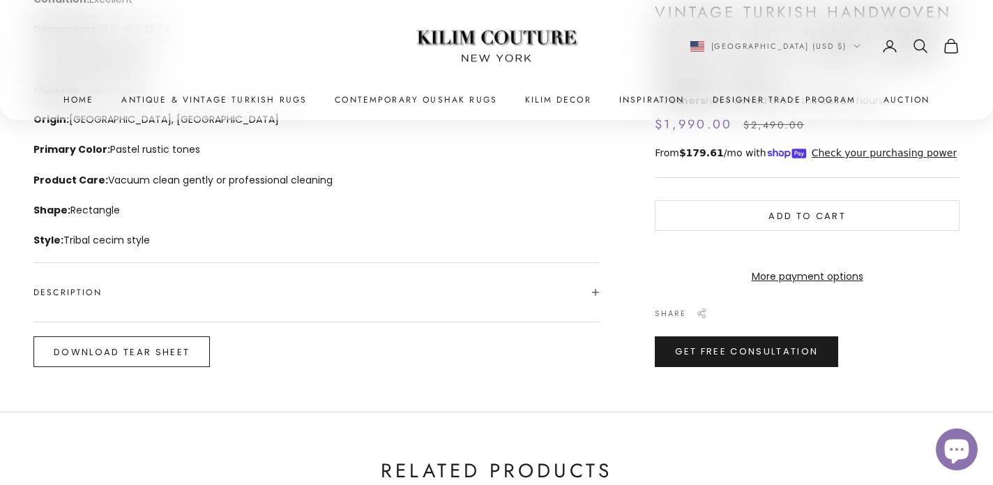
click at [178, 354] on button "Download Tear Sheet" at bounding box center [121, 351] width 176 height 31
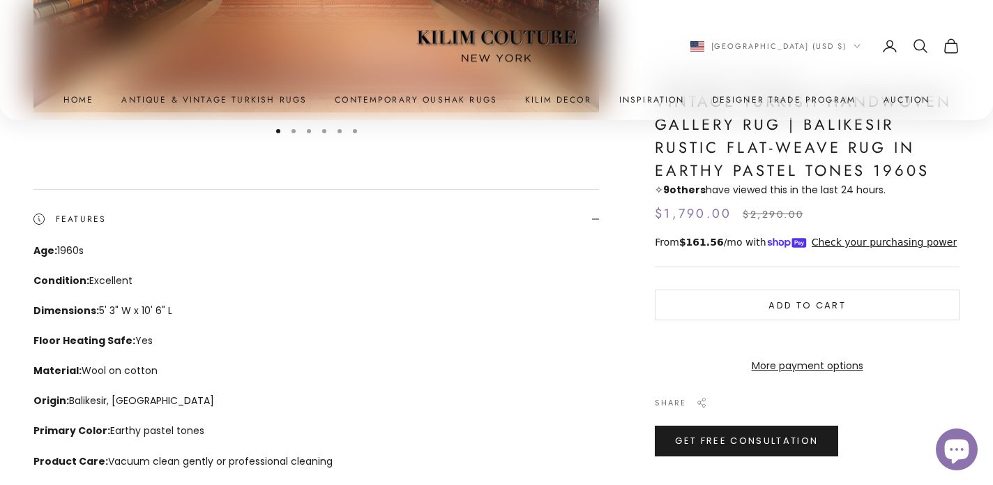
scroll to position [770, 0]
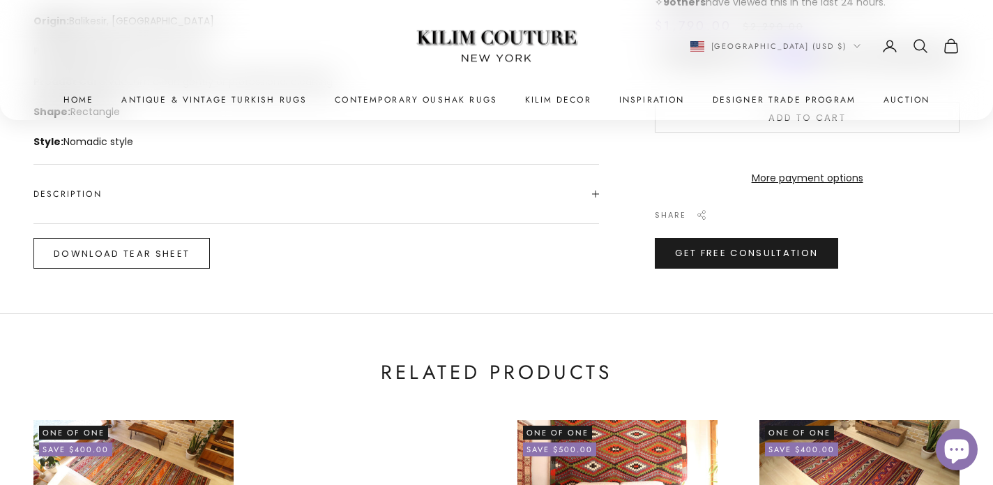
click at [179, 260] on button "Download Tear Sheet" at bounding box center [121, 253] width 176 height 31
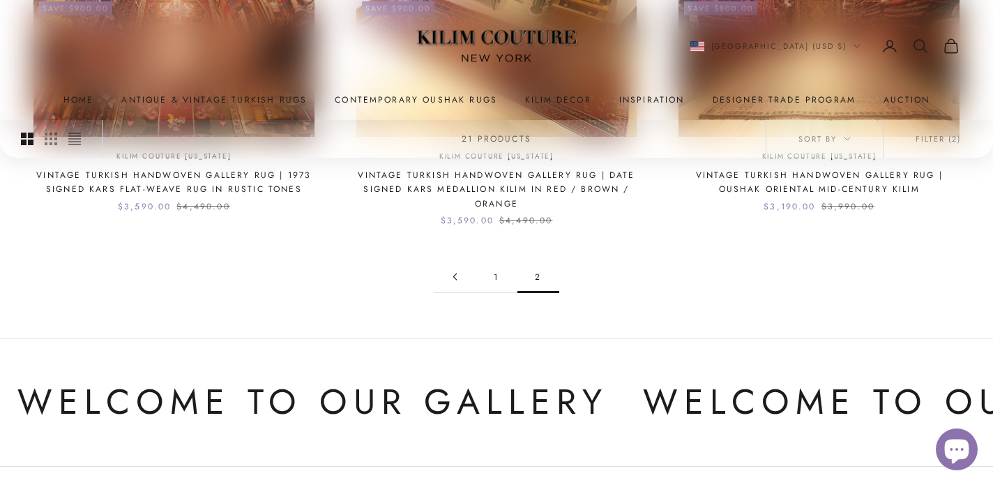
scroll to position [1174, 0]
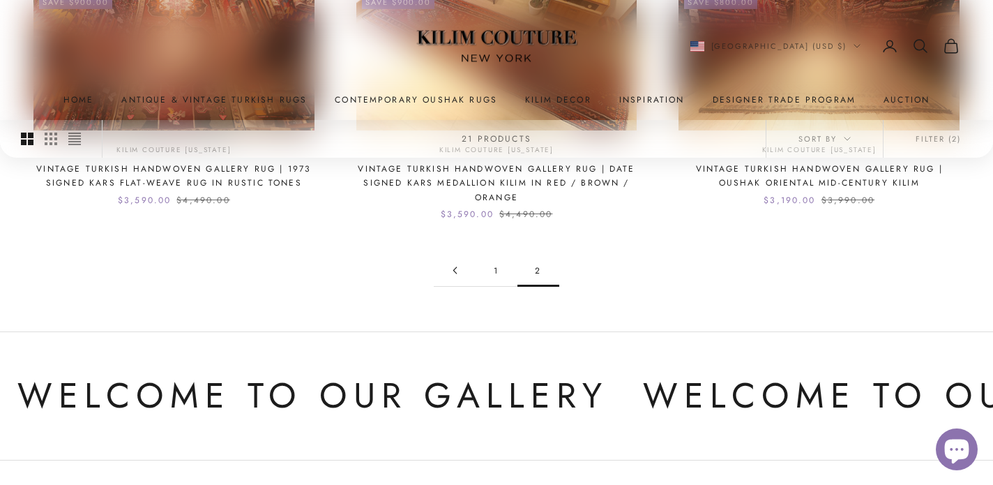
click at [494, 275] on link "1" at bounding box center [497, 270] width 42 height 31
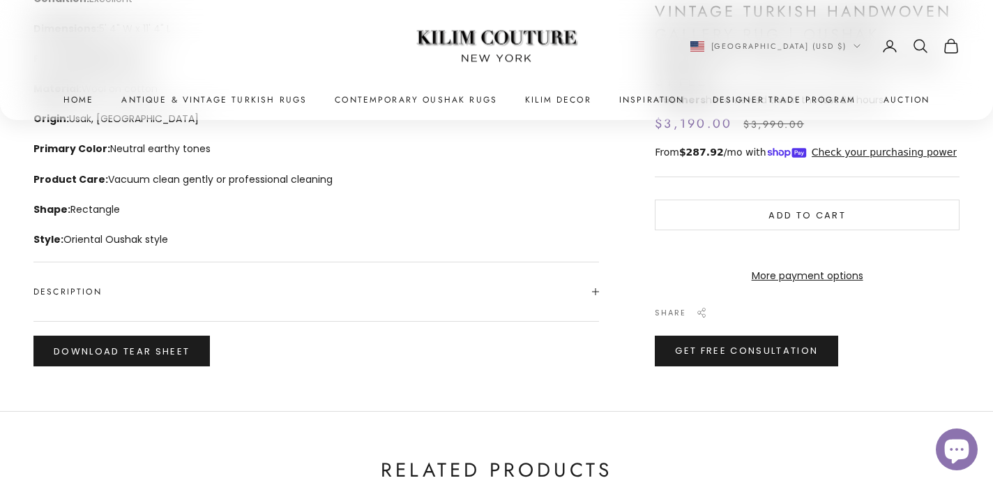
scroll to position [681, 0]
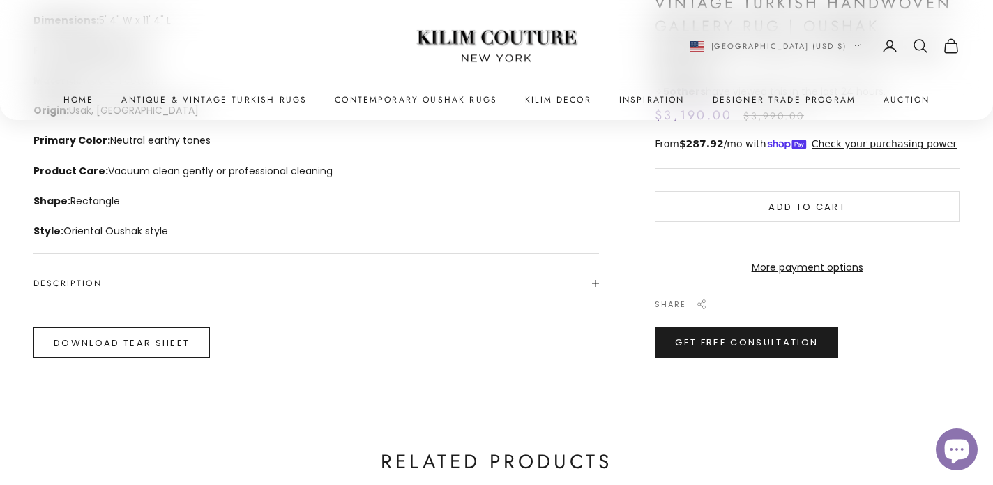
click at [183, 339] on button "Download Tear Sheet" at bounding box center [121, 342] width 176 height 31
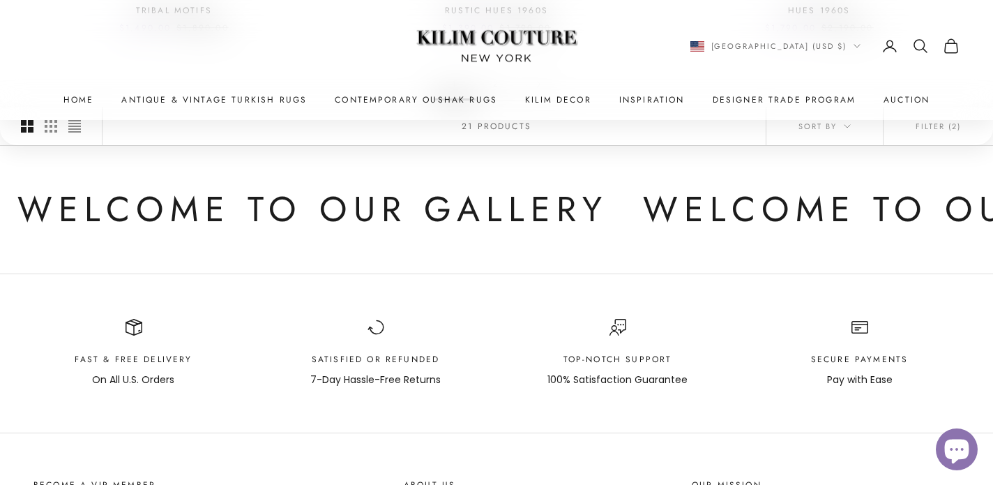
scroll to position [1659, 0]
